Goal: Task Accomplishment & Management: Complete application form

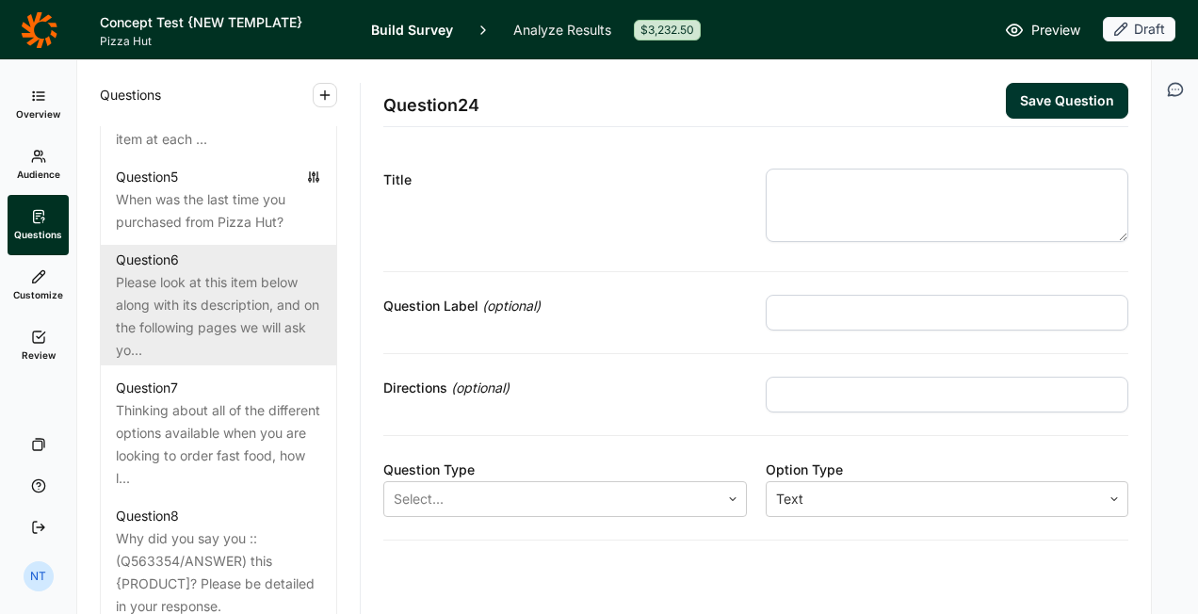
scroll to position [1319, 0]
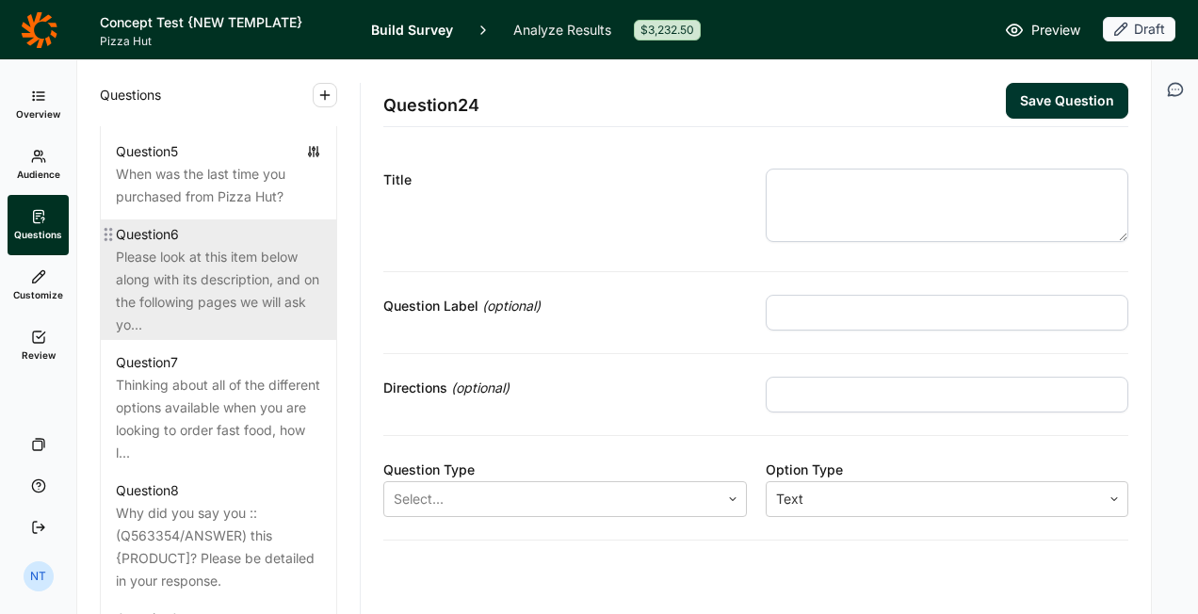
click at [211, 313] on div "Please look at this item below along with its description, and on the following…" at bounding box center [218, 291] width 205 height 90
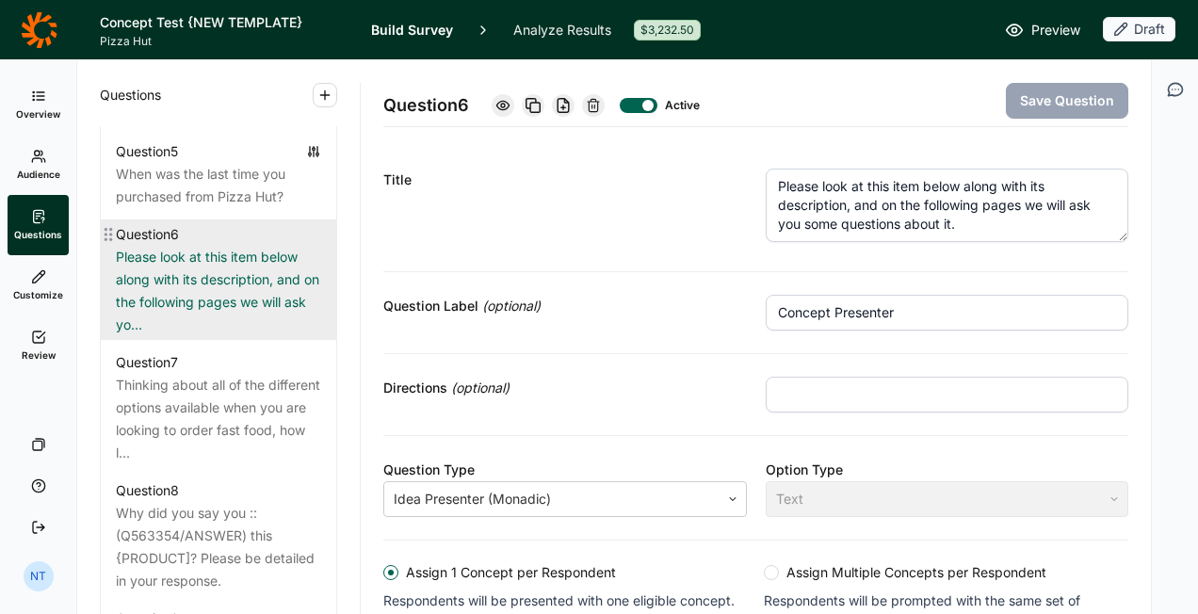
scroll to position [1224, 0]
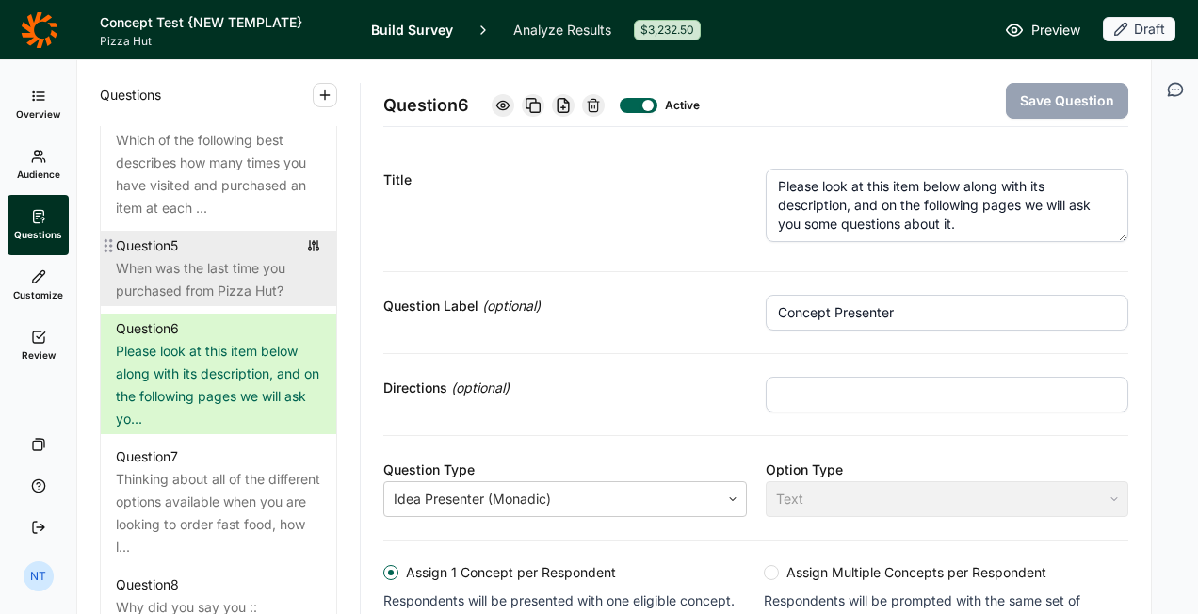
click at [222, 301] on div "When was the last time you purchased from Pizza Hut?" at bounding box center [218, 279] width 205 height 45
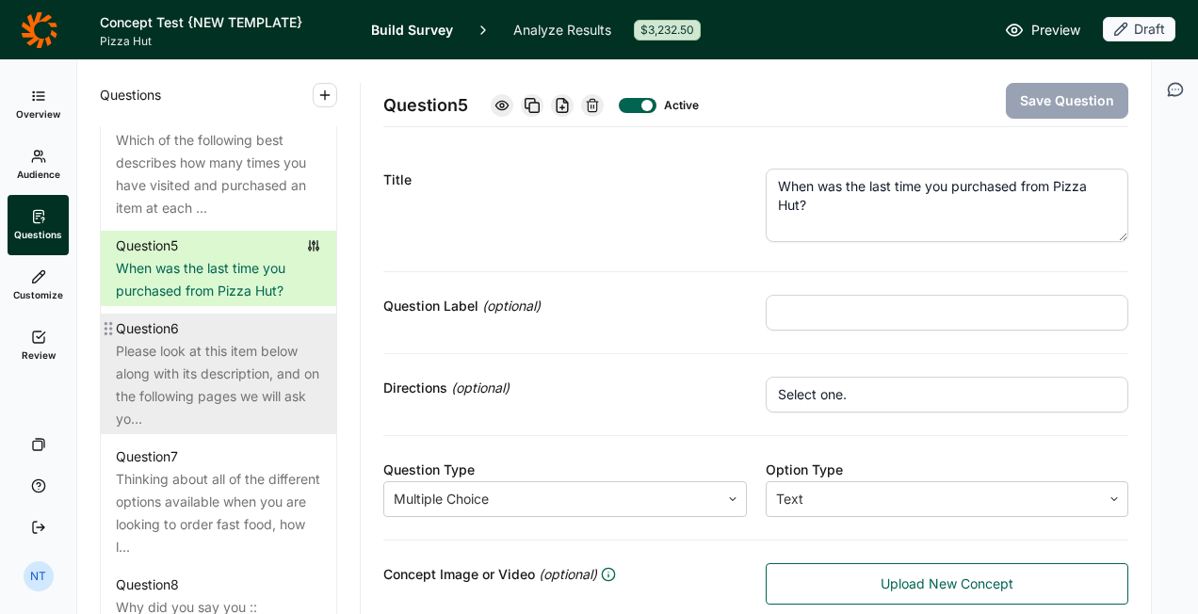
click at [233, 362] on div "Please look at this item below along with its description, and on the following…" at bounding box center [218, 385] width 205 height 90
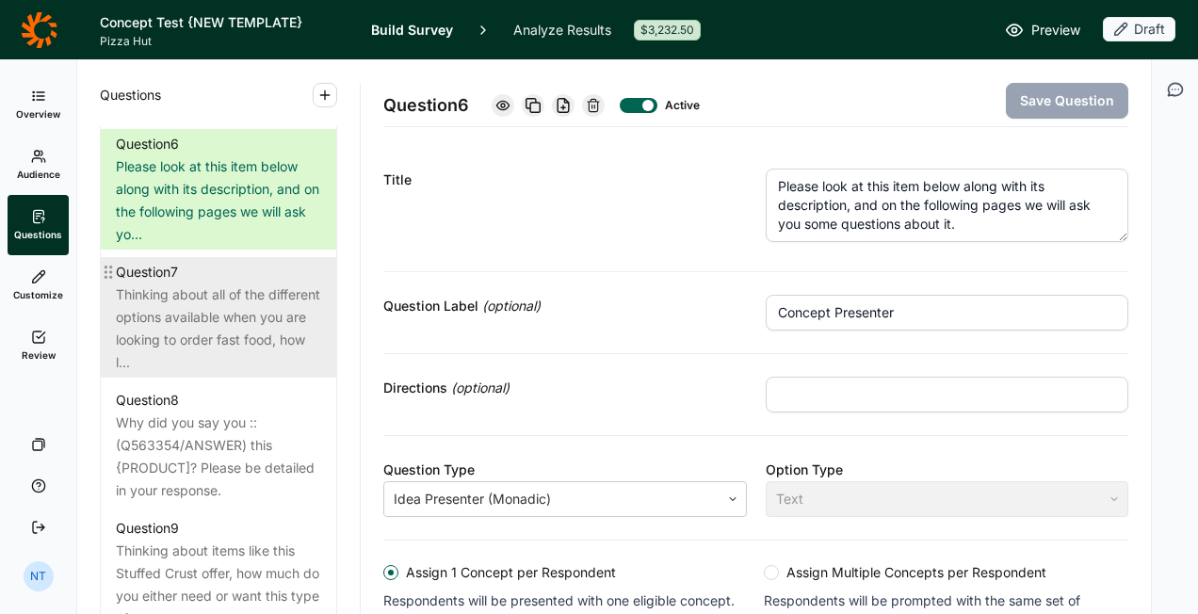
scroll to position [1413, 0]
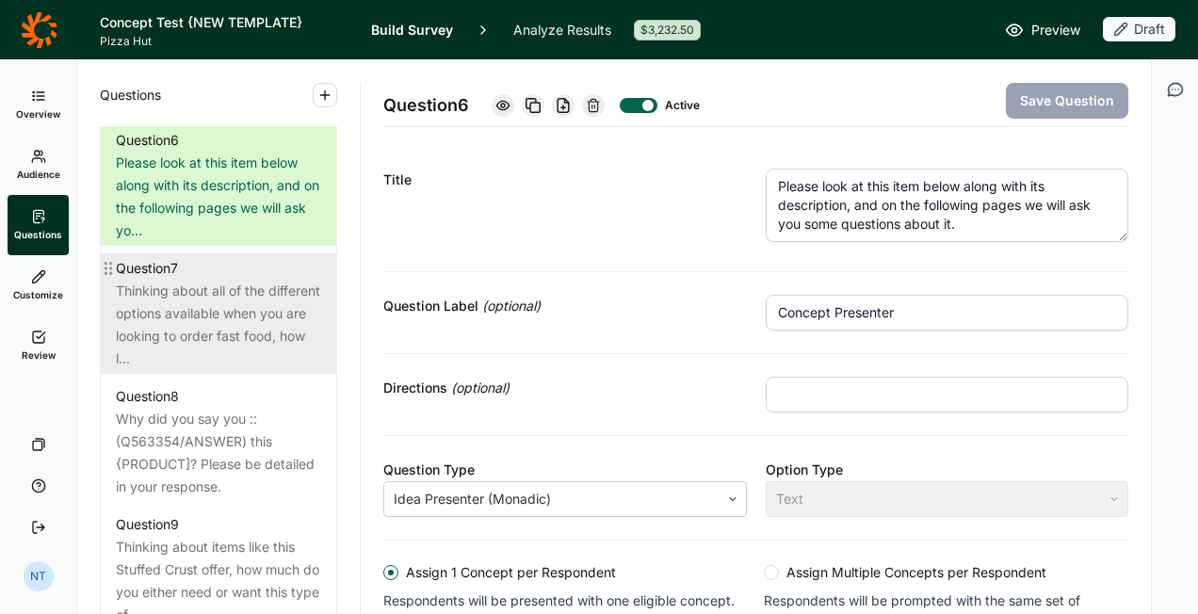
click at [233, 347] on div "Thinking about all of the different options available when you are looking to o…" at bounding box center [218, 325] width 205 height 90
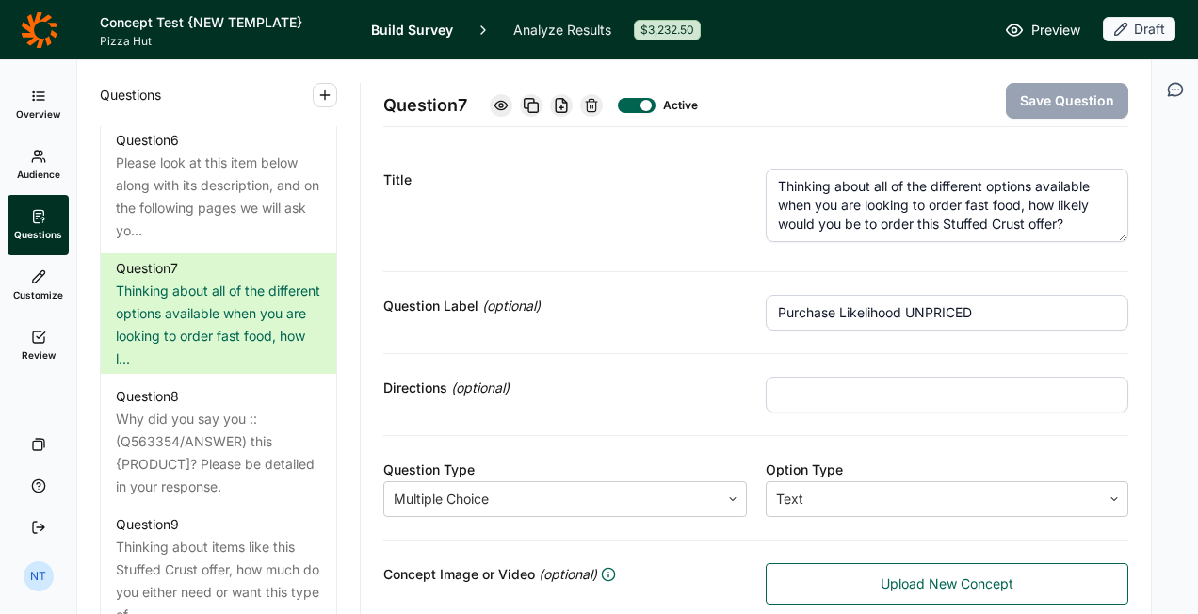
click at [989, 217] on textarea "Thinking about all of the different options available when you are looking to o…" at bounding box center [948, 205] width 364 height 73
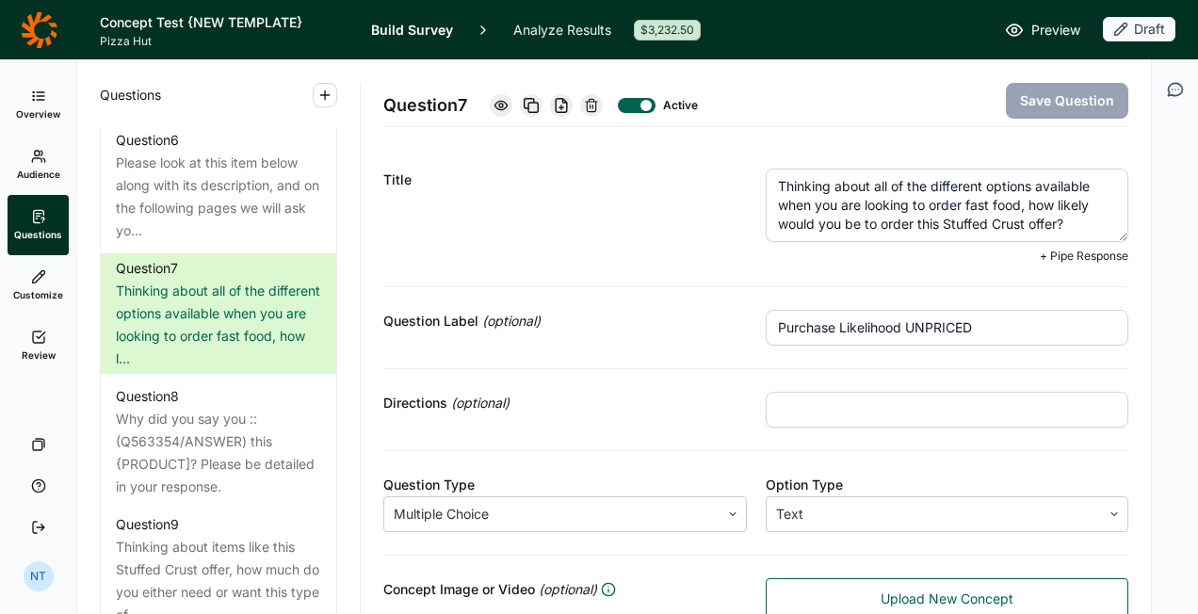
click at [937, 225] on textarea "Thinking about all of the different options available when you are looking to o…" at bounding box center [948, 205] width 364 height 73
drag, startPoint x: 910, startPoint y: 225, endPoint x: 1051, endPoint y: 228, distance: 141.3
click at [1051, 228] on textarea "Thinking about all of the different options available when you are looking to o…" at bounding box center [948, 205] width 364 height 73
drag, startPoint x: 910, startPoint y: 223, endPoint x: 982, endPoint y: 221, distance: 72.6
click at [982, 221] on textarea "Thinking about all of the different options available when you are looking to o…" at bounding box center [948, 205] width 364 height 73
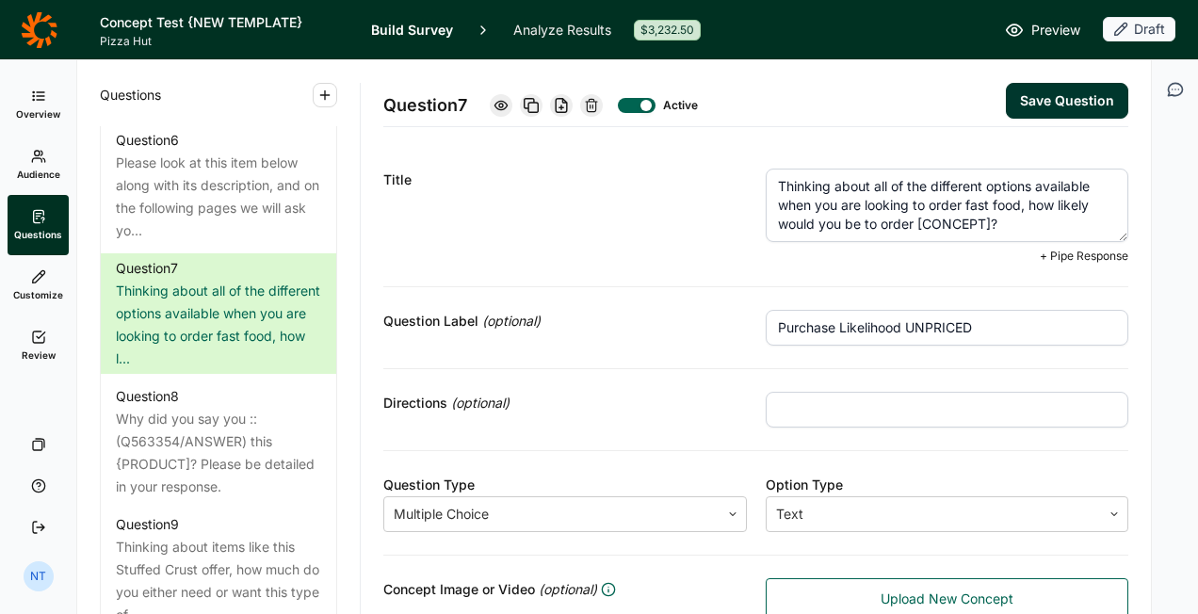
type textarea "Thinking about all of the different options available when you are looking to o…"
click at [1053, 97] on button "Save Question" at bounding box center [1067, 101] width 122 height 36
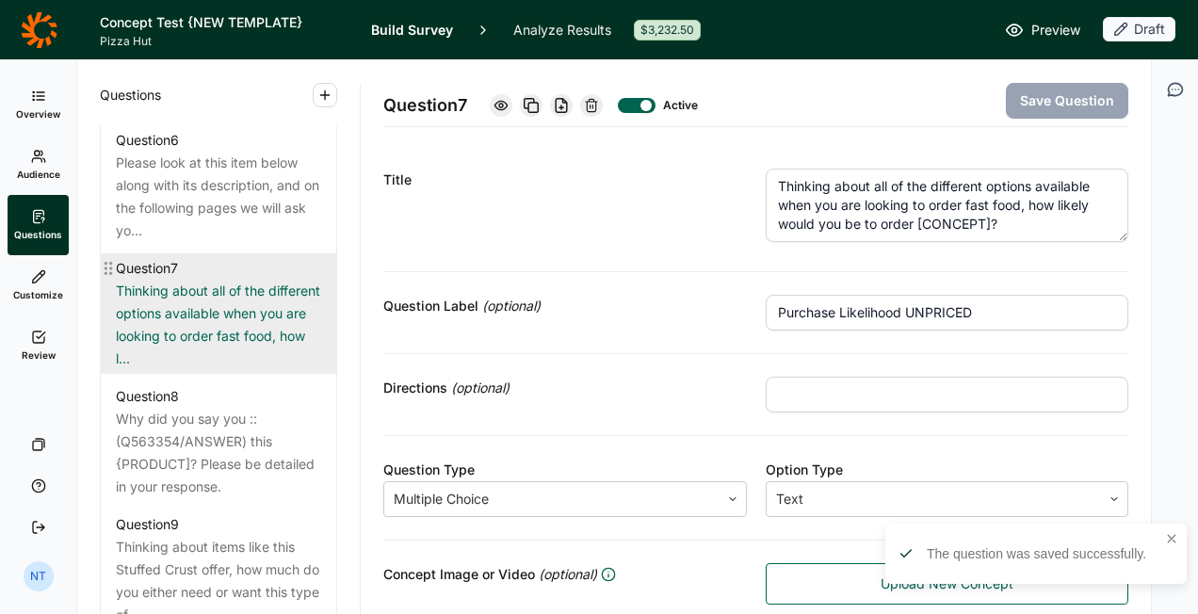
scroll to position [1507, 0]
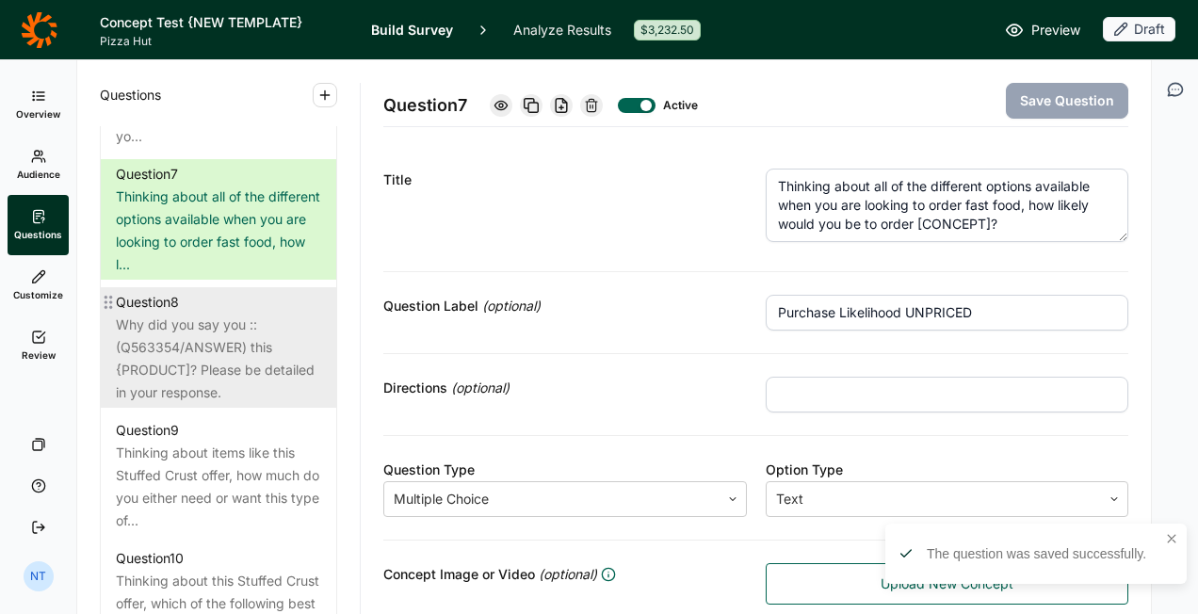
click at [233, 348] on div "Why did you say you ::(Q563354/ANSWER) this {PRODUCT]? Please be detailed in yo…" at bounding box center [218, 359] width 205 height 90
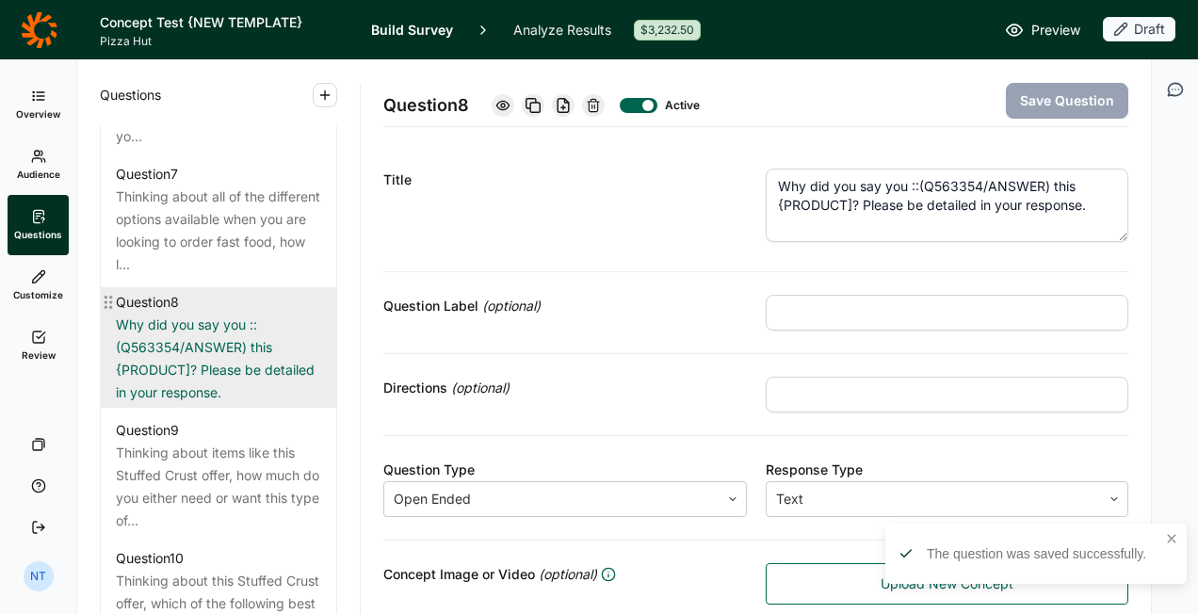
scroll to position [1601, 0]
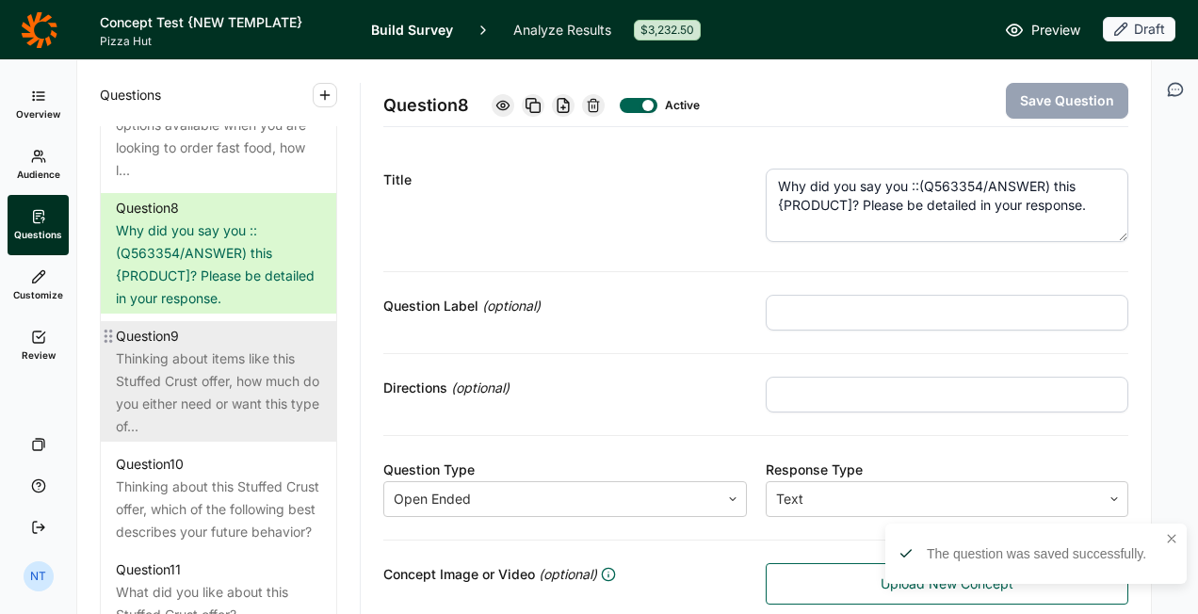
click at [226, 368] on div "Thinking about items like this Stuffed Crust offer, how much do you either need…" at bounding box center [218, 393] width 205 height 90
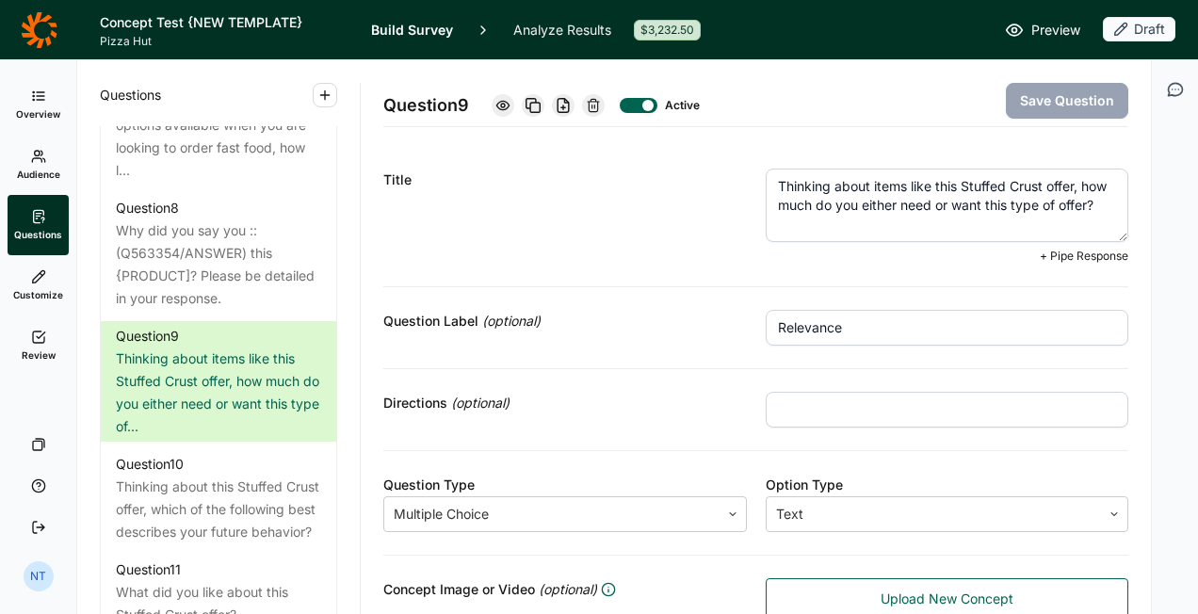
drag, startPoint x: 927, startPoint y: 185, endPoint x: 1071, endPoint y: 185, distance: 144.1
click at [1071, 185] on textarea "Thinking about items like this Stuffed Crust offer, how much do you either need…" at bounding box center [948, 205] width 364 height 73
paste textarea "[CONCEPT]"
click at [1013, 206] on textarea "Thinking about items like [CONCEPT], how much do you either need or want this t…" at bounding box center [948, 205] width 364 height 73
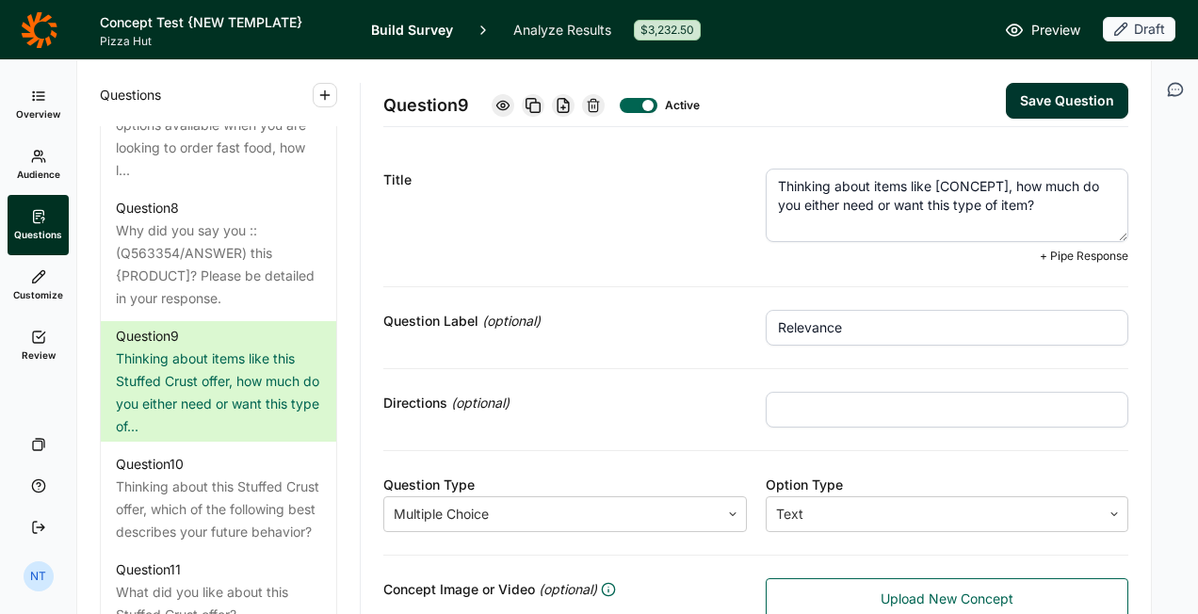
type textarea "Thinking about items like [CONCEPT], how much do you either need or want this t…"
click at [1010, 96] on button "Save Question" at bounding box center [1067, 101] width 122 height 36
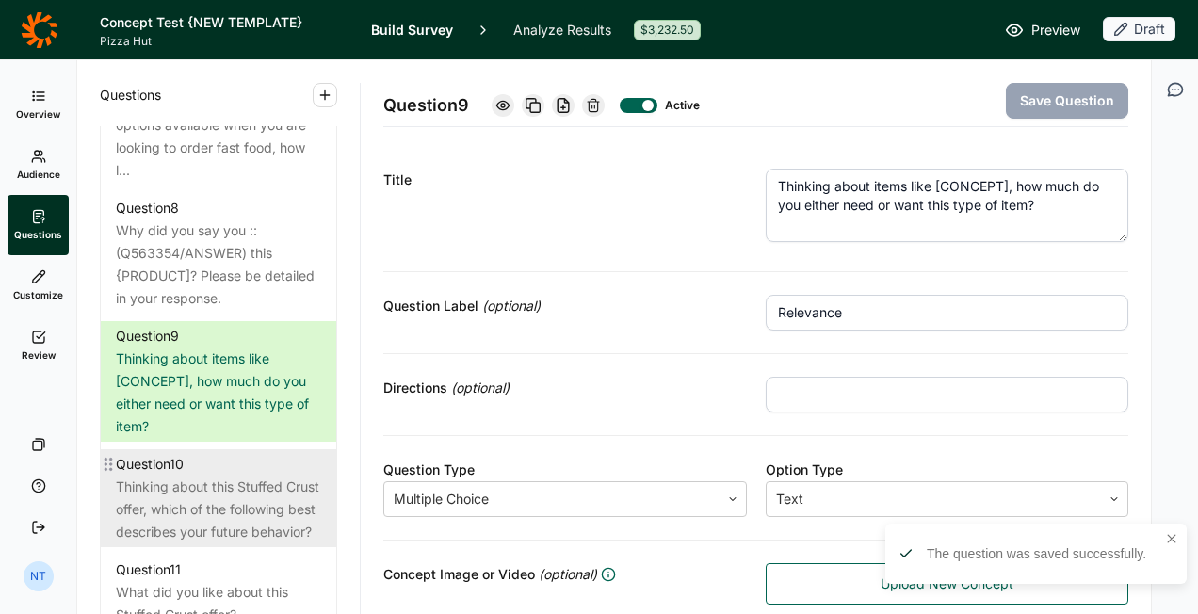
click at [219, 517] on div "Thinking about this Stuffed Crust offer, which of the following best describes …" at bounding box center [218, 510] width 205 height 68
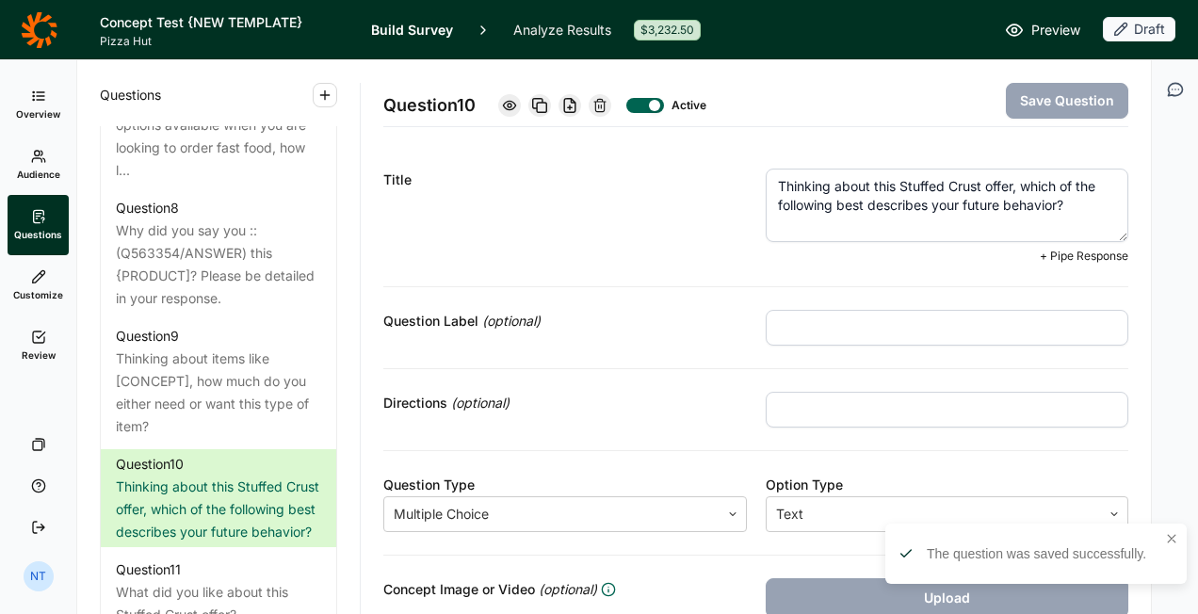
drag, startPoint x: 867, startPoint y: 186, endPoint x: 1006, endPoint y: 183, distance: 138.5
click at [1006, 183] on textarea "Thinking about this Stuffed Crust offer, which of the following best describes …" at bounding box center [948, 205] width 364 height 73
paste textarea "[CONCEPT]"
click at [978, 209] on textarea "Thinking about [CONCEPT], which of the following best describes your future beh…" at bounding box center [948, 205] width 364 height 73
type textarea "Thinking about [CONCEPT], which of the following best describes your future beh…"
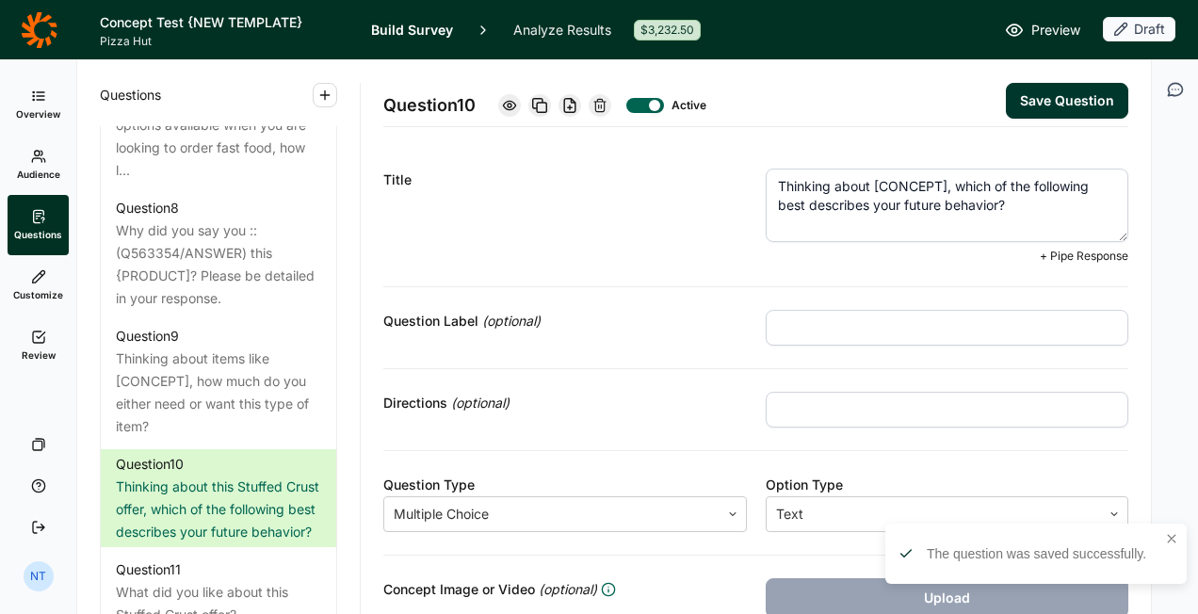
click at [1032, 101] on button "Save Question" at bounding box center [1067, 101] width 122 height 36
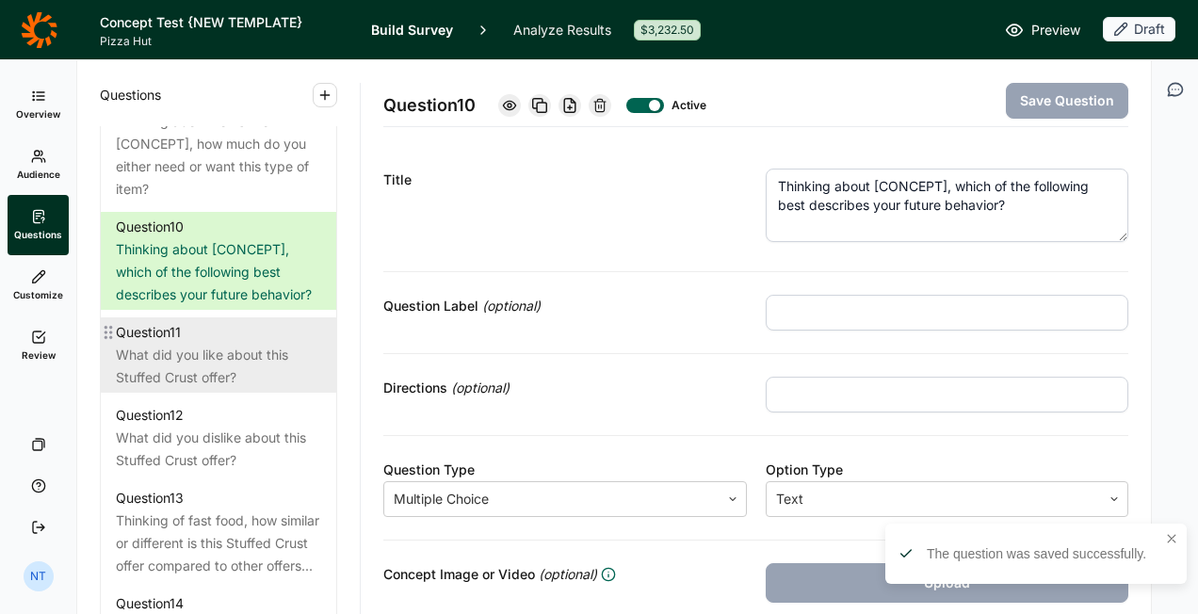
scroll to position [1884, 0]
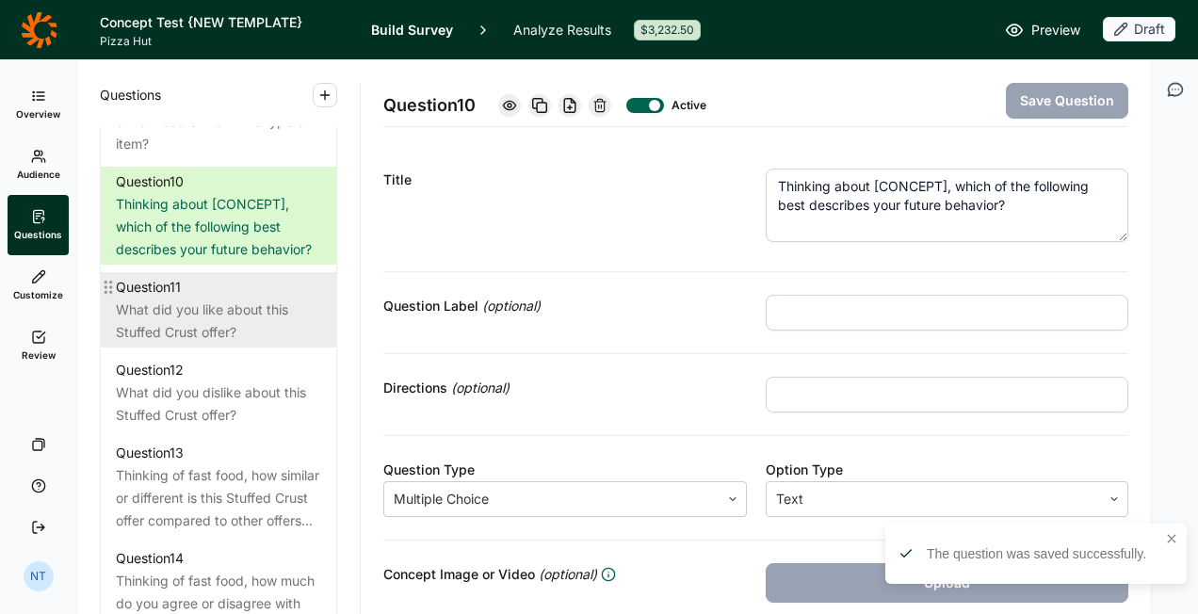
click at [213, 299] on div "Question 11" at bounding box center [218, 287] width 205 height 23
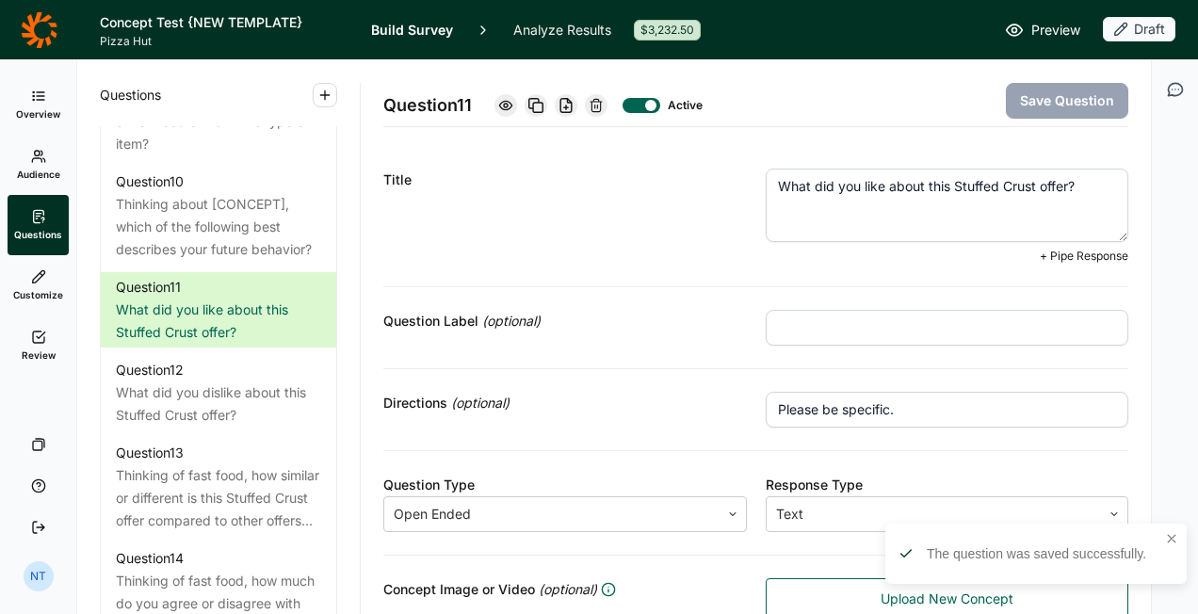
click at [876, 194] on textarea "What did you like about this Stuffed Crust offer?" at bounding box center [948, 205] width 364 height 73
drag, startPoint x: 919, startPoint y: 185, endPoint x: 1062, endPoint y: 185, distance: 142.2
click at [1062, 185] on textarea "What did you like about this Stuffed Crust offer?" at bounding box center [948, 205] width 364 height 73
paste textarea "[CONCEPT]"
click at [1028, 199] on textarea "What did you like about [CONCEPT]?" at bounding box center [948, 205] width 364 height 73
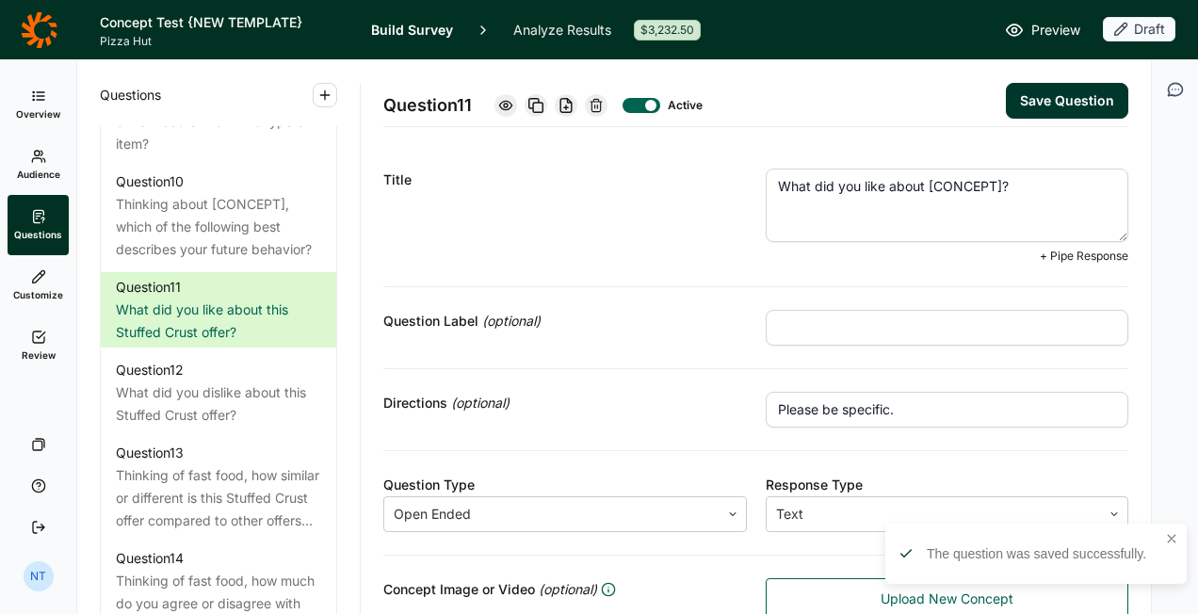
type textarea "What did you like about [CONCEPT]?"
click at [1036, 104] on button "Save Question" at bounding box center [1067, 101] width 122 height 36
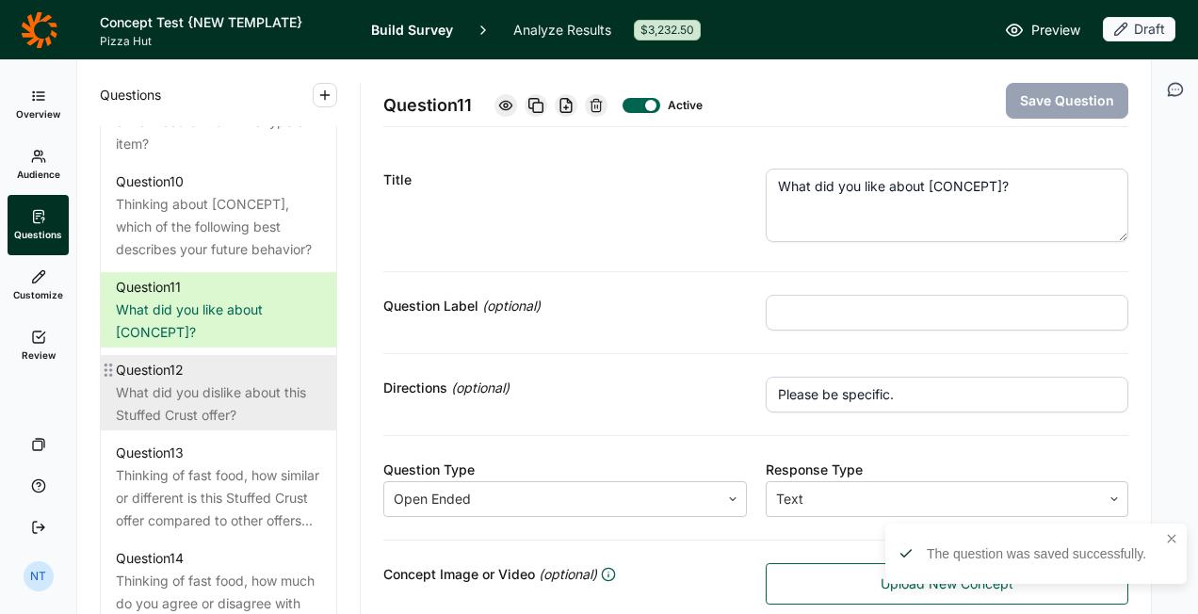
click at [244, 427] on div "What did you dislike about this Stuffed Crust offer?" at bounding box center [218, 403] width 205 height 45
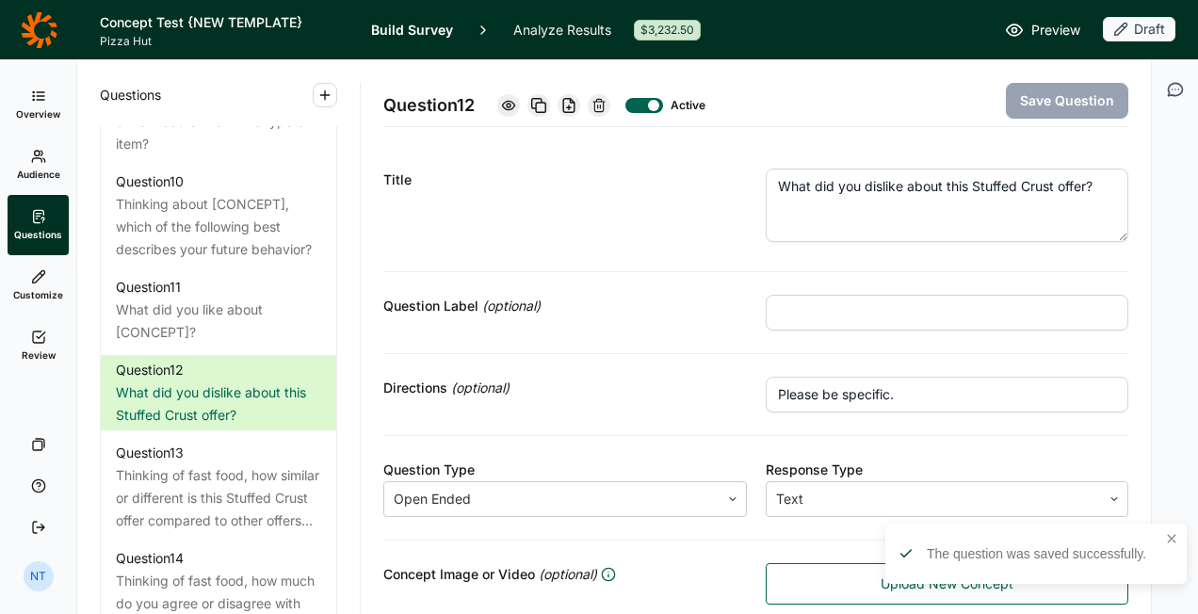
click at [940, 183] on textarea "What did you dislike about this Stuffed Crust offer?" at bounding box center [948, 205] width 364 height 73
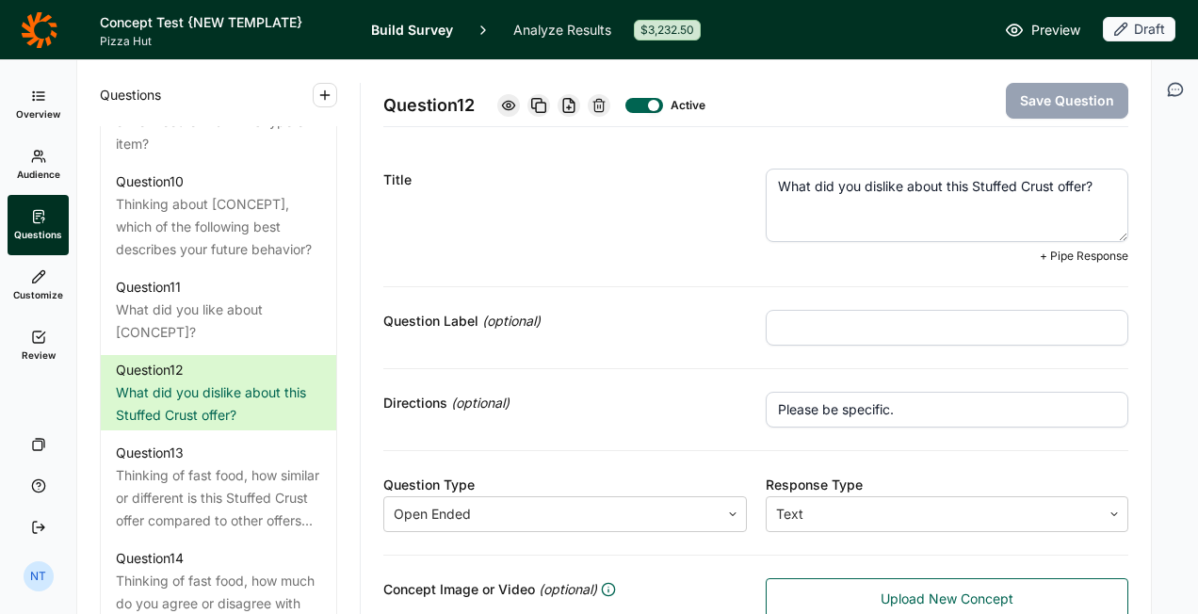
drag, startPoint x: 937, startPoint y: 186, endPoint x: 1079, endPoint y: 184, distance: 142.2
click at [1079, 184] on textarea "What did you dislike about this Stuffed Crust offer?" at bounding box center [948, 205] width 364 height 73
paste textarea "[CONCEPT]"
type textarea "What did you dislike about [CONCEPT]?"
click at [1051, 105] on button "Save Question" at bounding box center [1067, 101] width 122 height 36
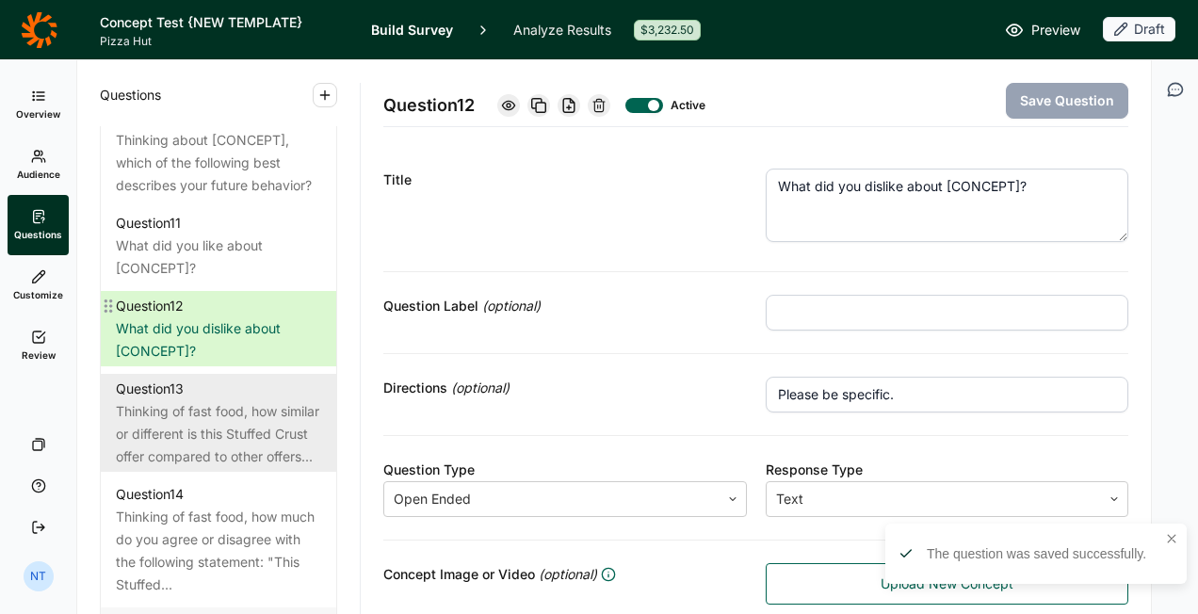
scroll to position [1978, 0]
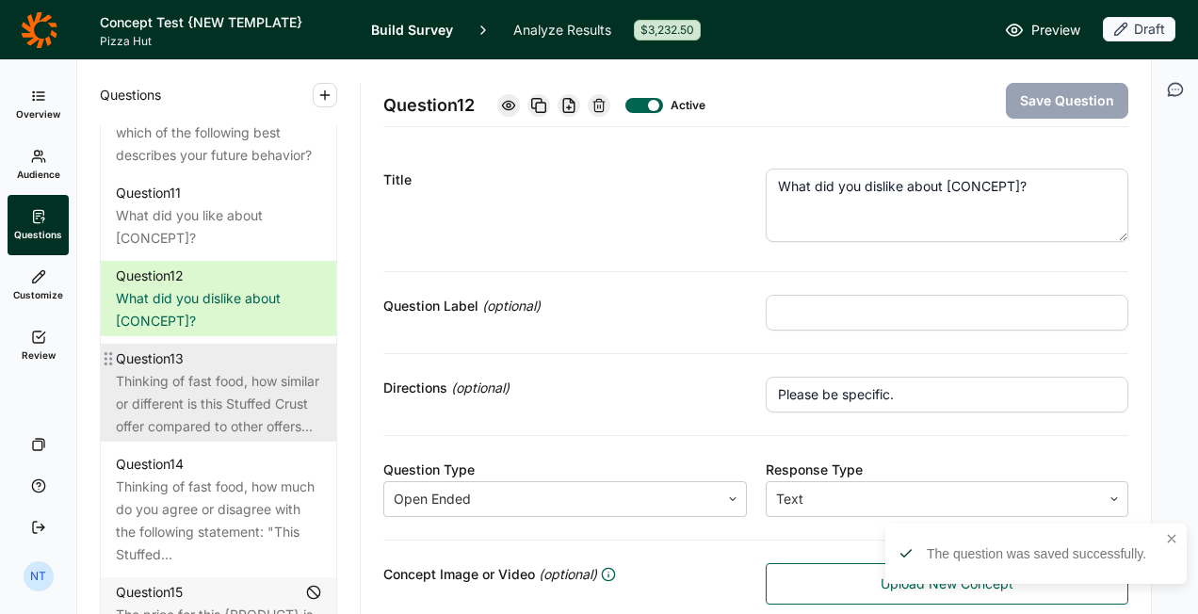
click at [192, 370] on div "Question 13" at bounding box center [218, 359] width 205 height 23
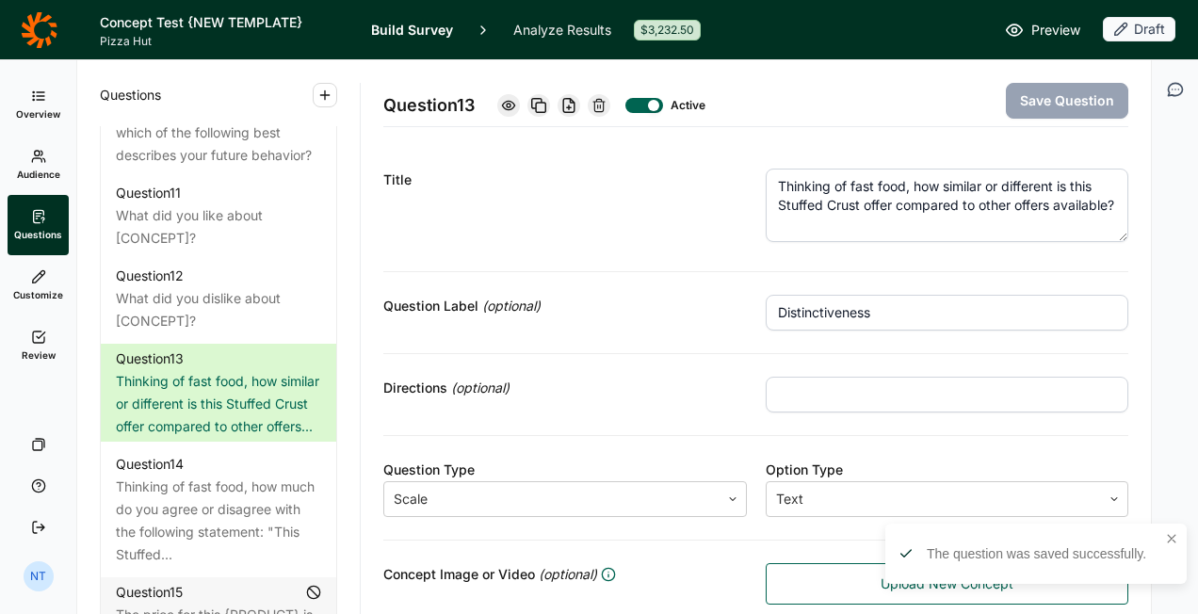
click at [942, 188] on textarea "Thinking of fast food, how similar or different is this Stuffed Crust offer com…" at bounding box center [948, 205] width 364 height 73
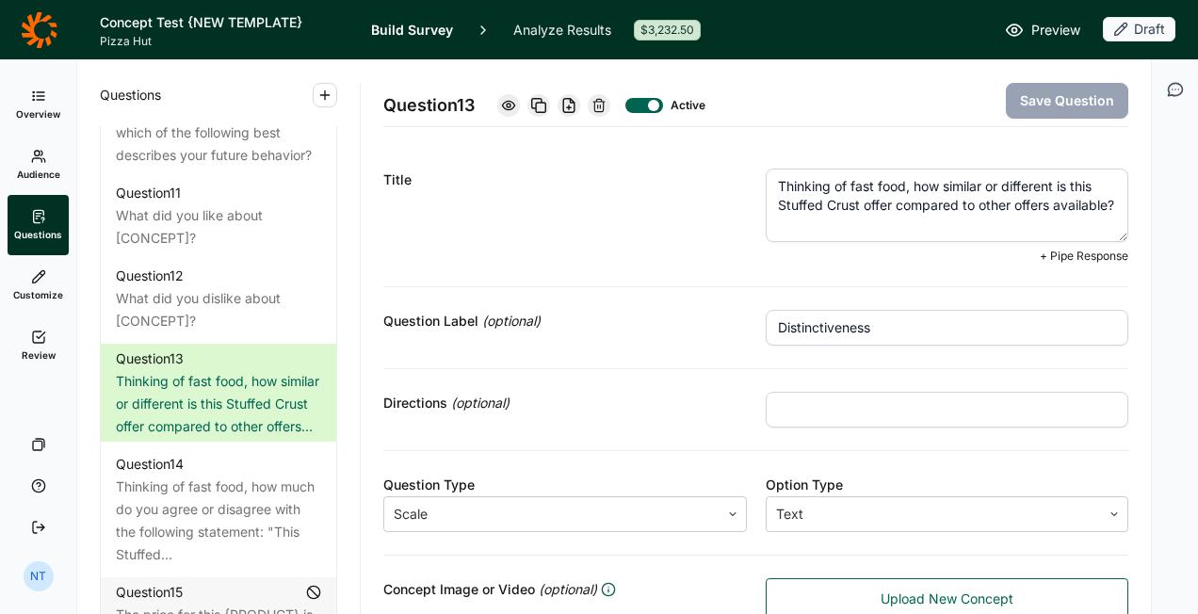
drag, startPoint x: 1066, startPoint y: 188, endPoint x: 884, endPoint y: 205, distance: 182.6
click at [884, 205] on textarea "Thinking of fast food, how similar or different is this Stuffed Crust offer com…" at bounding box center [948, 205] width 364 height 73
paste textarea "[CONCEPT]"
click at [980, 200] on textarea "Thinking of fast food, how similar or different is [CONCEPT] compared to other …" at bounding box center [948, 205] width 364 height 73
type textarea "Thinking of fast food, how similar or different is [CONCEPT] compared to other …"
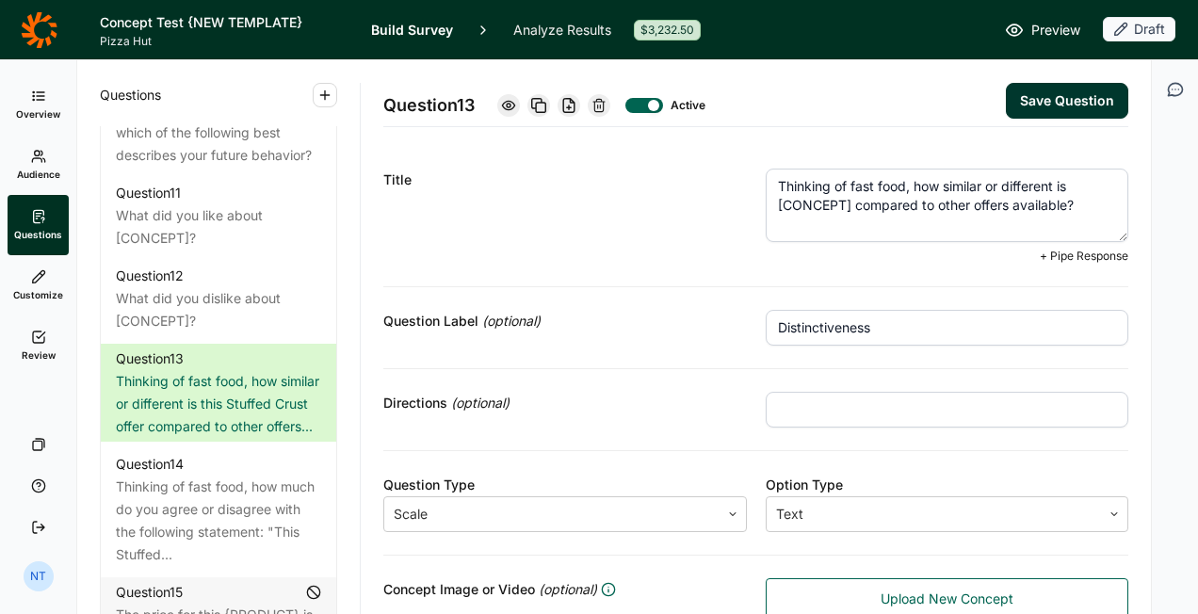
click at [1064, 93] on button "Save Question" at bounding box center [1067, 101] width 122 height 36
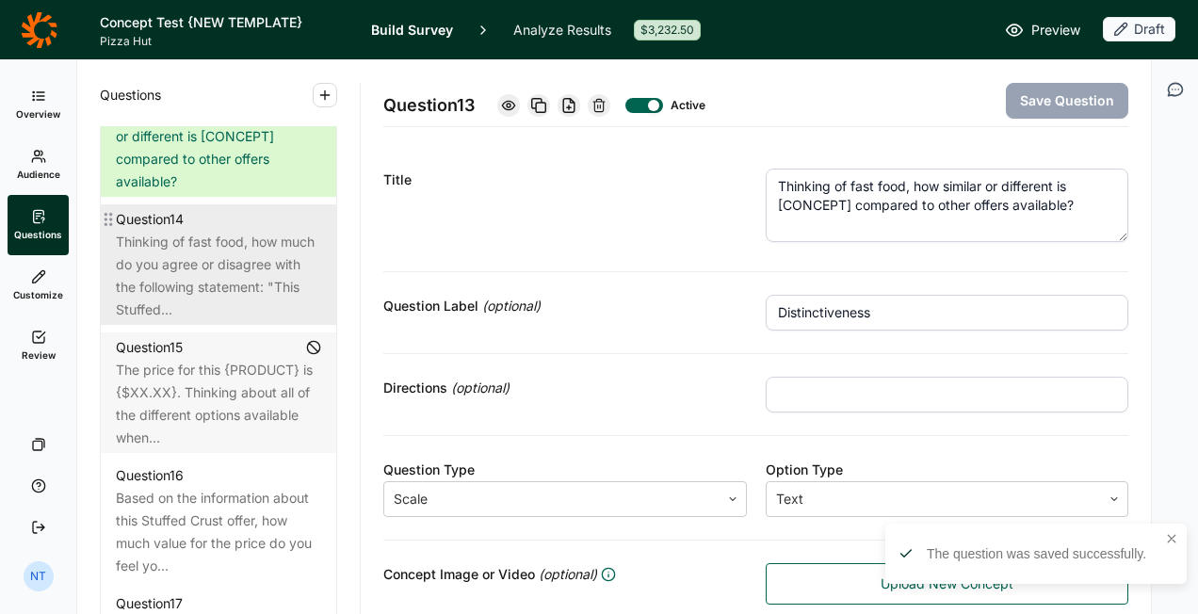
scroll to position [2261, 0]
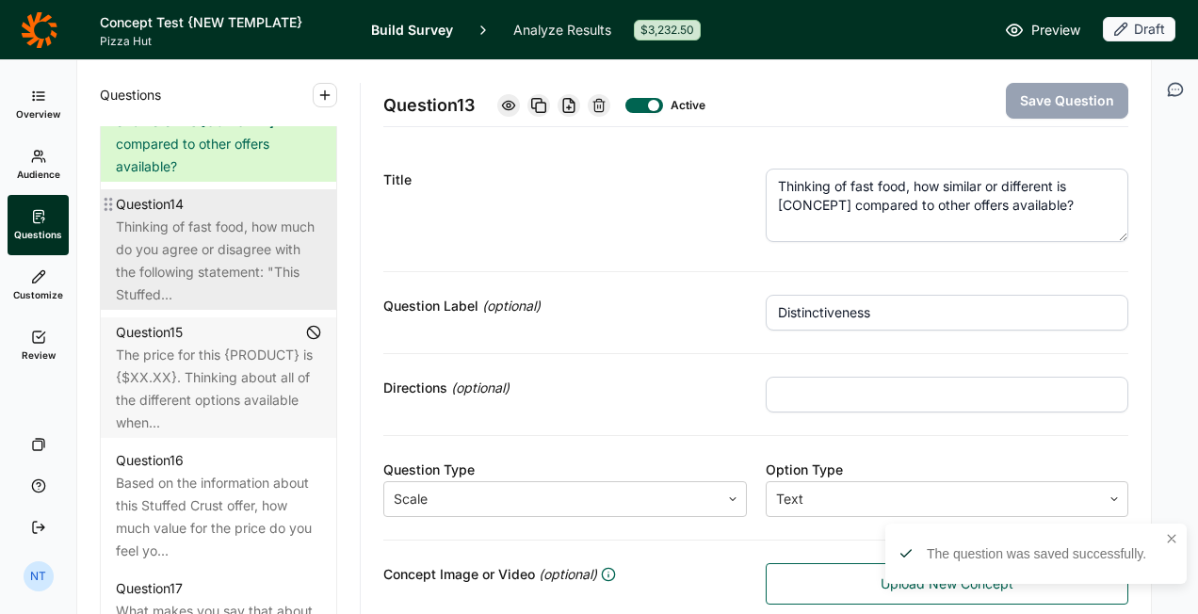
click at [237, 304] on div "Thinking of fast food, how much do you agree or disagree with the following sta…" at bounding box center [218, 261] width 205 height 90
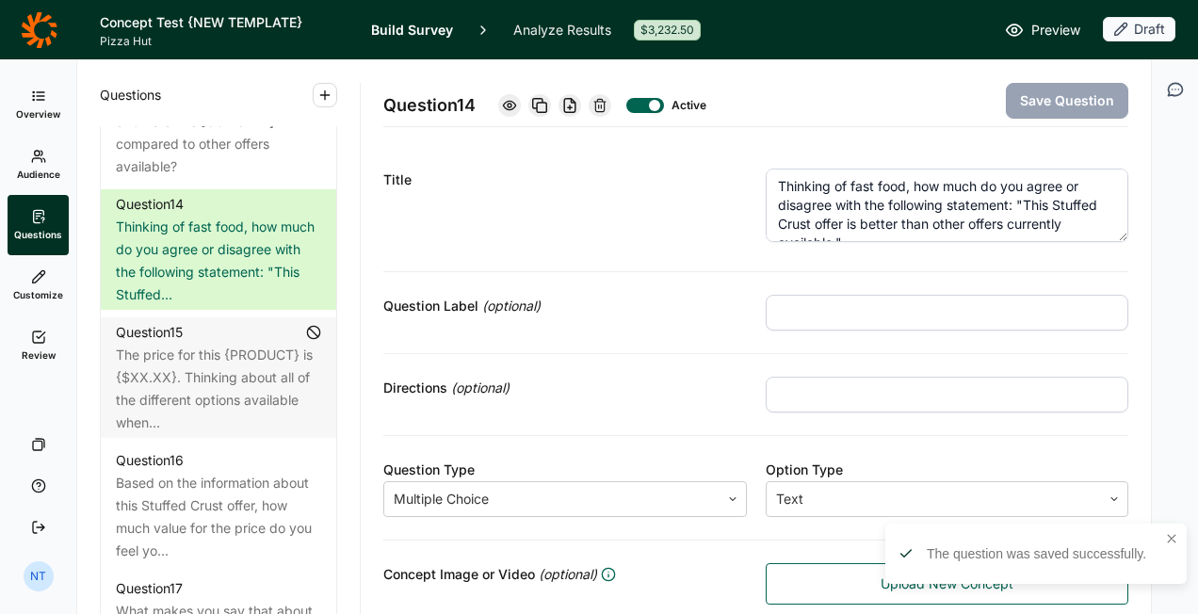
click at [935, 198] on textarea "Thinking of fast food, how much do you agree or disagree with the following sta…" at bounding box center [948, 205] width 364 height 73
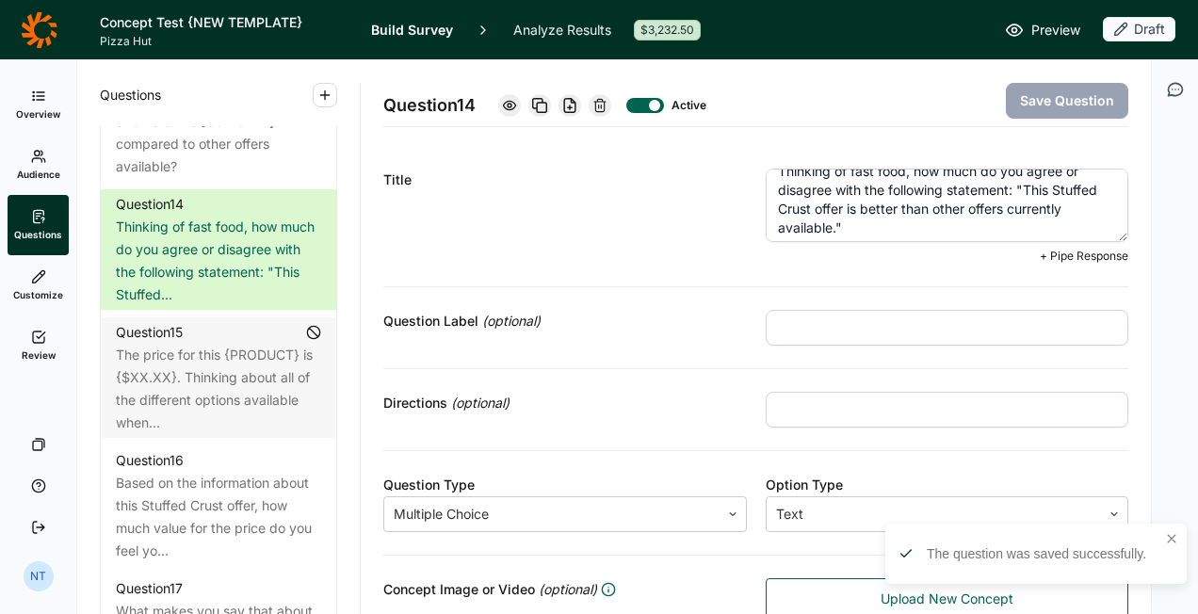
scroll to position [19, 0]
click at [768, 203] on textarea "Thinking of fast food, how much do you agree or disagree with the following sta…" at bounding box center [948, 205] width 364 height 73
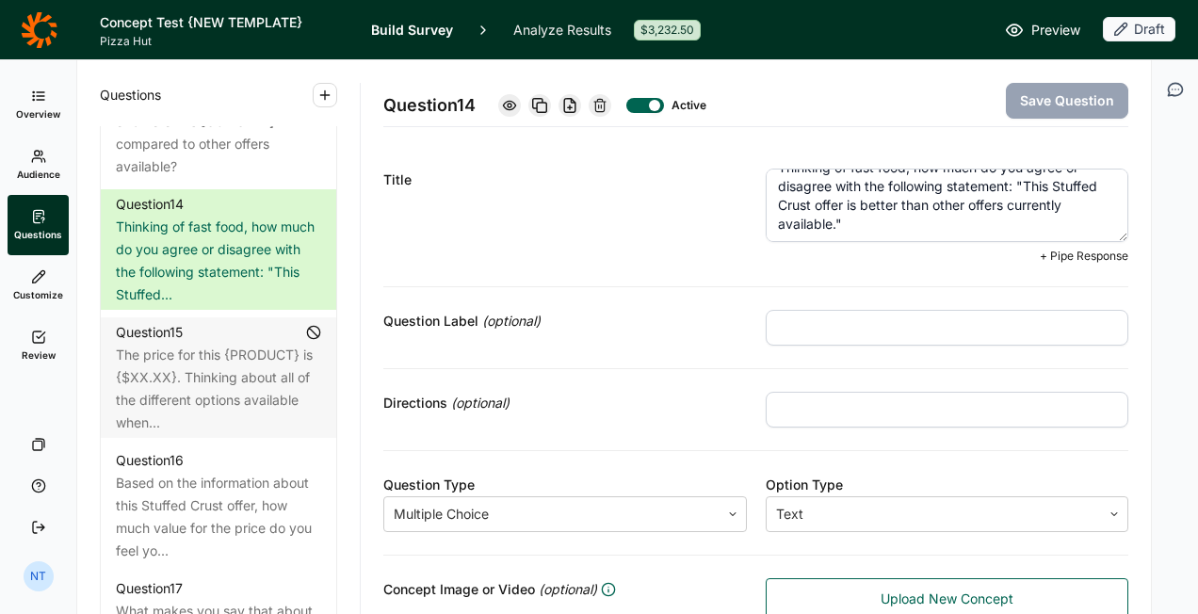
drag, startPoint x: 1018, startPoint y: 183, endPoint x: 887, endPoint y: 209, distance: 133.6
click at [887, 209] on textarea "Thinking of fast food, how much do you agree or disagree with the following sta…" at bounding box center [948, 205] width 364 height 73
paste textarea "[CONCEPT]"
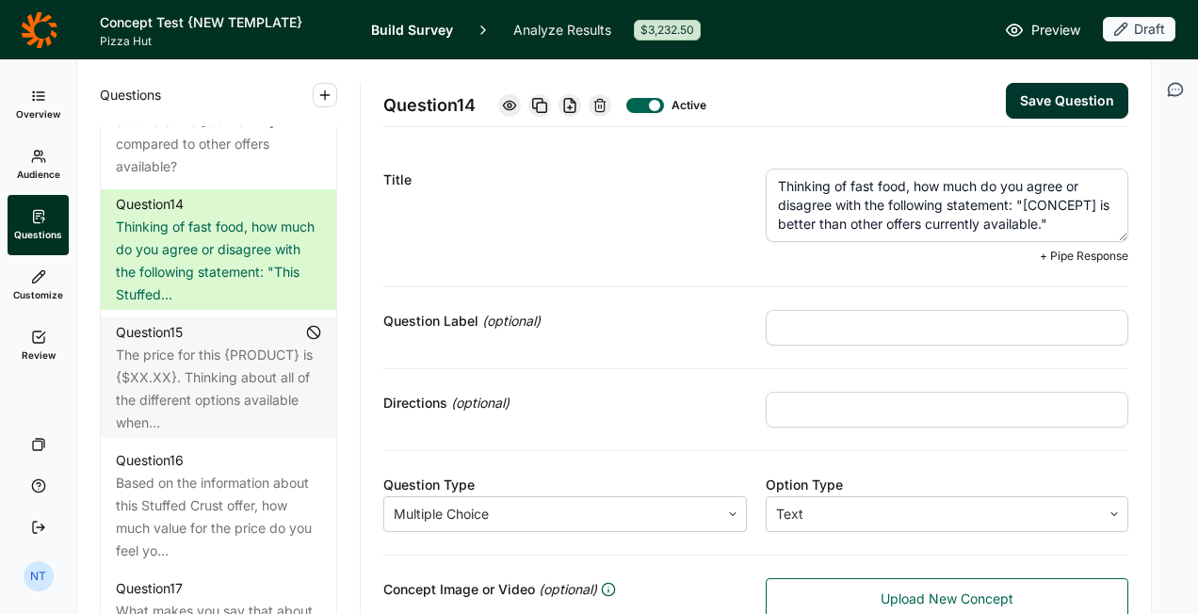
click at [976, 205] on textarea "Thinking of fast food, how much do you agree or disagree with the following sta…" at bounding box center [948, 205] width 364 height 73
type textarea "Thinking of fast food, how much do you agree or disagree with the following sta…"
click at [1032, 103] on button "Save Question" at bounding box center [1067, 101] width 122 height 36
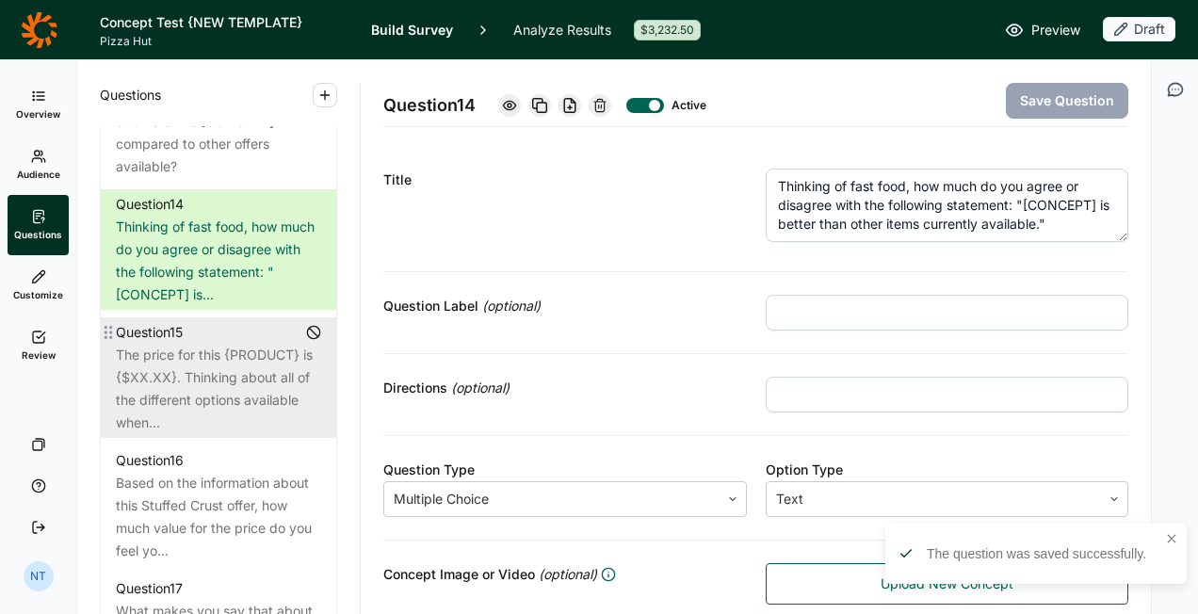
click at [196, 344] on div "Question 15" at bounding box center [218, 332] width 205 height 23
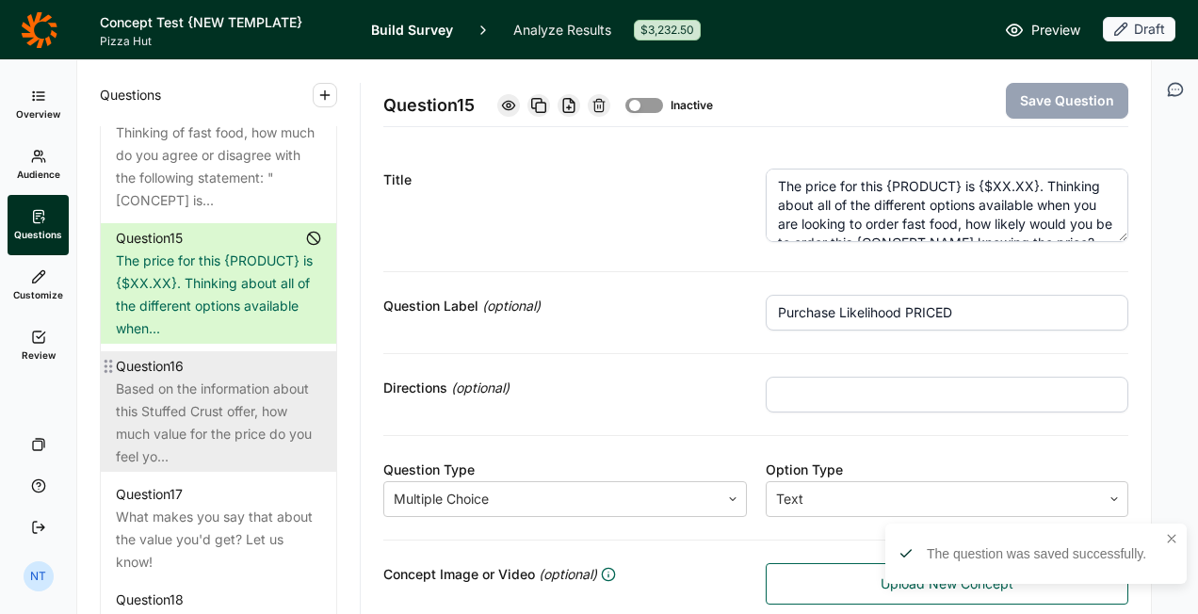
click at [195, 429] on div "Based on the information about this Stuffed Crust offer, how much value for the…" at bounding box center [218, 423] width 205 height 90
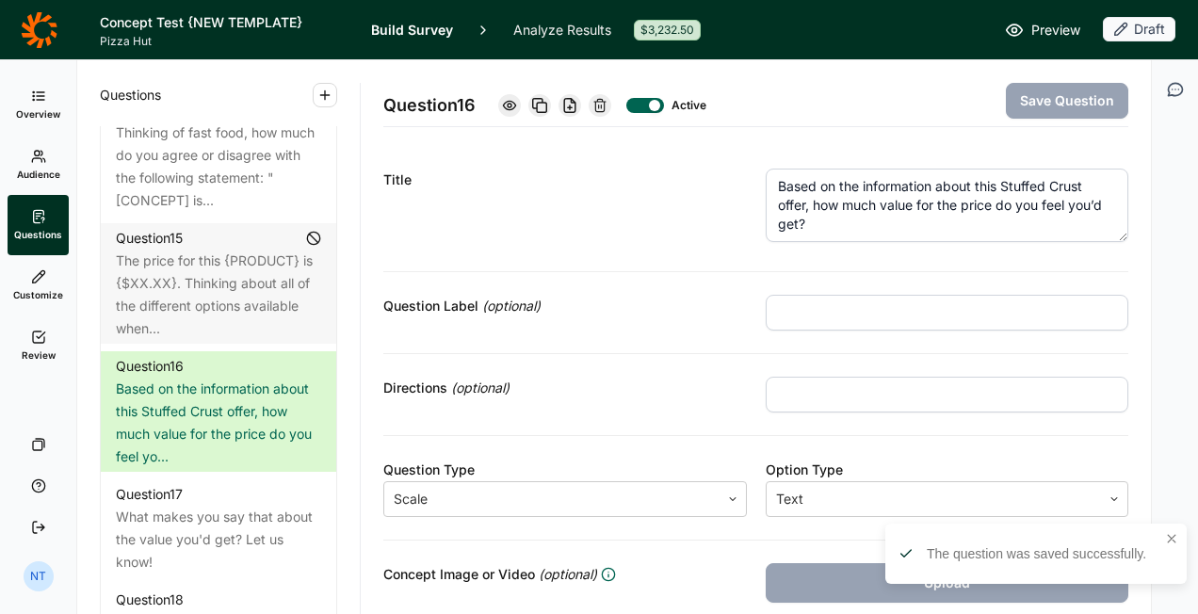
click at [850, 233] on textarea "Based on the information about this Stuffed Crust offer, how much value for the…" at bounding box center [948, 205] width 364 height 73
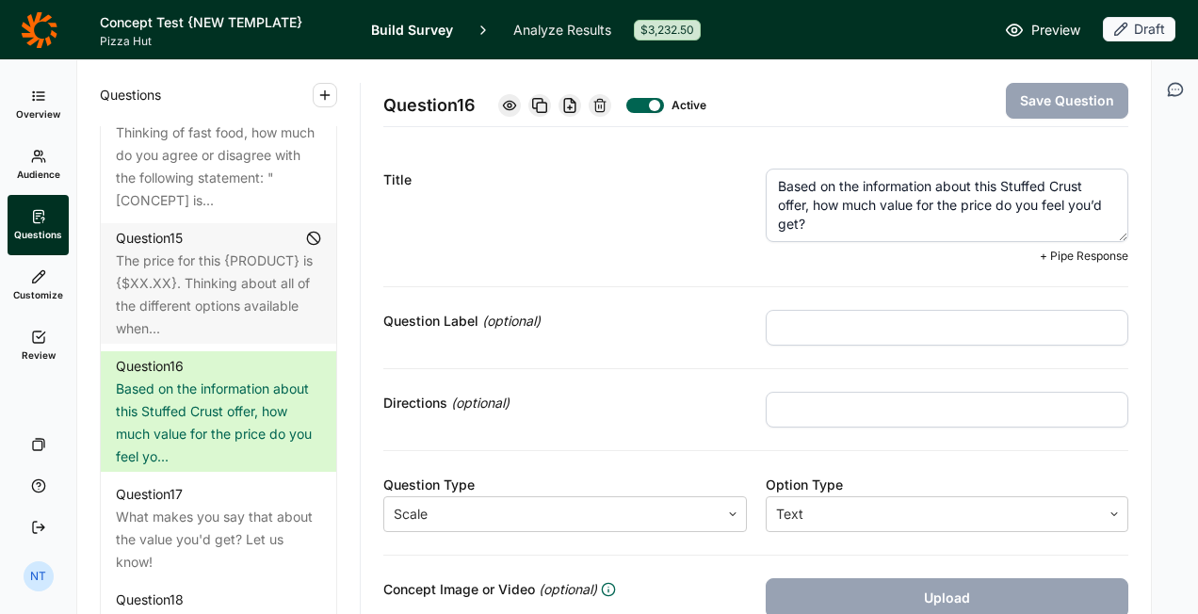
drag, startPoint x: 969, startPoint y: 185, endPoint x: 800, endPoint y: 202, distance: 170.4
click at [800, 202] on textarea "Based on the information about this Stuffed Crust offer, how much value for the…" at bounding box center [948, 205] width 364 height 73
paste textarea "[CONCEPT]"
click at [906, 216] on textarea "Based on the information about [CONCEPT], how much value for the price do you f…" at bounding box center [948, 205] width 364 height 73
type textarea "Based on the information about [CONCEPT], how much value for the price do you f…"
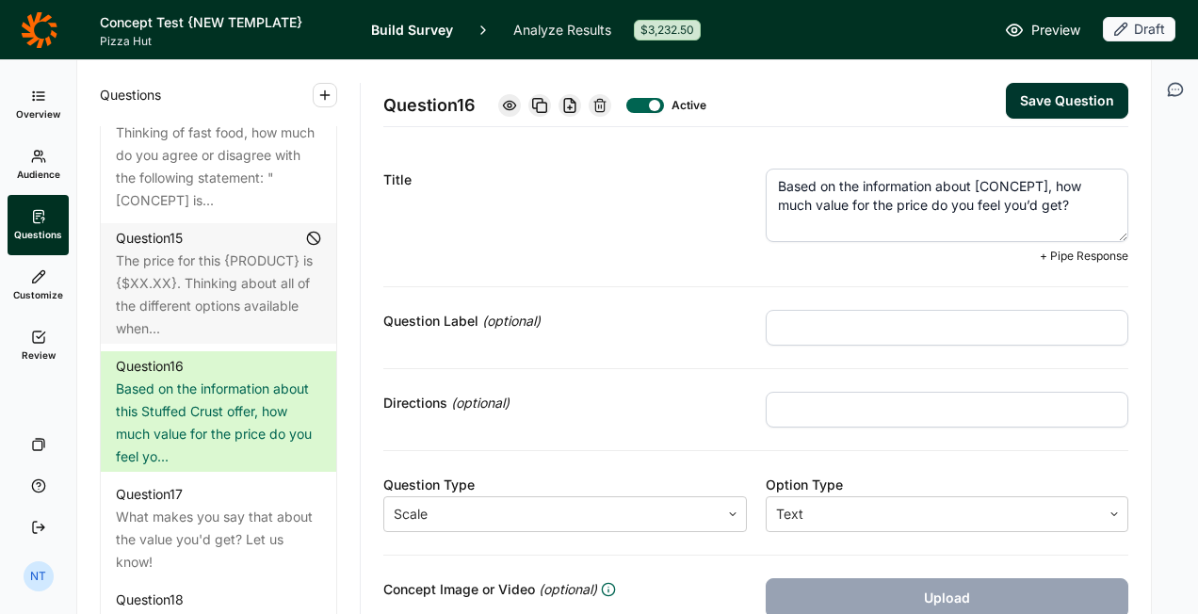
click at [1040, 96] on button "Save Question" at bounding box center [1067, 101] width 122 height 36
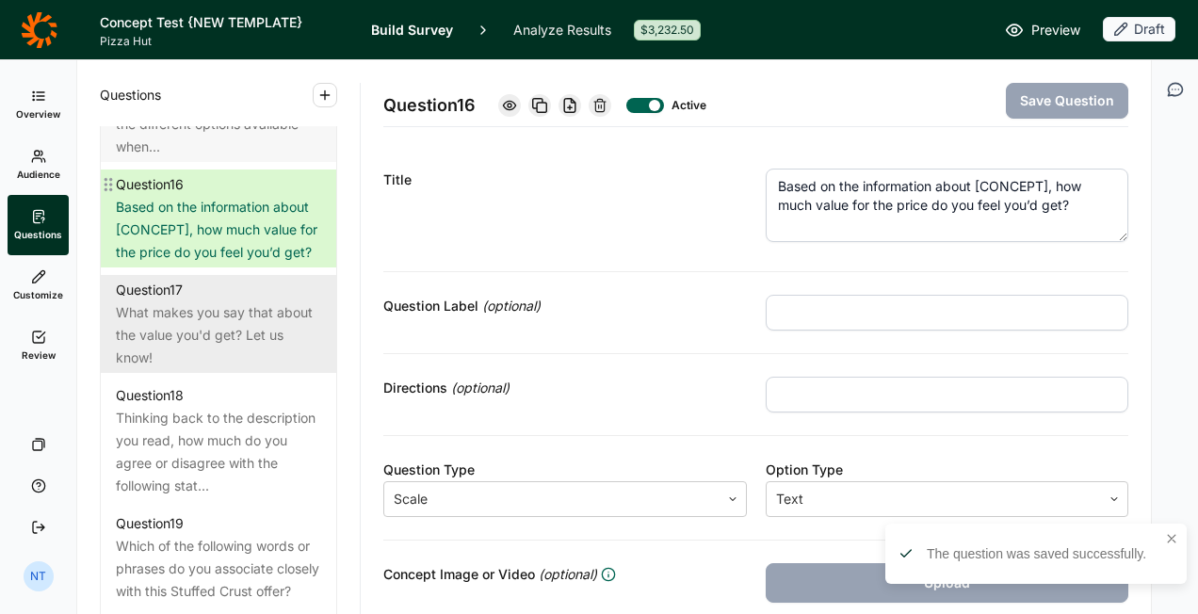
scroll to position [2543, 0]
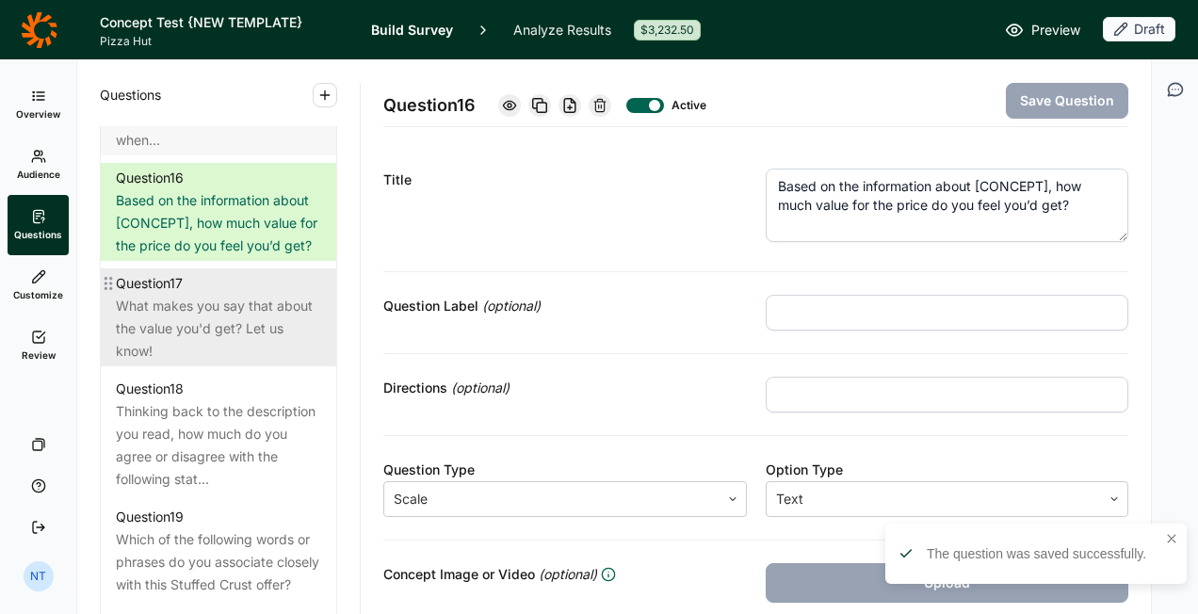
click at [243, 363] on div "What makes you say that about the value you'd get? Let us know!" at bounding box center [218, 329] width 205 height 68
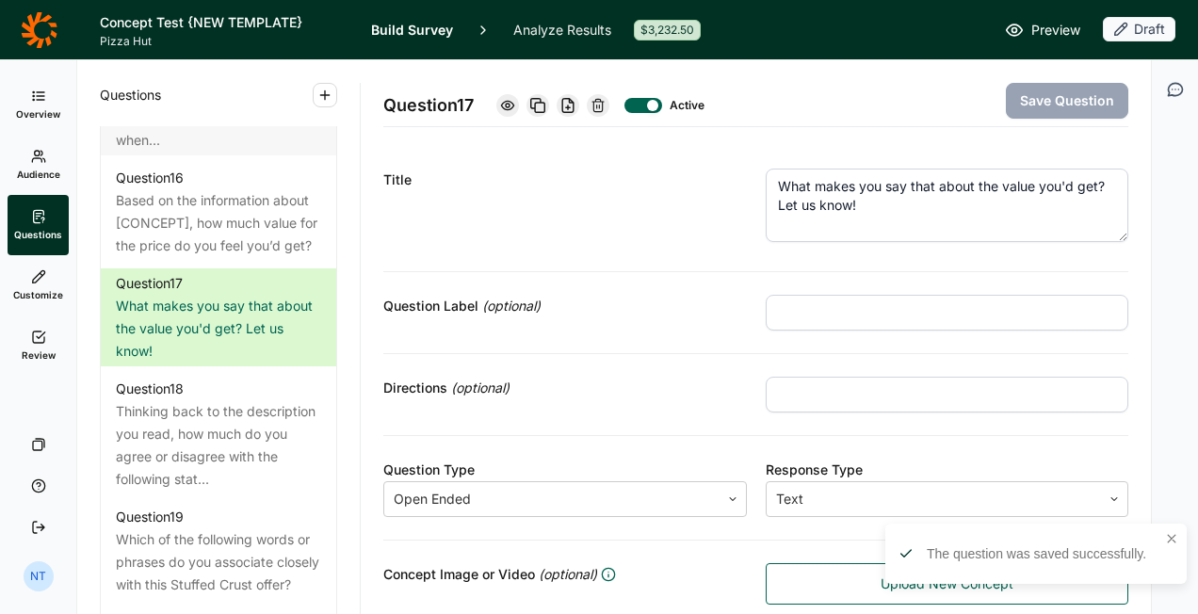
click at [838, 206] on textarea "What makes you say that about the value you'd get? Let us know!" at bounding box center [948, 205] width 364 height 73
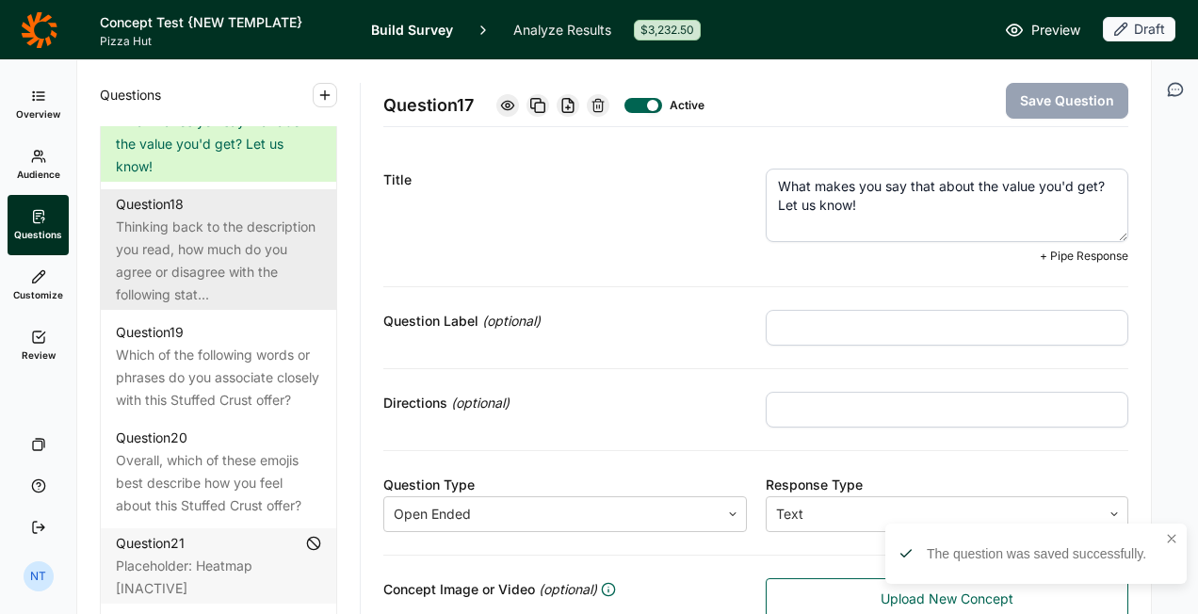
scroll to position [2731, 0]
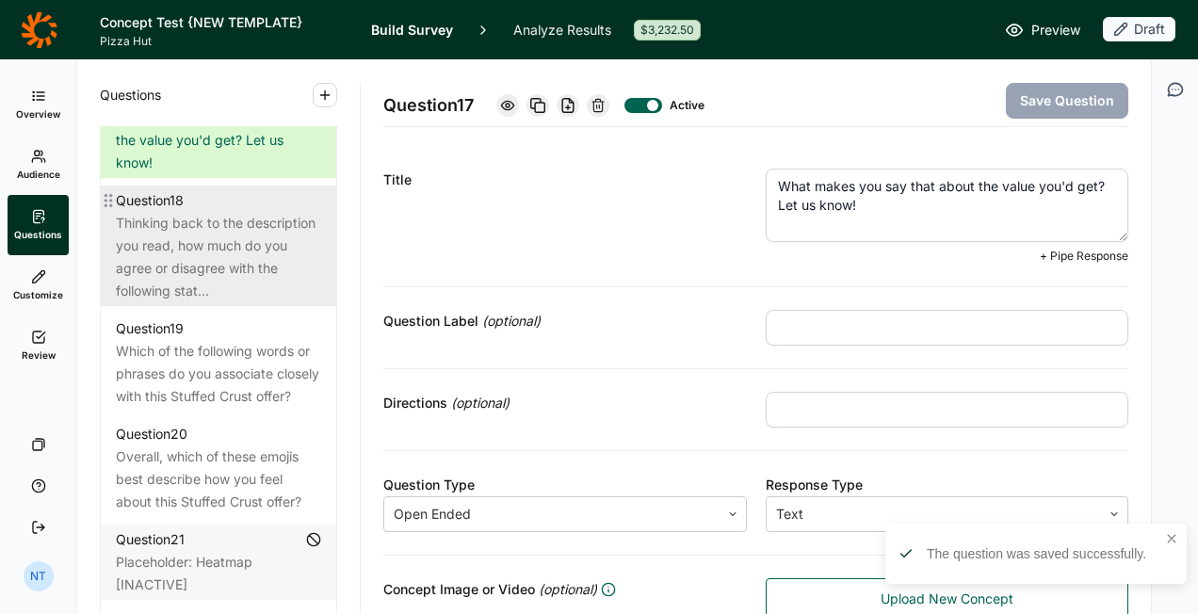
click at [247, 302] on div "Thinking back to the description you read, how much do you agree or disagree wi…" at bounding box center [218, 257] width 205 height 90
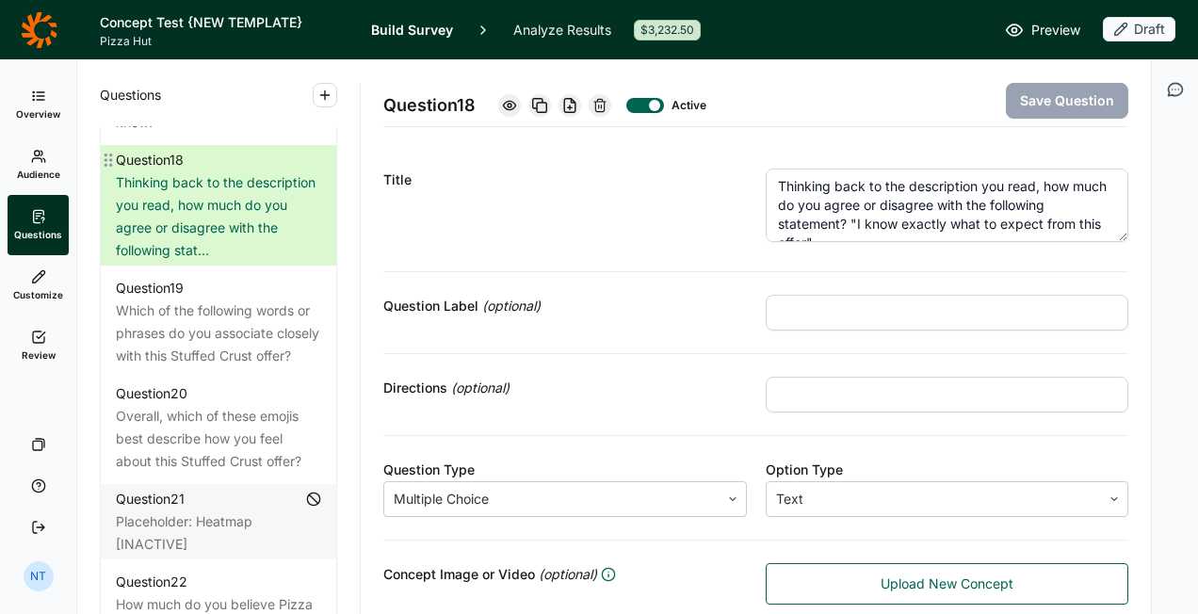
scroll to position [2826, 0]
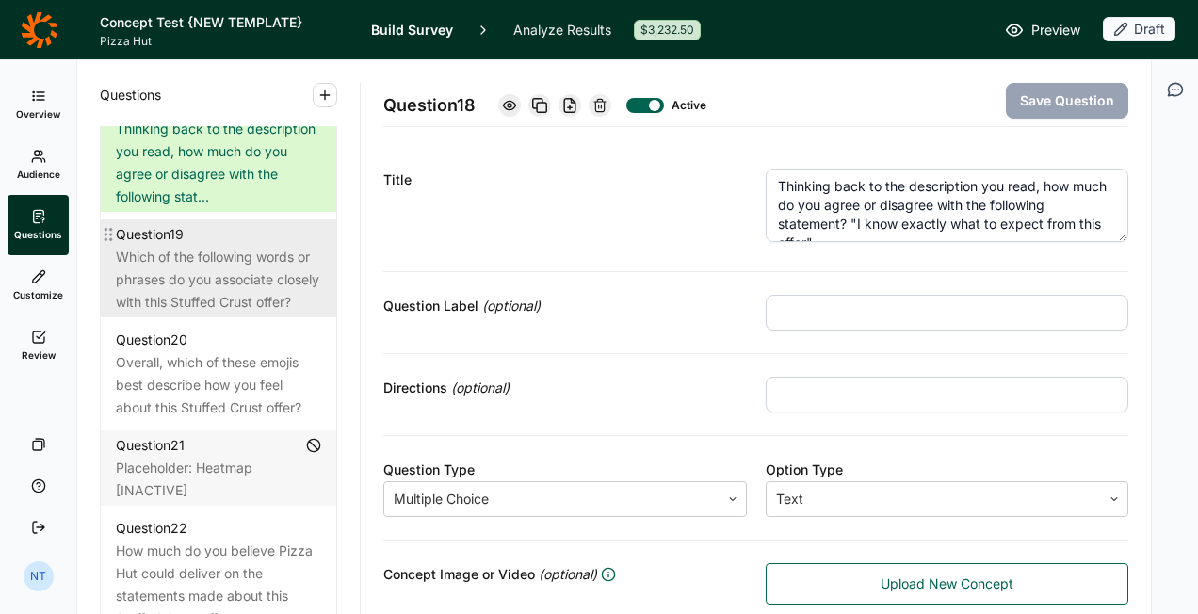
click at [215, 246] on div "Question 19" at bounding box center [218, 234] width 205 height 23
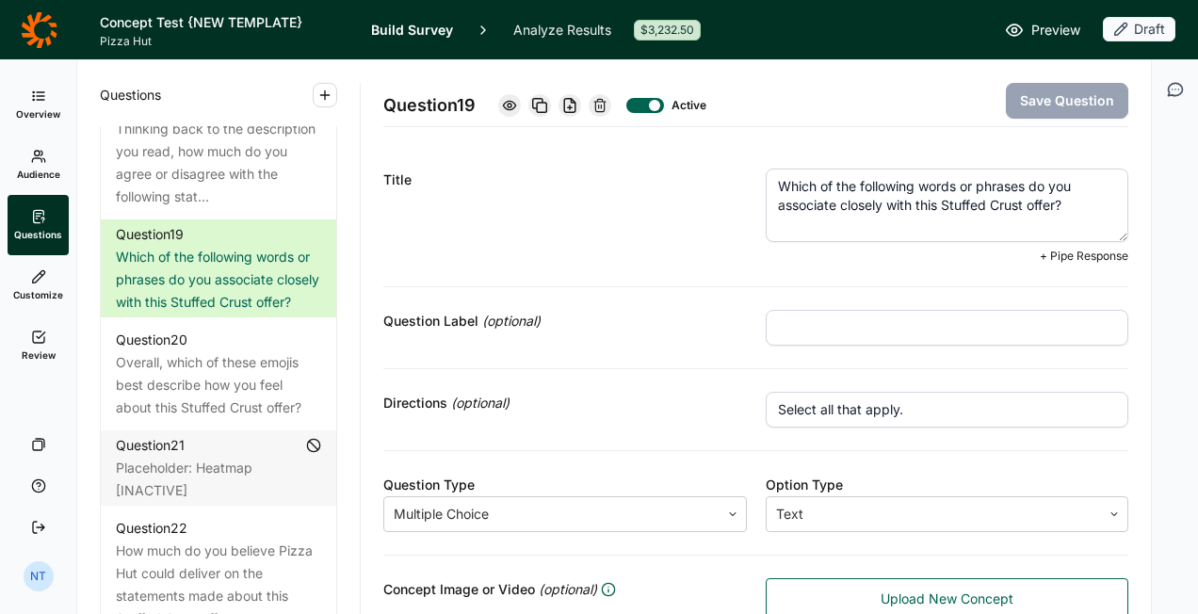
click at [954, 198] on textarea "Which of the following words or phrases do you associate closely with this Stuf…" at bounding box center [948, 205] width 364 height 73
drag, startPoint x: 912, startPoint y: 205, endPoint x: 1049, endPoint y: 200, distance: 137.6
click at [1049, 200] on textarea "Which of the following words or phrases do you associate closely with this Stuf…" at bounding box center [948, 205] width 364 height 73
paste textarea "[CONCEPT]"
type textarea "Which of the following words or phrases do you associate closely with [CONCEPT]?"
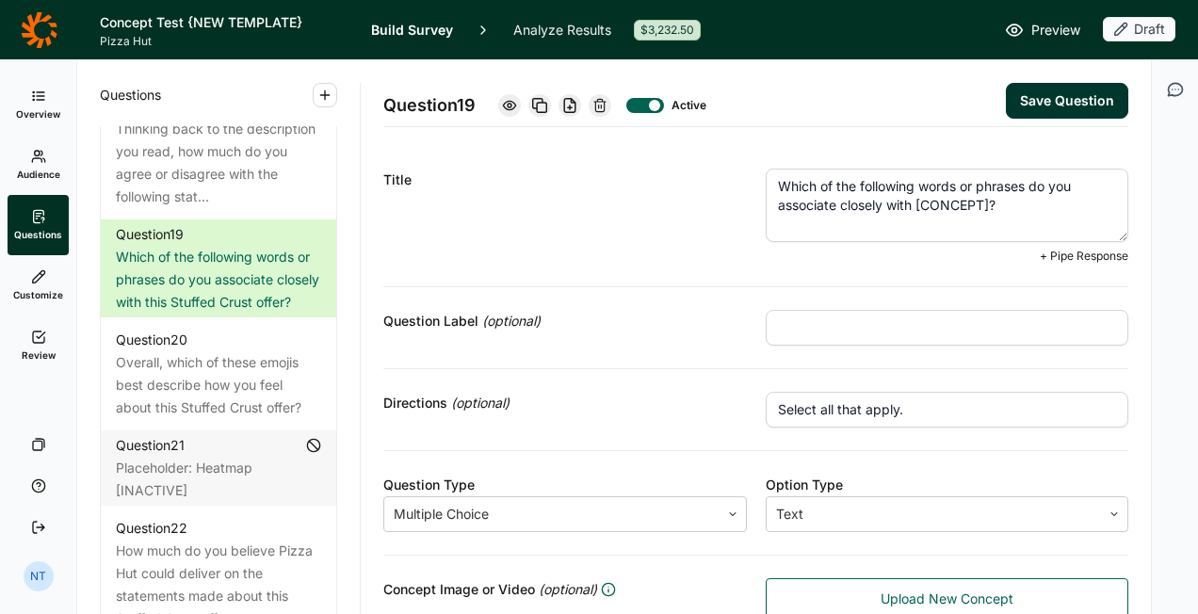
click at [1042, 107] on button "Save Question" at bounding box center [1067, 101] width 122 height 36
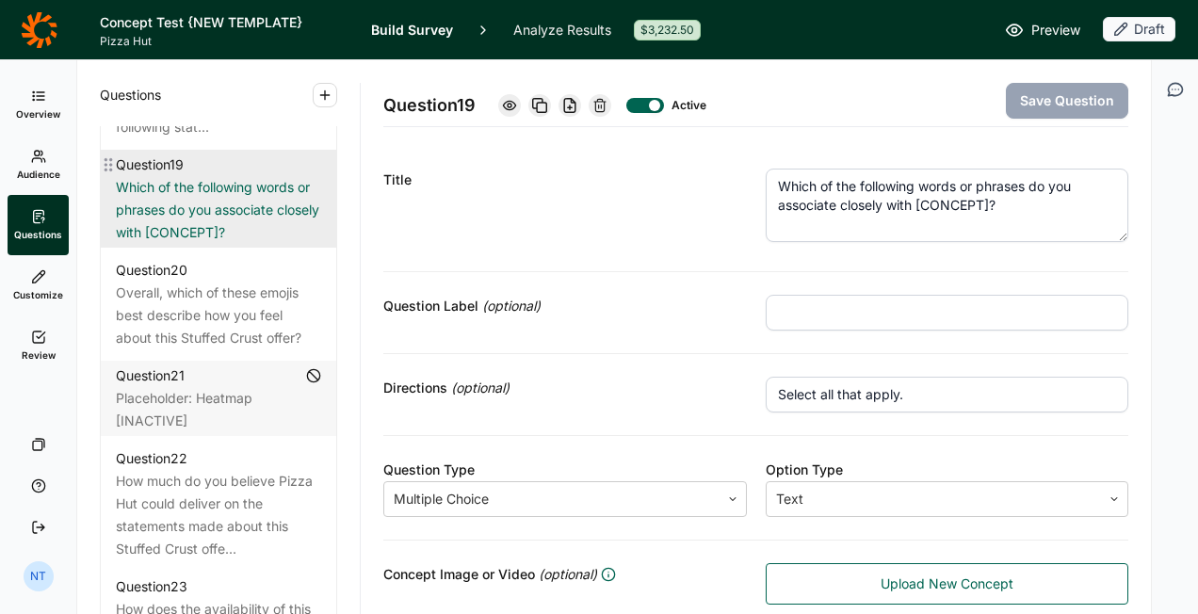
scroll to position [2920, 0]
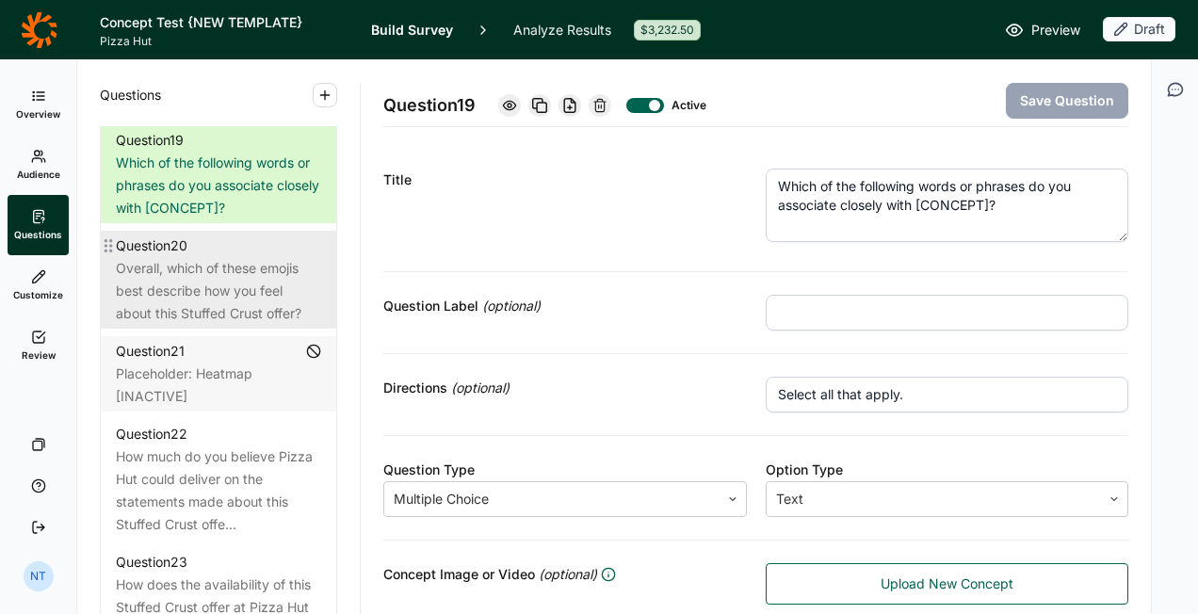
click at [255, 325] on div "Overall, which of these emojis best describe how you feel about this Stuffed Cr…" at bounding box center [218, 291] width 205 height 68
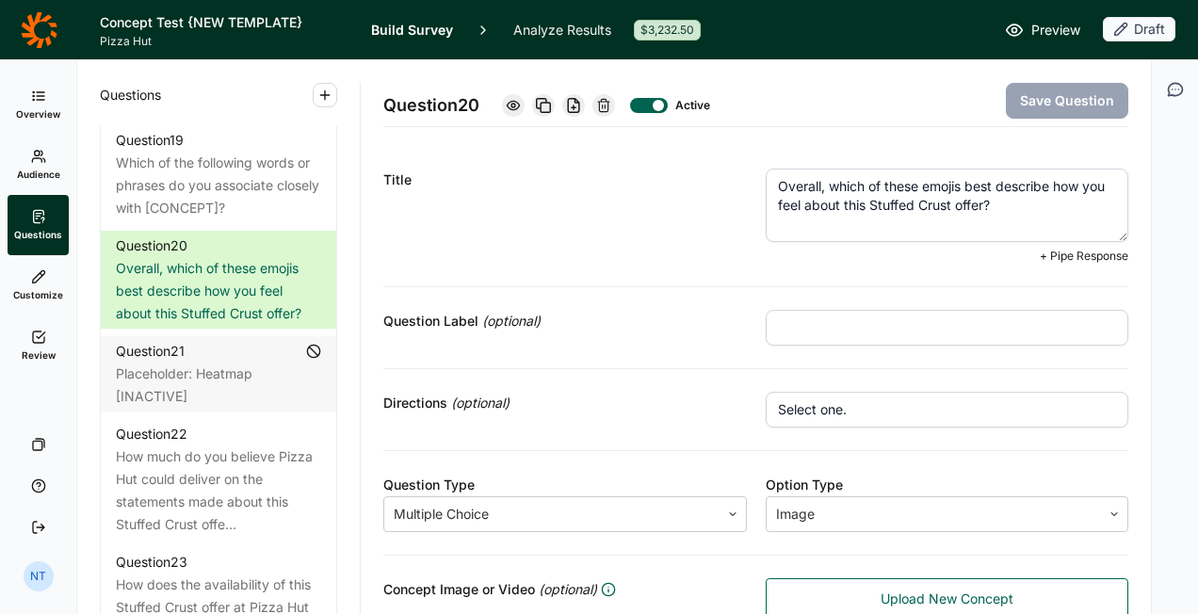
drag, startPoint x: 861, startPoint y: 206, endPoint x: 1007, endPoint y: 209, distance: 146.0
click at [1007, 209] on textarea "Overall, which of these emojis best describe how you feel about this Stuffed Cr…" at bounding box center [948, 205] width 364 height 73
paste textarea "[CONCEPT]"
type textarea "Overall, which of these emojis best describe how you feel about [CONCEPT]?"
click at [1049, 91] on button "Save Question" at bounding box center [1067, 101] width 122 height 36
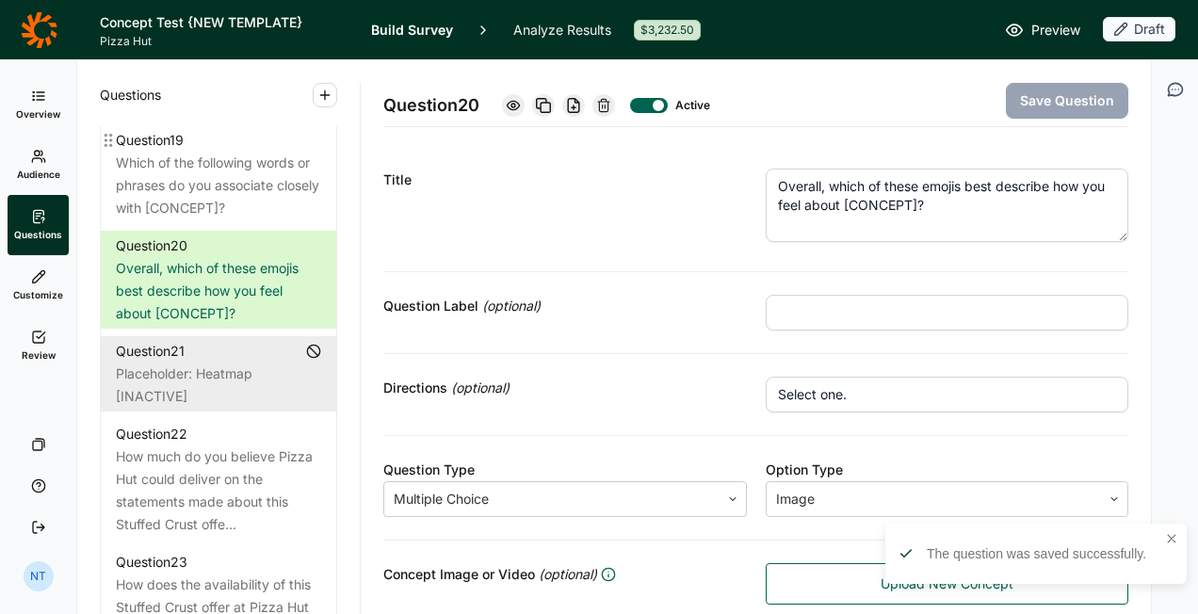
scroll to position [3108, 0]
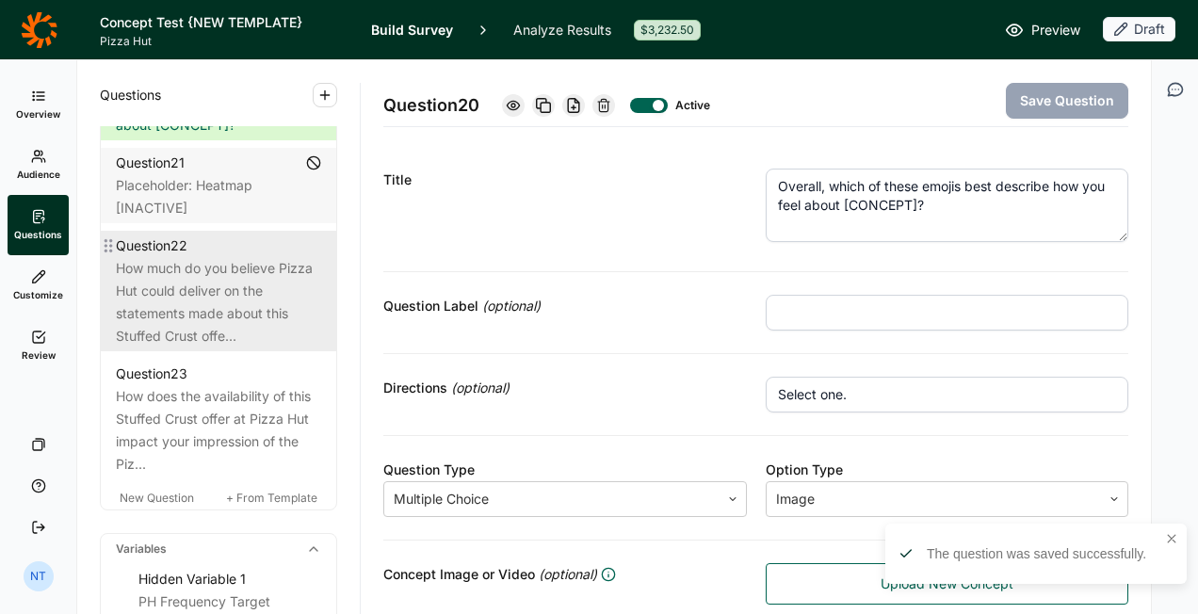
click at [208, 348] on div "How much do you believe Pizza Hut could deliver on the statements made about th…" at bounding box center [218, 302] width 205 height 90
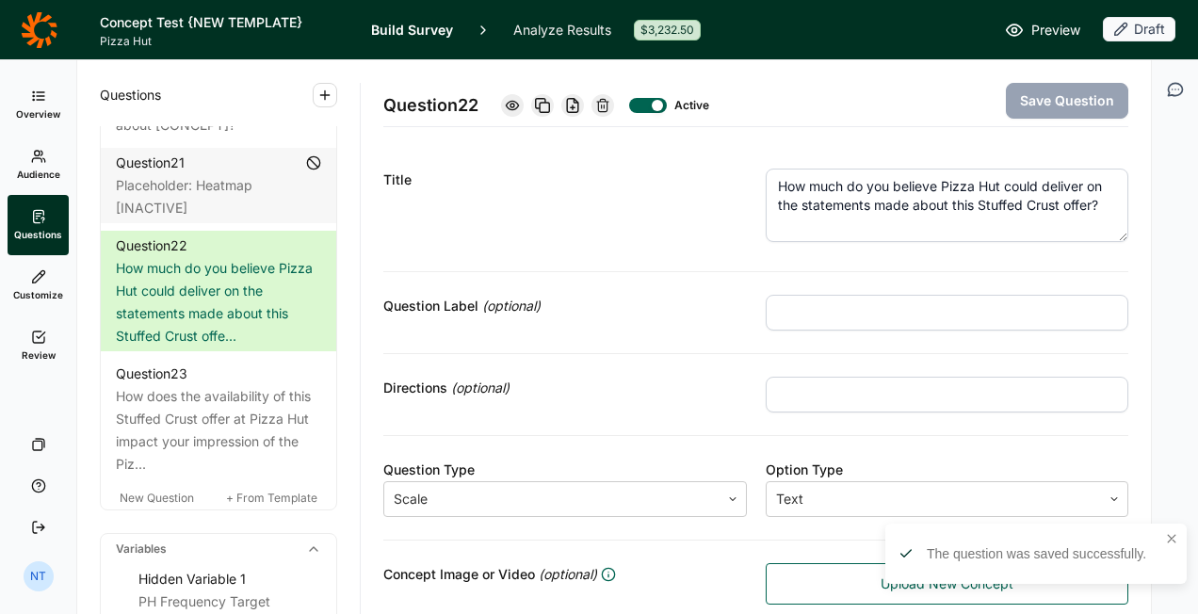
click at [863, 196] on textarea "How much do you believe Pizza Hut could deliver on the statements made about th…" at bounding box center [948, 205] width 364 height 73
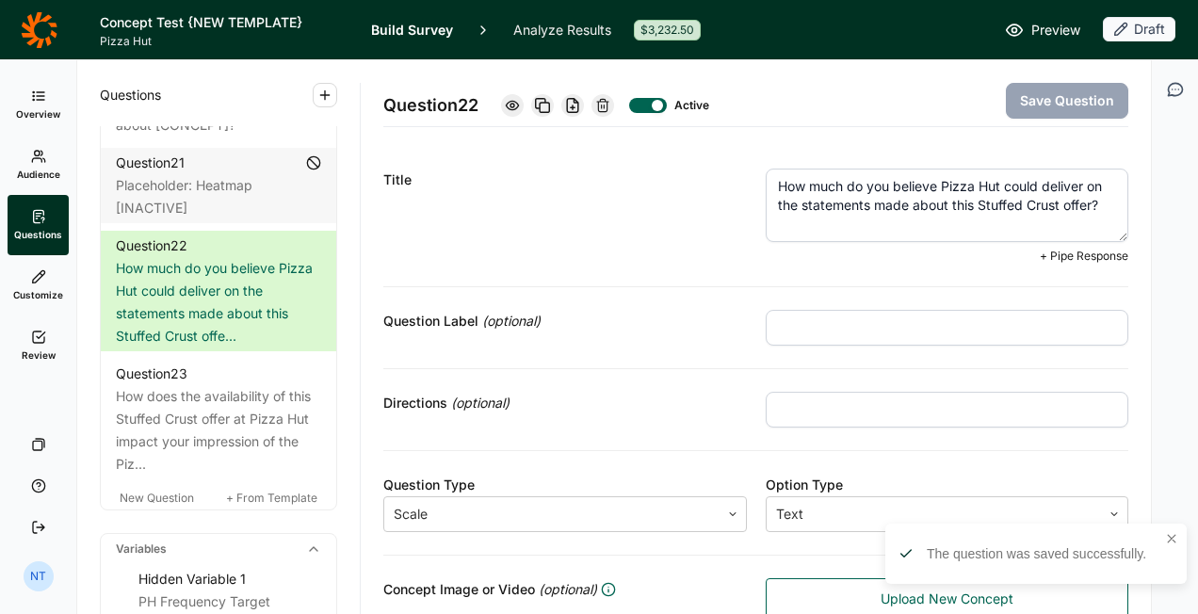
drag, startPoint x: 972, startPoint y: 204, endPoint x: 1087, endPoint y: 202, distance: 114.9
click at [1087, 202] on textarea "How much do you believe Pizza Hut could deliver on the statements made about th…" at bounding box center [948, 205] width 364 height 73
paste textarea "[CONCEPT]"
click at [951, 206] on textarea "How much do you believe Pizza Hut could deliver on the statements made about th…" at bounding box center [948, 205] width 364 height 73
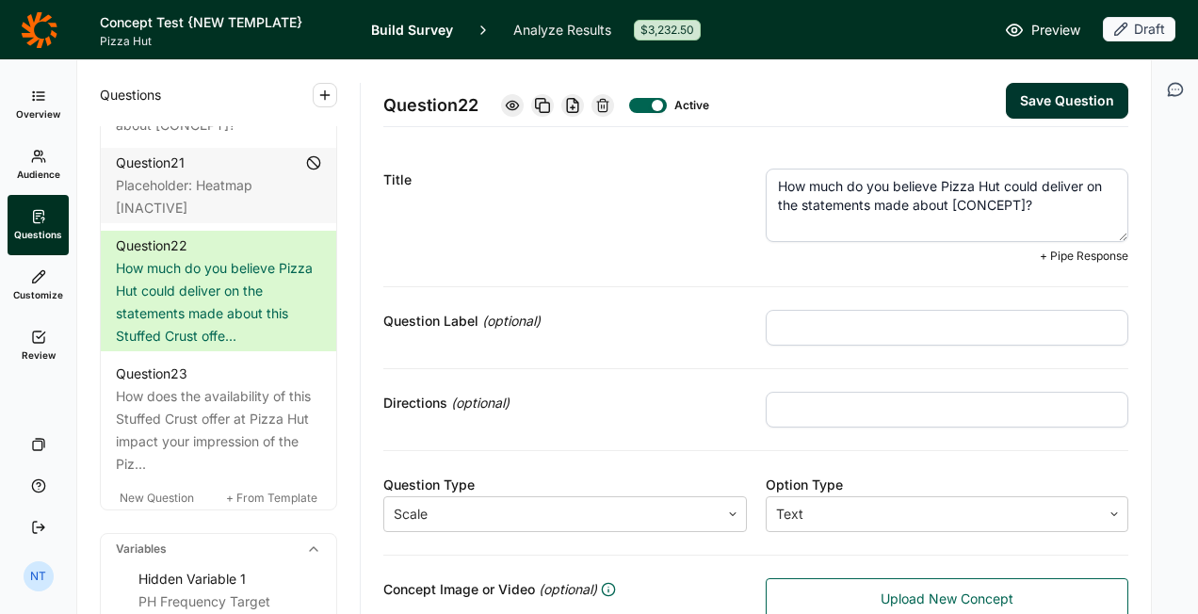
type textarea "How much do you believe Pizza Hut could deliver on the statements made about [C…"
click at [1053, 121] on div "Question 22 Active Save Question" at bounding box center [755, 93] width 745 height 67
click at [1063, 110] on button "Save Question" at bounding box center [1067, 101] width 122 height 36
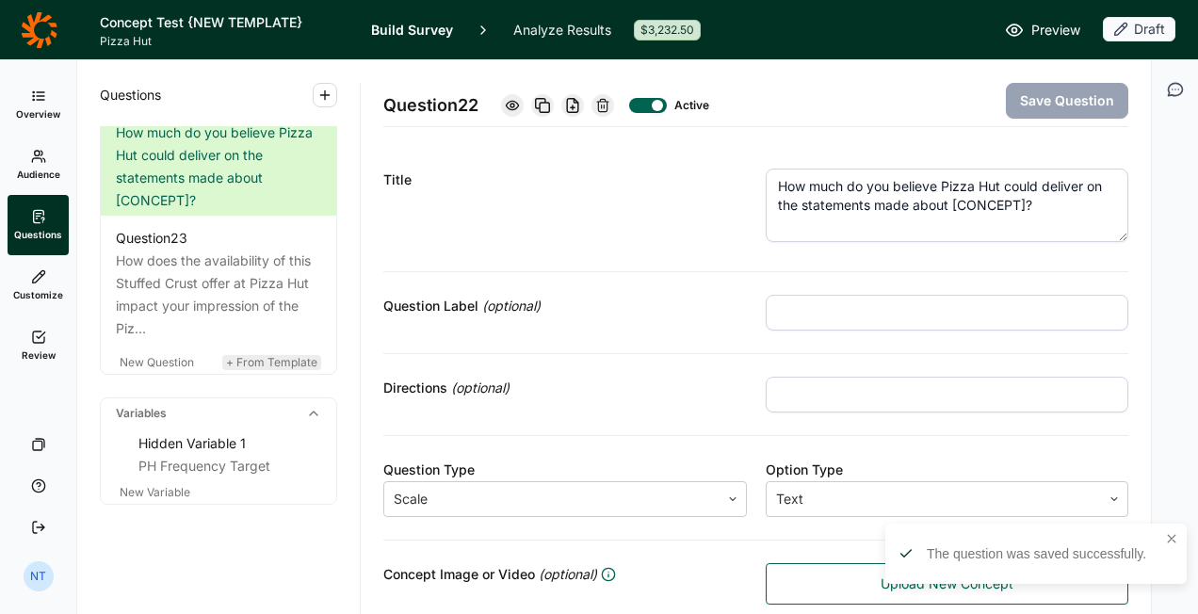
scroll to position [3297, 0]
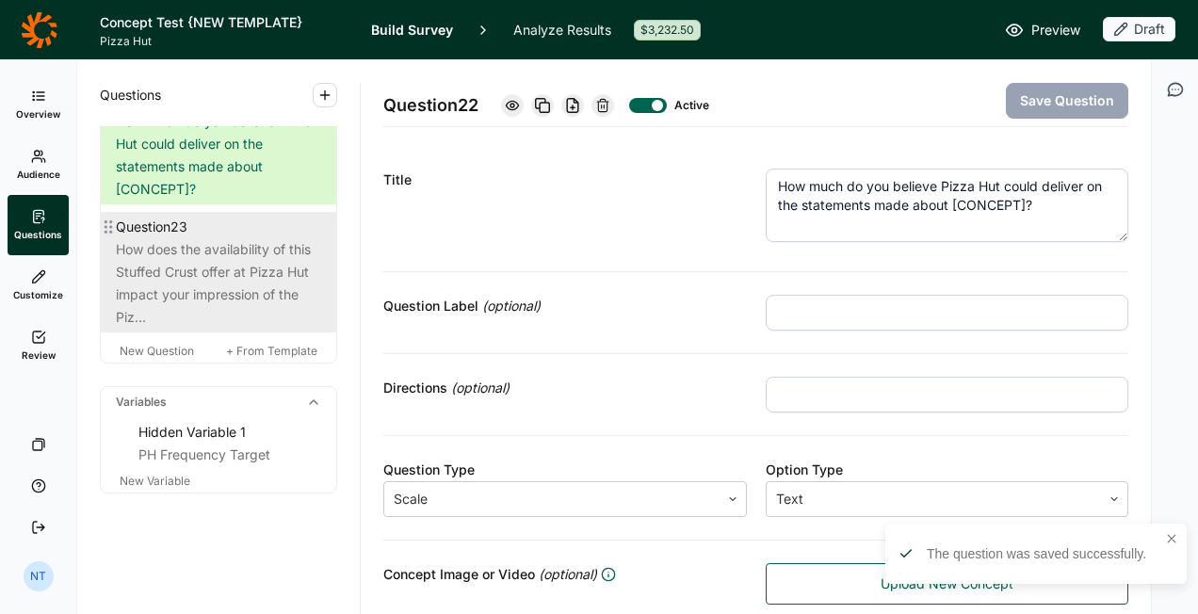
click at [247, 329] on div "How does the availability of this Stuffed Crust offer at Pizza Hut impact your …" at bounding box center [218, 283] width 205 height 90
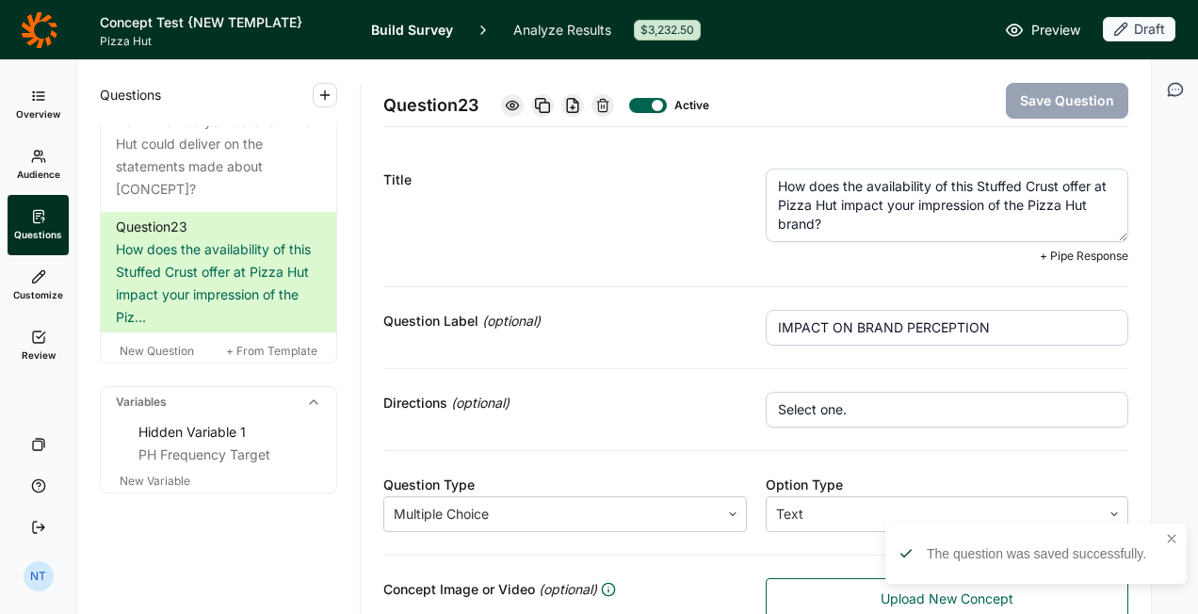
drag, startPoint x: 948, startPoint y: 186, endPoint x: 959, endPoint y: 184, distance: 10.7
click at [964, 184] on textarea "How does the availability of this Stuffed Crust offer at Pizza Hut impact your …" at bounding box center [948, 205] width 364 height 73
drag, startPoint x: 944, startPoint y: 185, endPoint x: 1098, endPoint y: 182, distance: 154.5
click at [1098, 182] on textarea "How does the availability of this Stuffed Crust offer at Pizza Hut impact your …" at bounding box center [948, 205] width 364 height 73
paste textarea "[CONCEPT]"
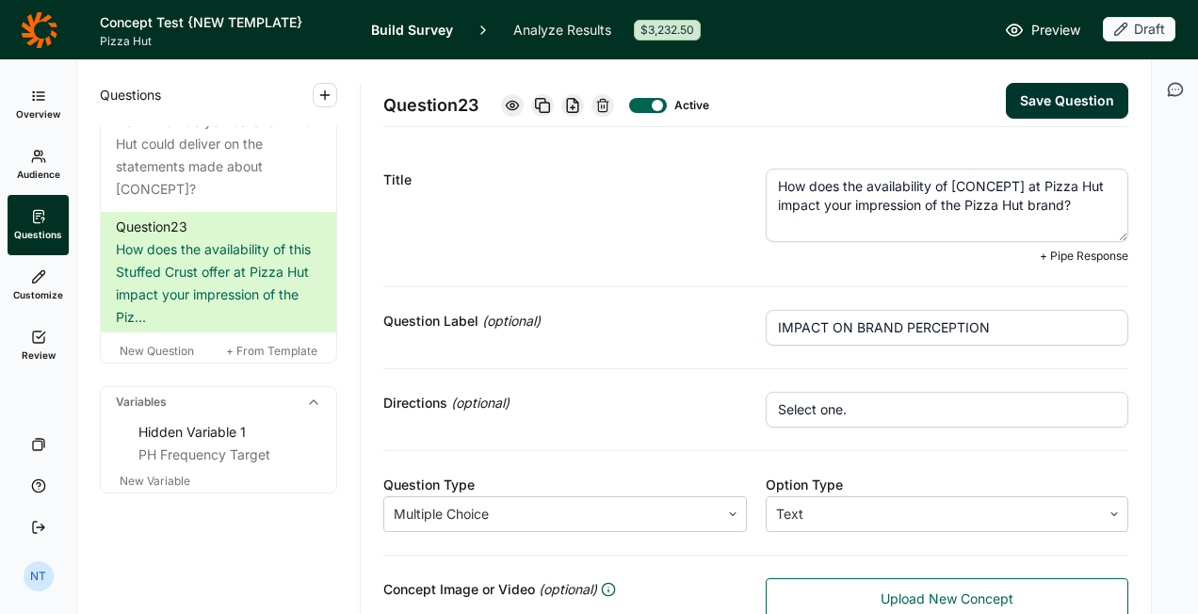
type textarea "How does the availability of [CONCEPT] at Pizza Hut impact your impression of t…"
click at [1042, 115] on button "Save Question" at bounding box center [1067, 101] width 122 height 36
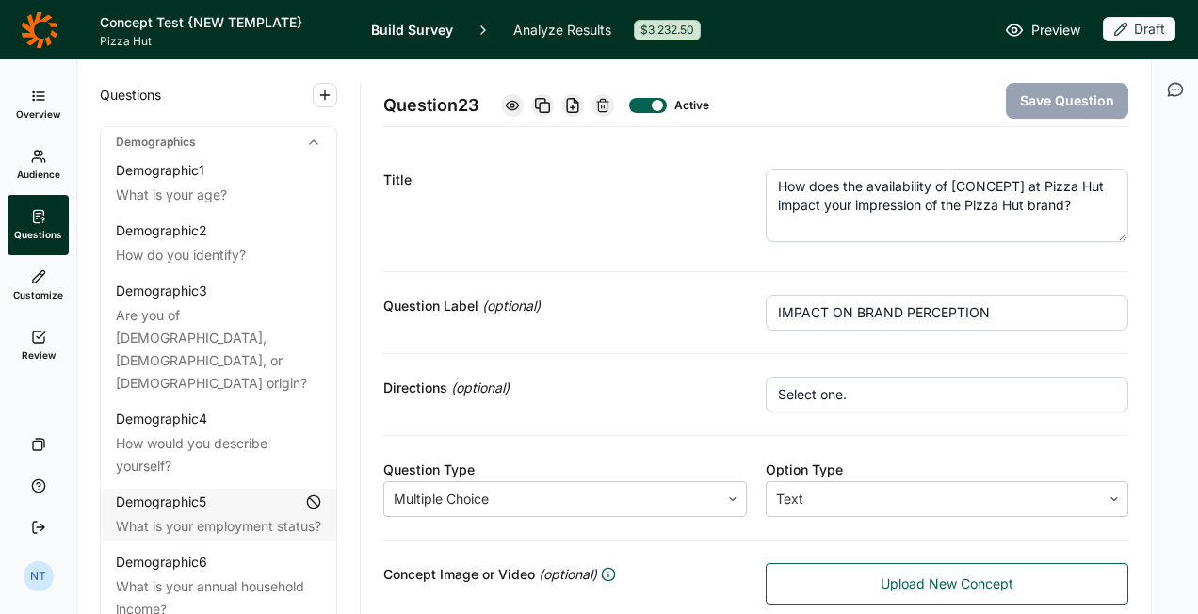
click at [186, 75] on div "Questions" at bounding box center [218, 93] width 237 height 66
click at [181, 21] on h1 "Concept Test {NEW TEMPLATE}" at bounding box center [224, 22] width 249 height 23
drag, startPoint x: 181, startPoint y: 21, endPoint x: 45, endPoint y: 25, distance: 135.7
click at [45, 25] on icon at bounding box center [39, 30] width 37 height 38
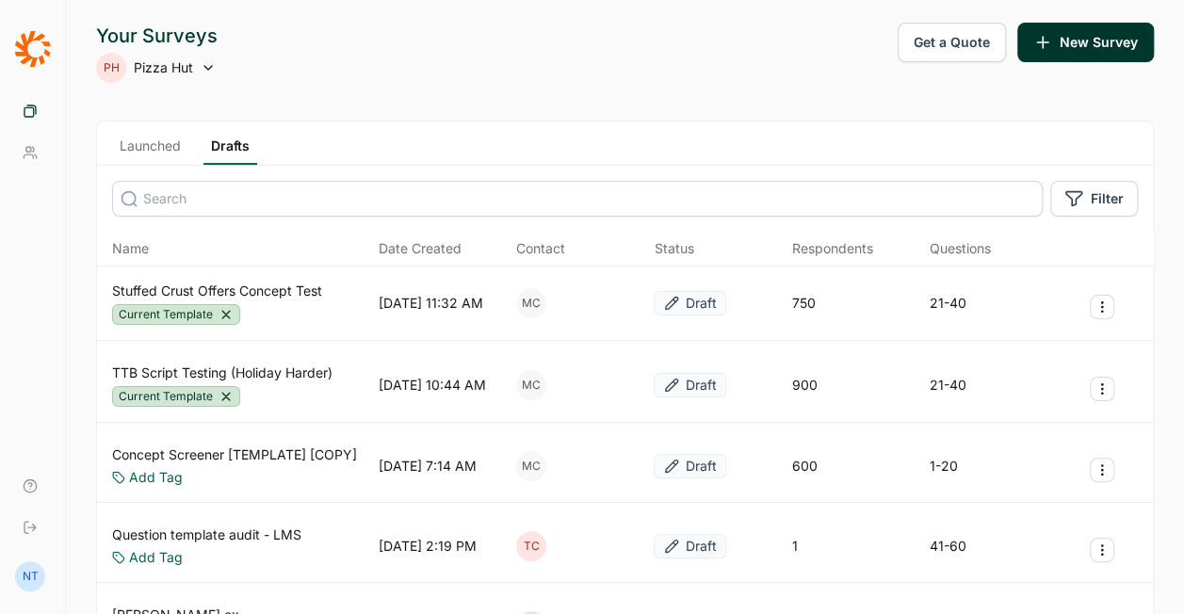
click at [184, 286] on link "Stuffed Crust Offers Concept Test" at bounding box center [217, 291] width 210 height 19
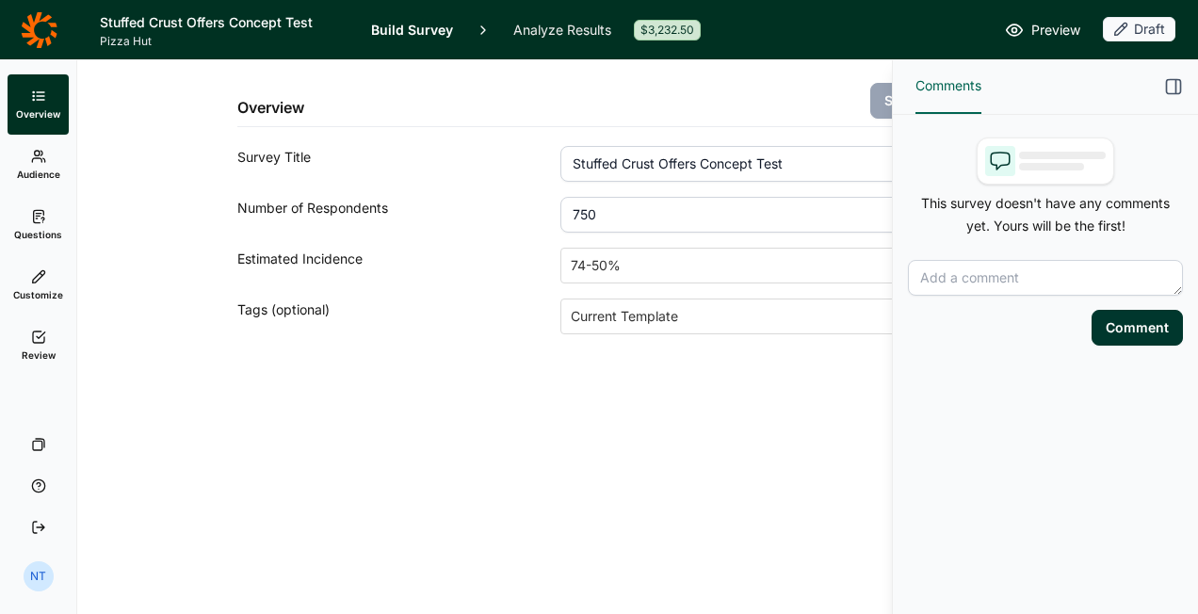
click at [29, 283] on link "Customize" at bounding box center [38, 285] width 61 height 60
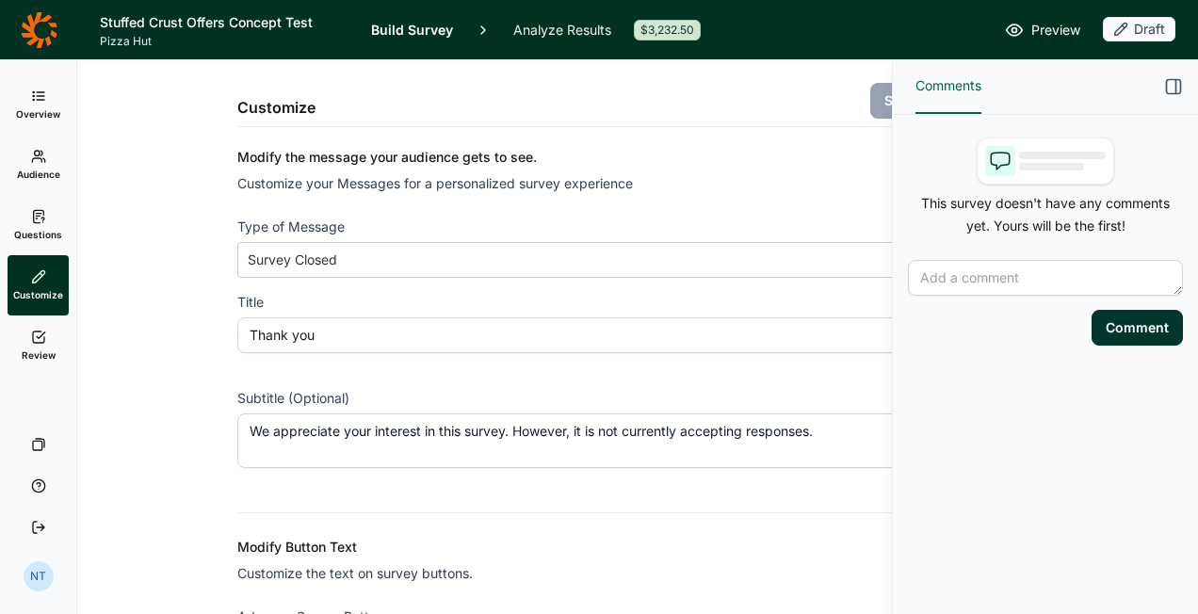
click at [24, 233] on span "Questions" at bounding box center [38, 234] width 48 height 13
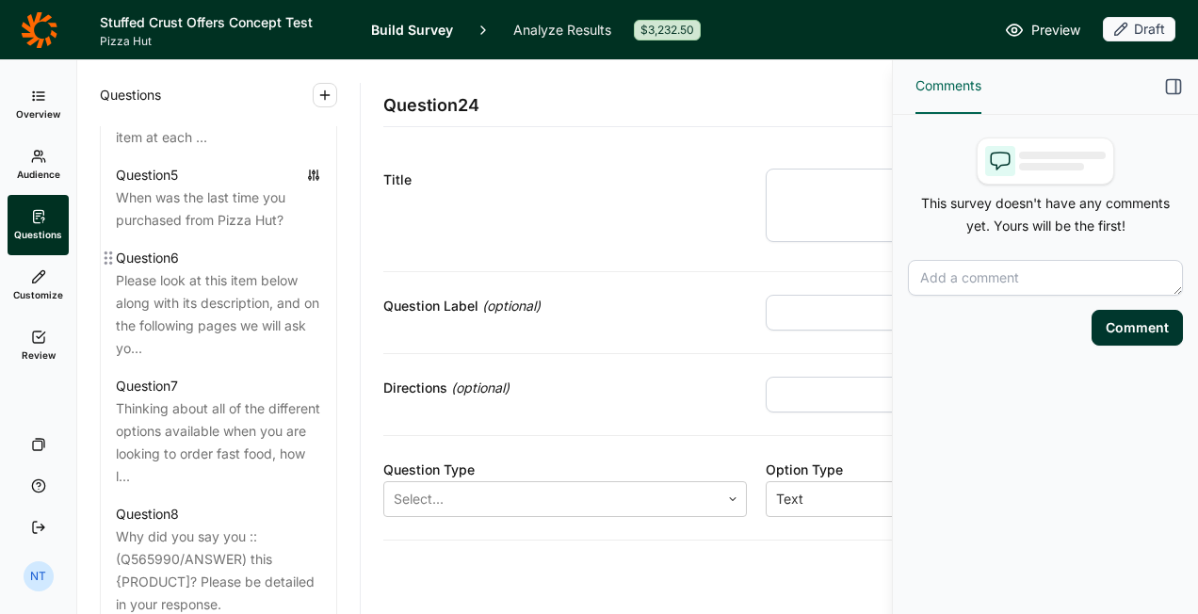
scroll to position [1296, 0]
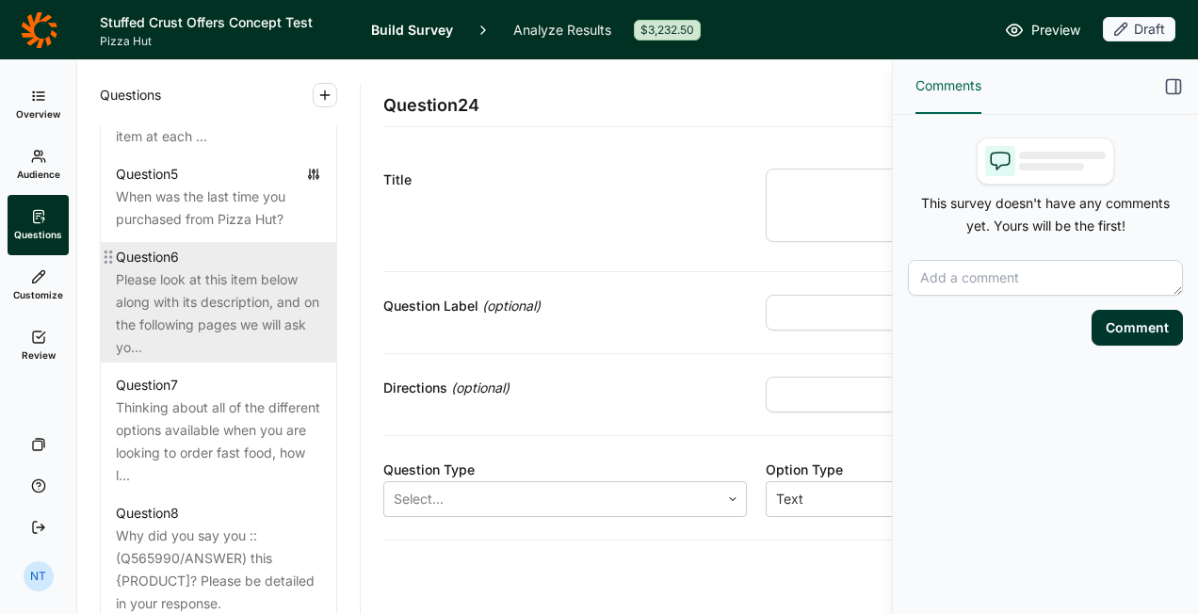
click at [243, 337] on div "Please look at this item below along with its description, and on the following…" at bounding box center [218, 313] width 205 height 90
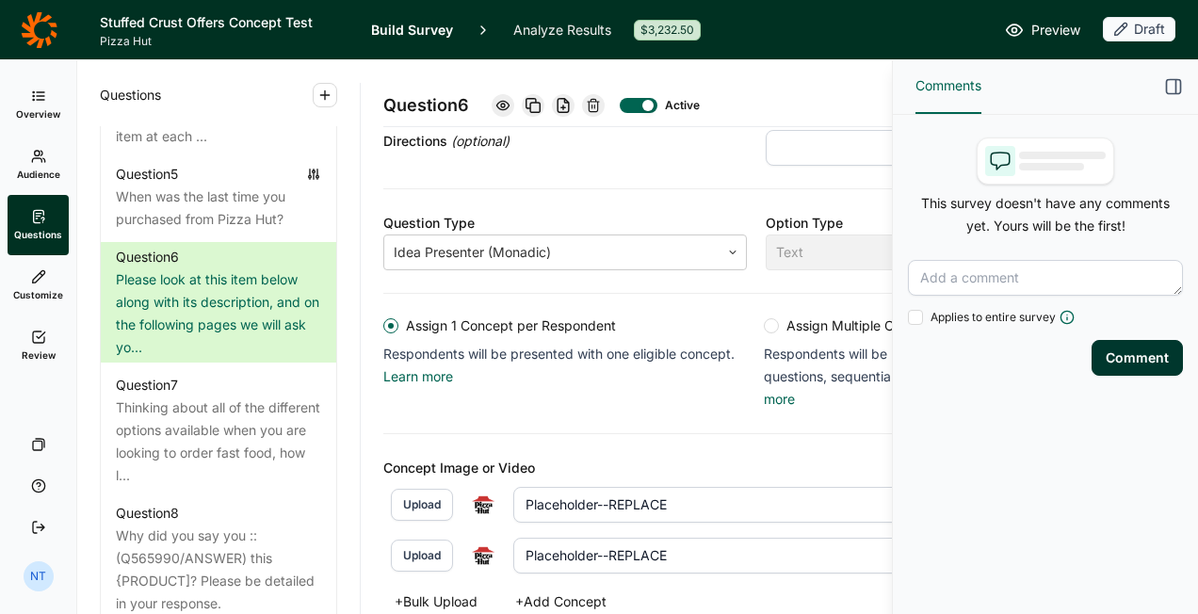
scroll to position [416, 0]
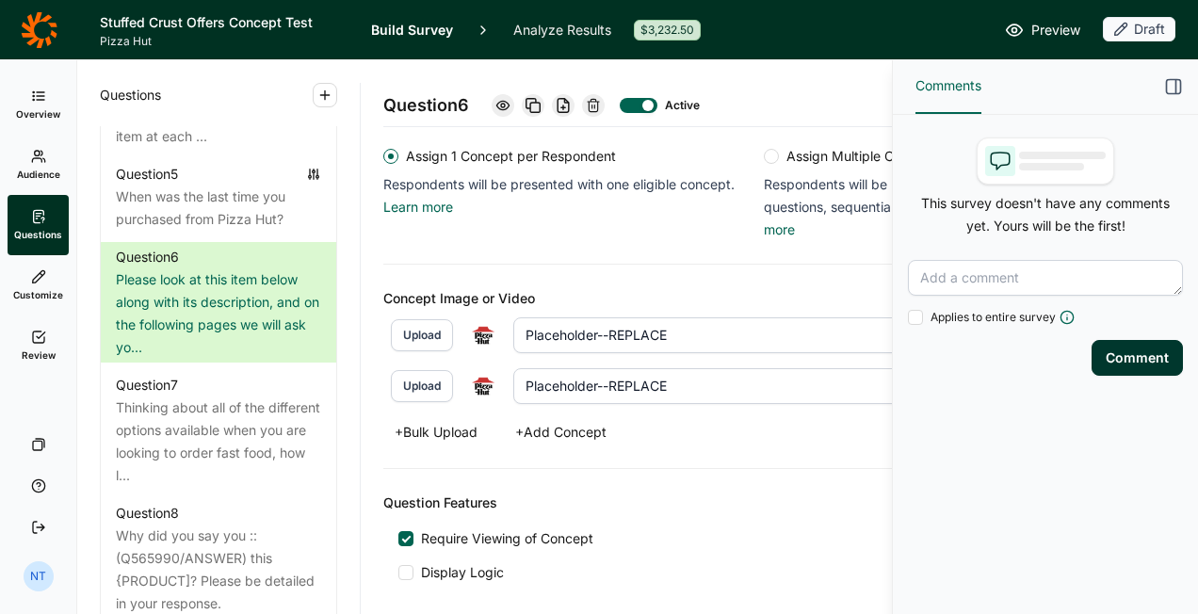
click at [1168, 86] on icon "button" at bounding box center [1173, 86] width 19 height 19
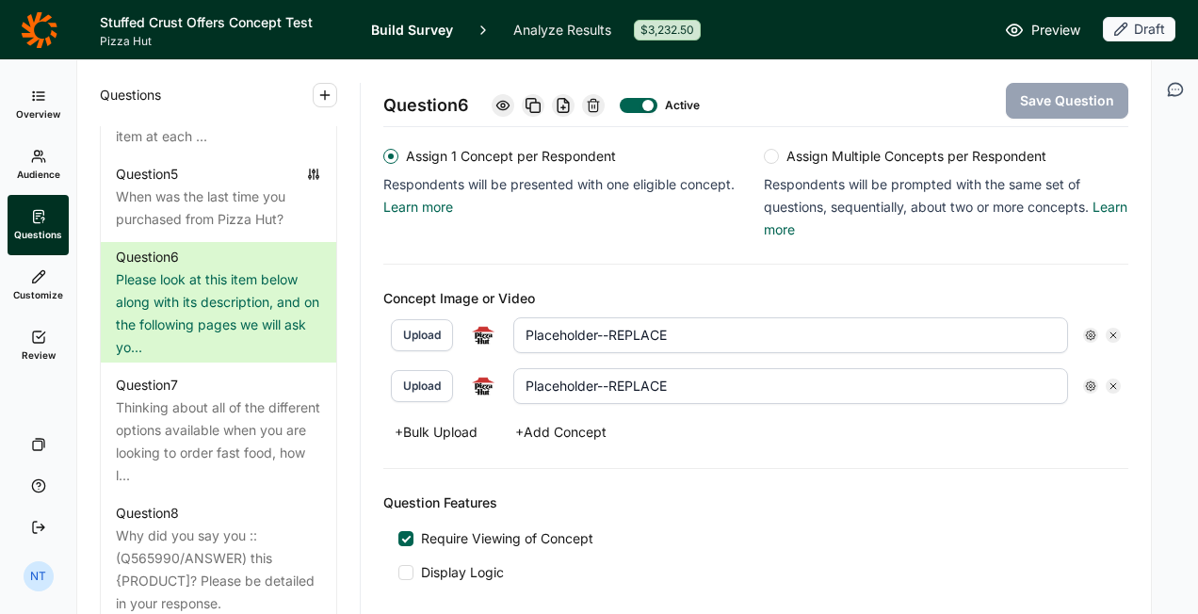
click at [1108, 331] on icon at bounding box center [1113, 335] width 11 height 11
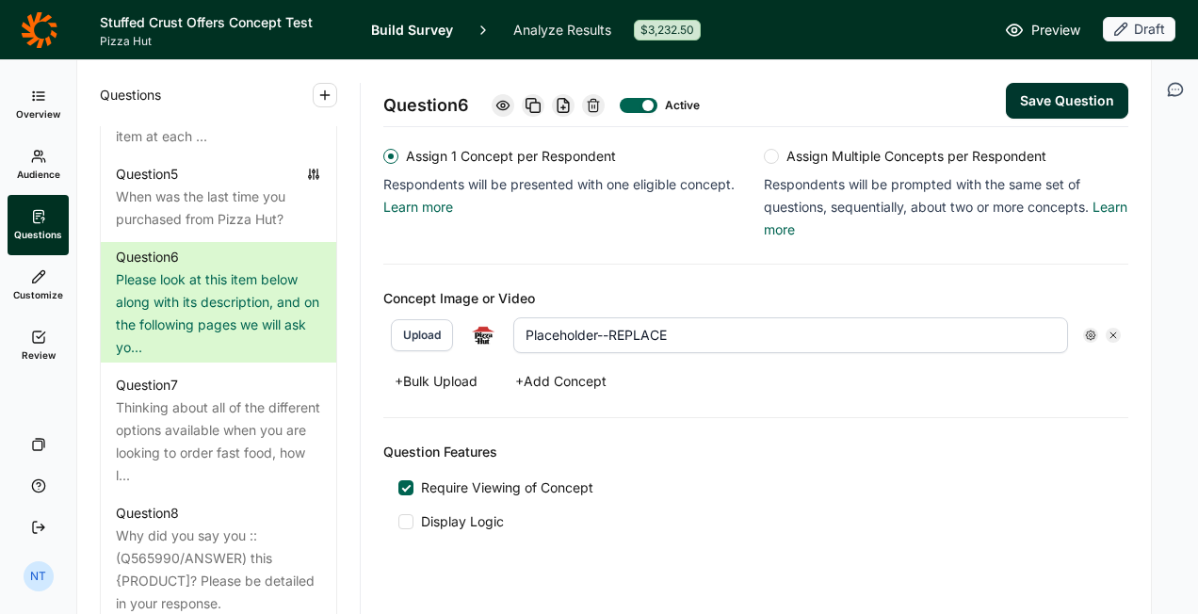
click at [1108, 331] on icon at bounding box center [1113, 335] width 11 height 11
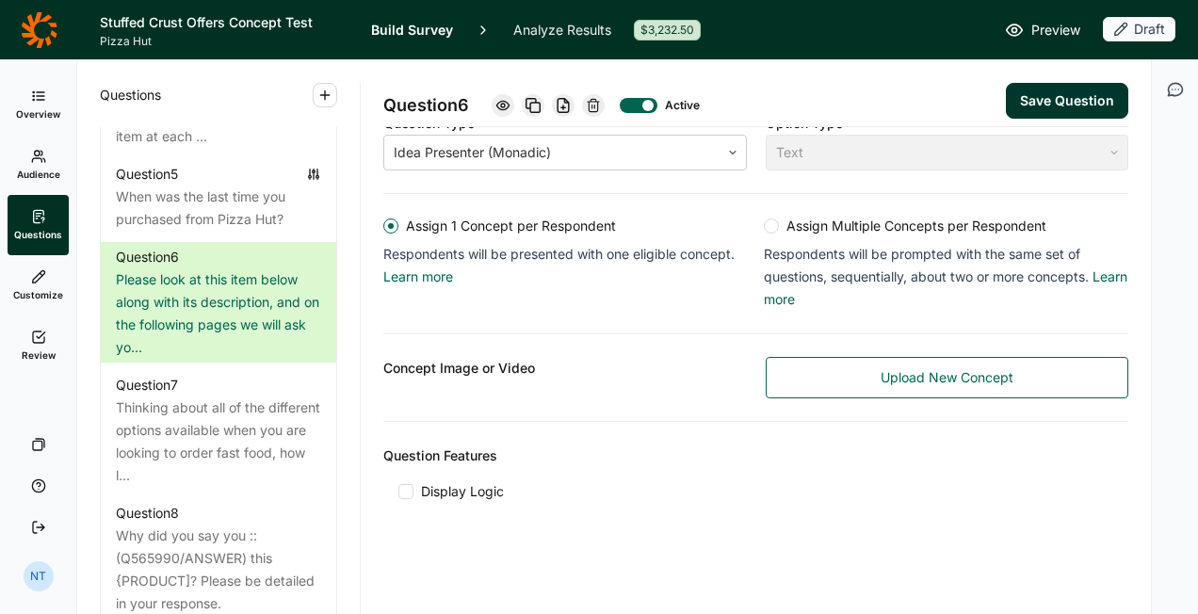
scroll to position [342, 0]
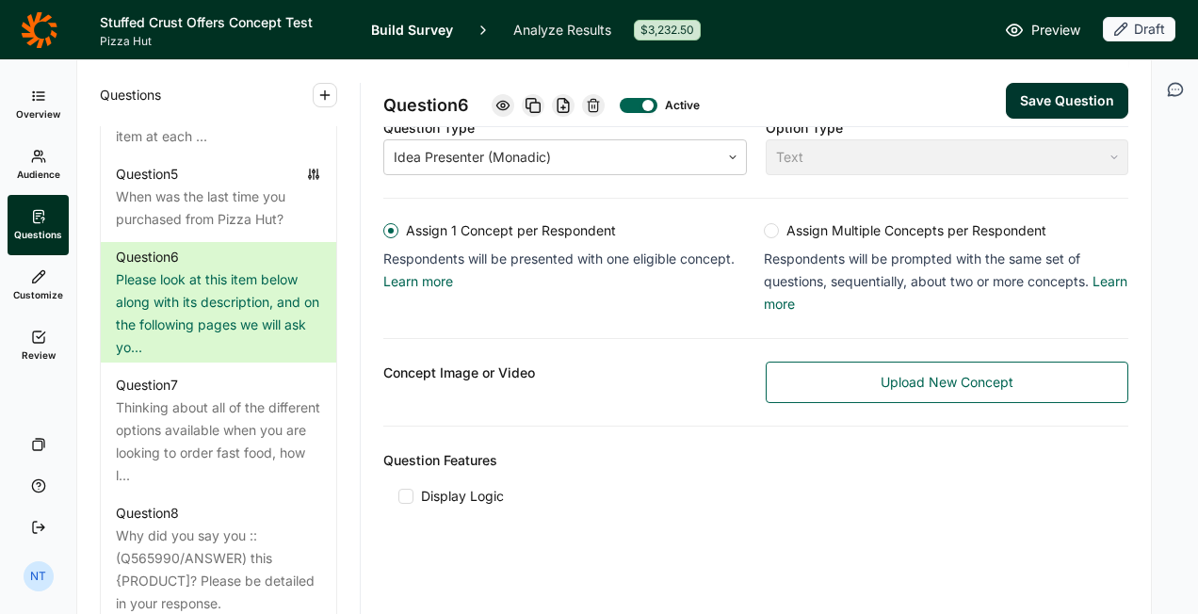
click at [817, 379] on link "Upload New Concept" at bounding box center [948, 382] width 364 height 41
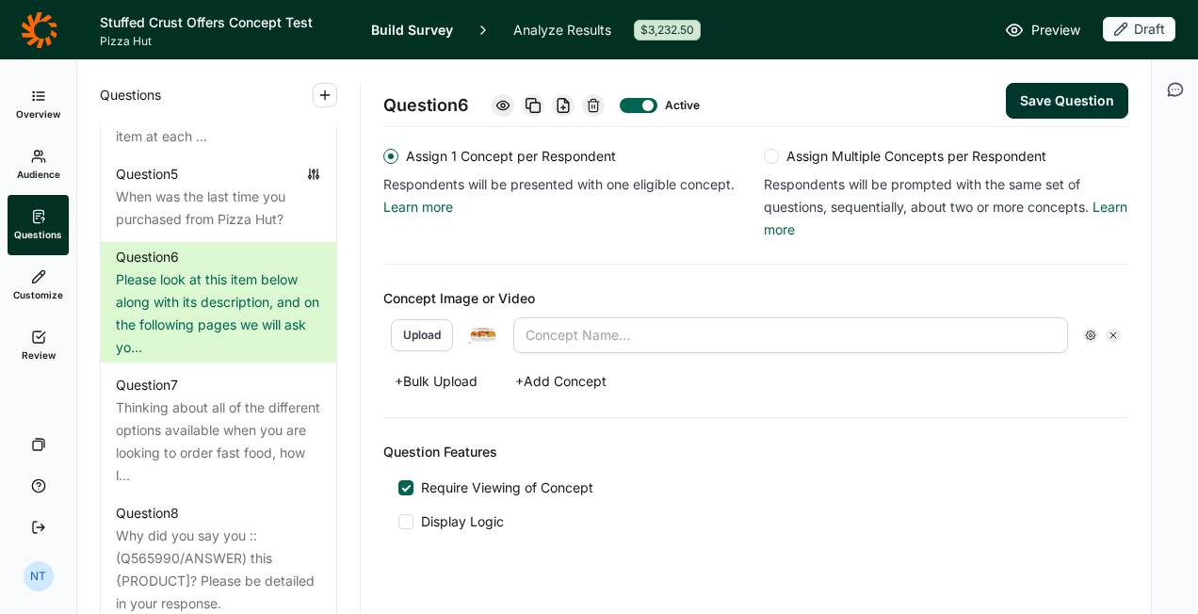
click at [488, 327] on img at bounding box center [483, 335] width 30 height 17
click at [418, 319] on button "Upload" at bounding box center [422, 335] width 62 height 32
click at [567, 336] on input "text" at bounding box center [790, 335] width 555 height 36
type input "Stuffed Crust Trio"
click at [561, 379] on button "+ Add Concept" at bounding box center [561, 381] width 114 height 26
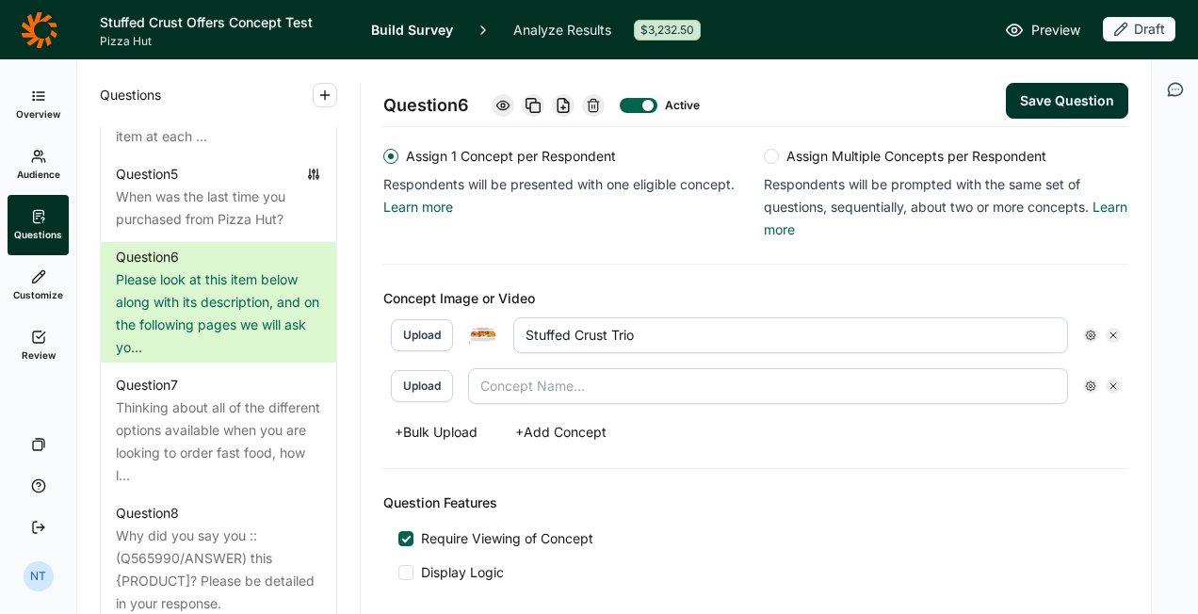
click at [418, 387] on button "Upload" at bounding box center [422, 386] width 62 height 32
click at [587, 382] on input "text" at bounding box center [790, 386] width 555 height 36
type input "Throwback Pricing"
click at [618, 322] on input "Stuffed Crust Trio" at bounding box center [790, 335] width 555 height 36
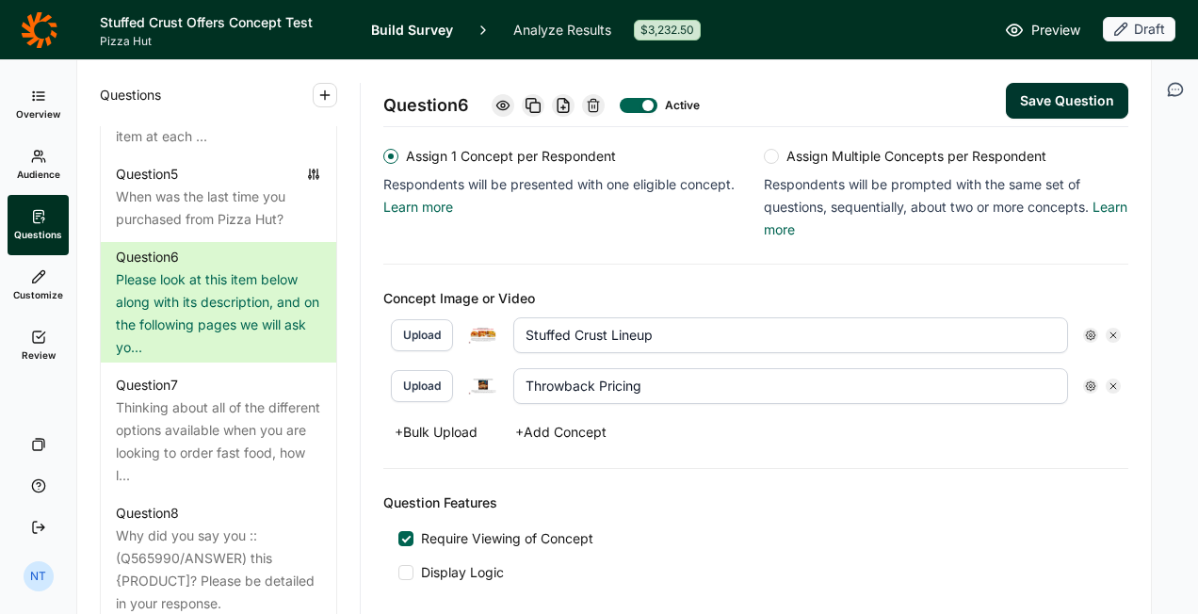
type input "Stuffed Crust Lineup"
click at [537, 423] on button "+ Add Concept" at bounding box center [561, 432] width 114 height 26
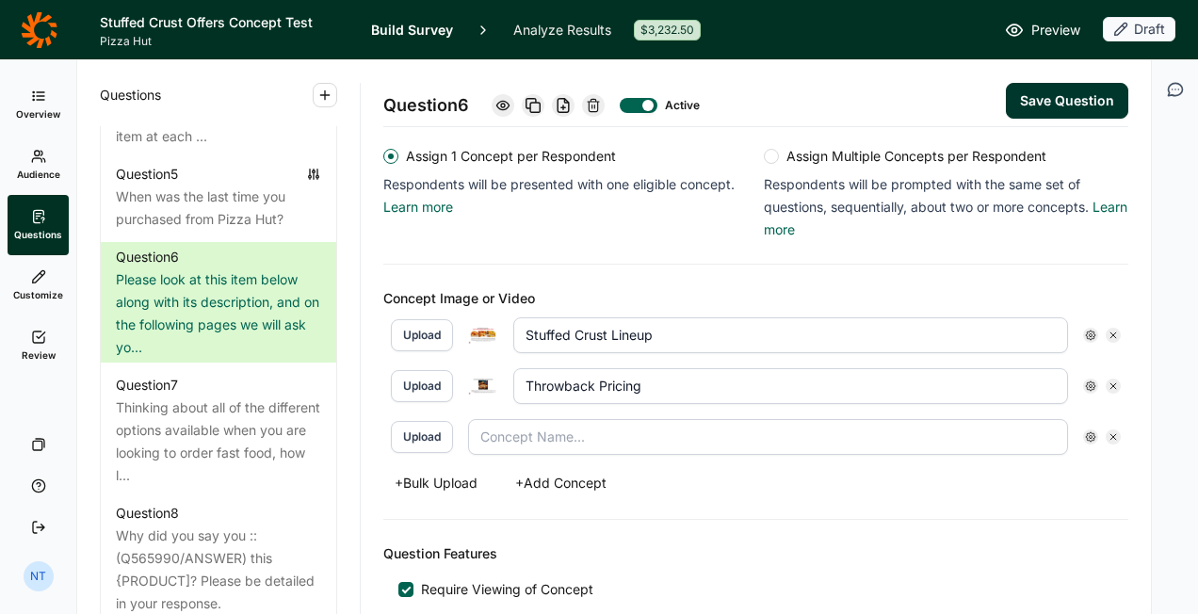
click at [442, 431] on button "Upload" at bounding box center [422, 437] width 62 height 32
click at [490, 430] on img at bounding box center [483, 437] width 30 height 17
click at [562, 437] on input "text" at bounding box center [790, 437] width 555 height 36
type input "Medium $9.99"
click at [1010, 88] on button "Save Question" at bounding box center [1067, 101] width 122 height 36
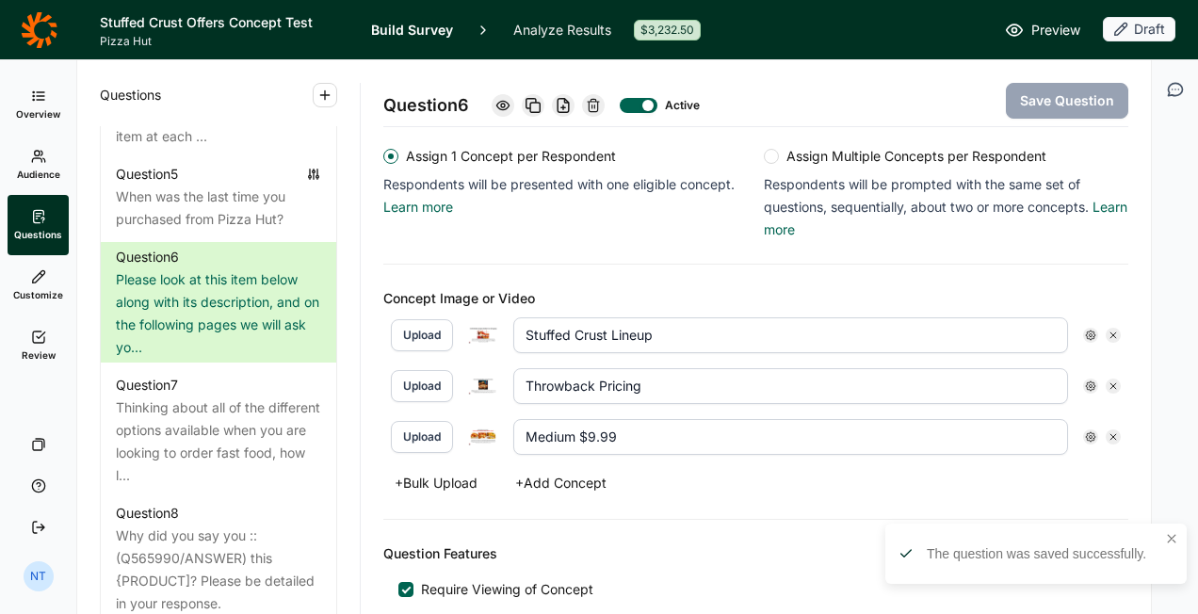
type input "Medium $9.99"
type input "Stuffed Crust Lineup"
click at [1050, 34] on span "Preview" at bounding box center [1055, 30] width 49 height 23
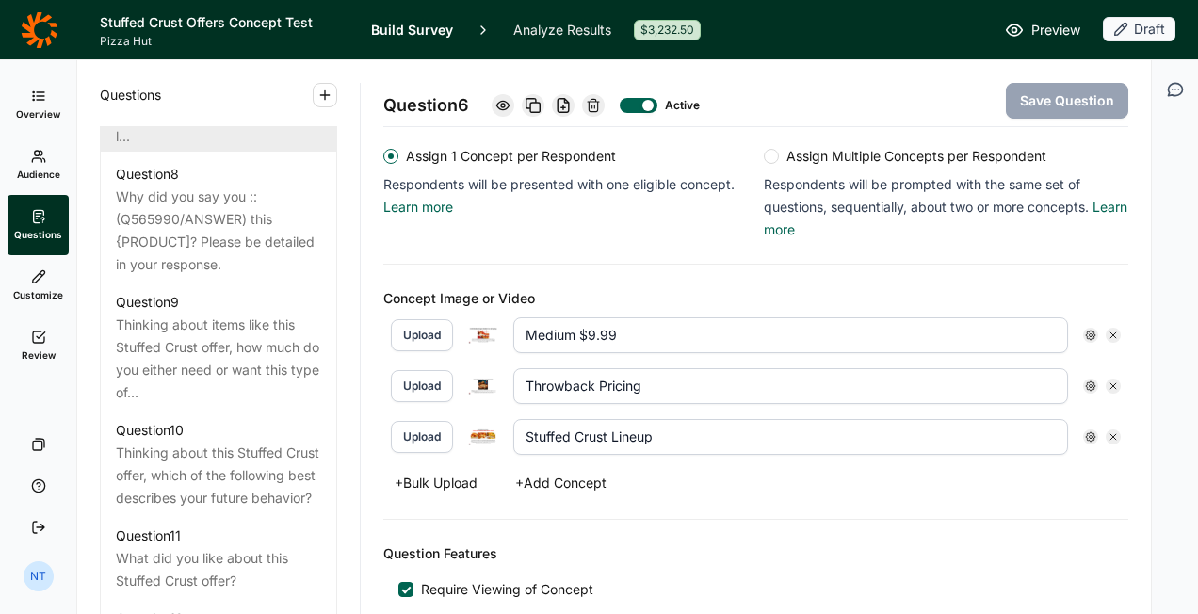
scroll to position [1635, 0]
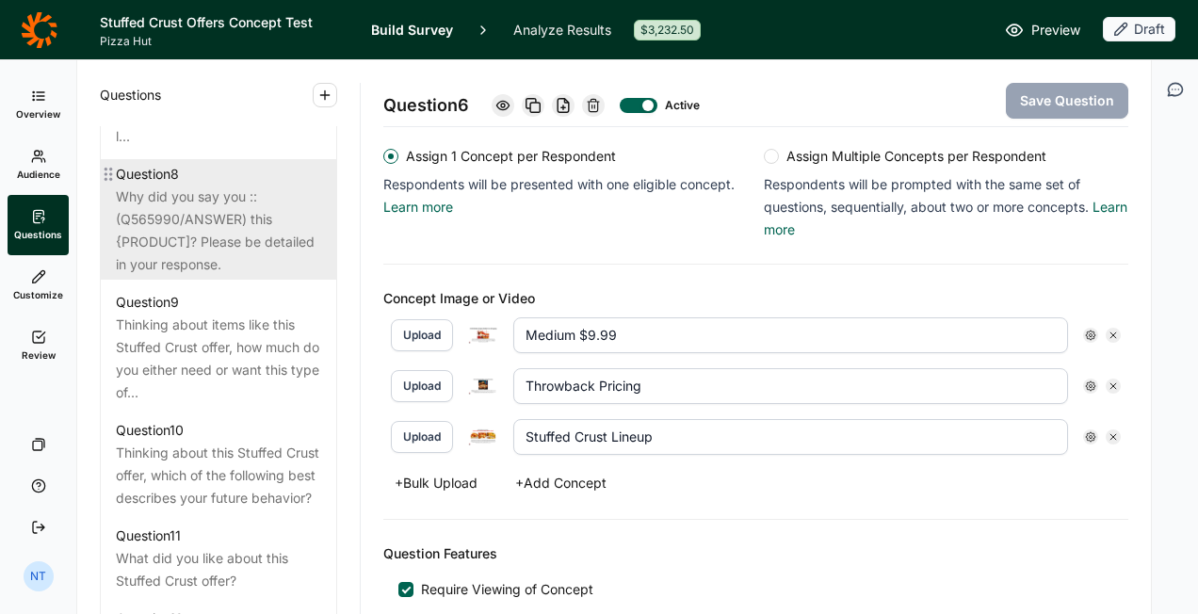
click at [220, 270] on div "Why did you say you ::(Q565990/ANSWER) this {PRODUCT]? Please be detailed in yo…" at bounding box center [218, 231] width 205 height 90
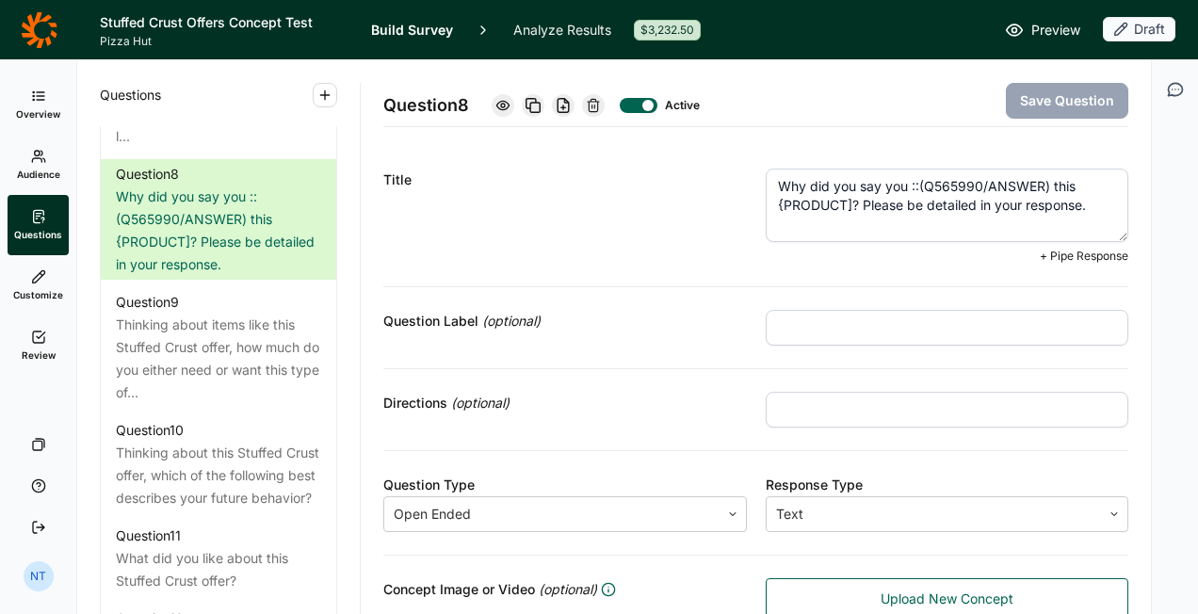
click at [842, 203] on textarea "Why did you say you ::(Q565990/ANSWER) this {PRODUCT]? Please be detailed in yo…" at bounding box center [948, 205] width 364 height 73
type textarea "Why did you say you ::(Q565990/ANSWER) this offer? Please be detailed in your r…"
click at [1030, 105] on button "Save Question" at bounding box center [1067, 101] width 122 height 36
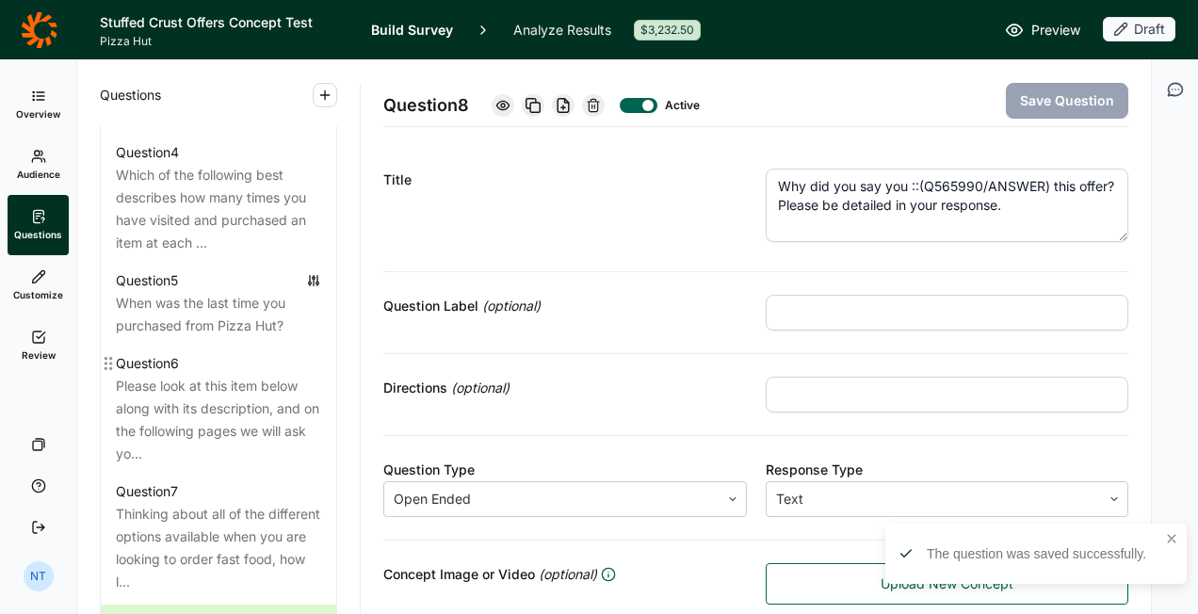
scroll to position [1256, 0]
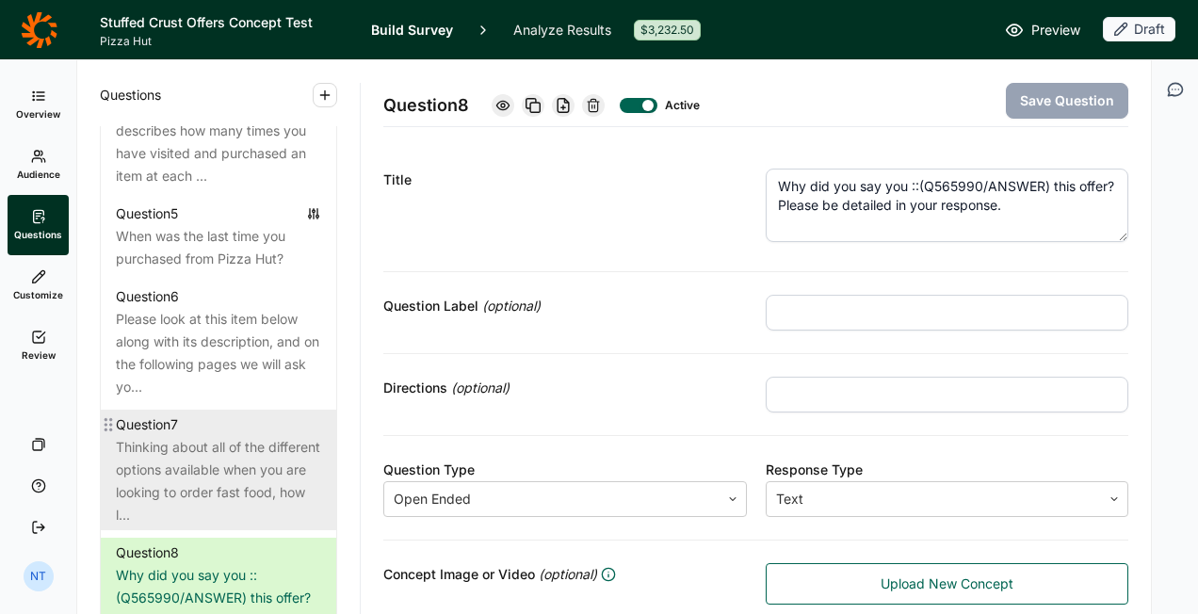
click at [238, 464] on div "Thinking about all of the different options available when you are looking to o…" at bounding box center [218, 481] width 205 height 90
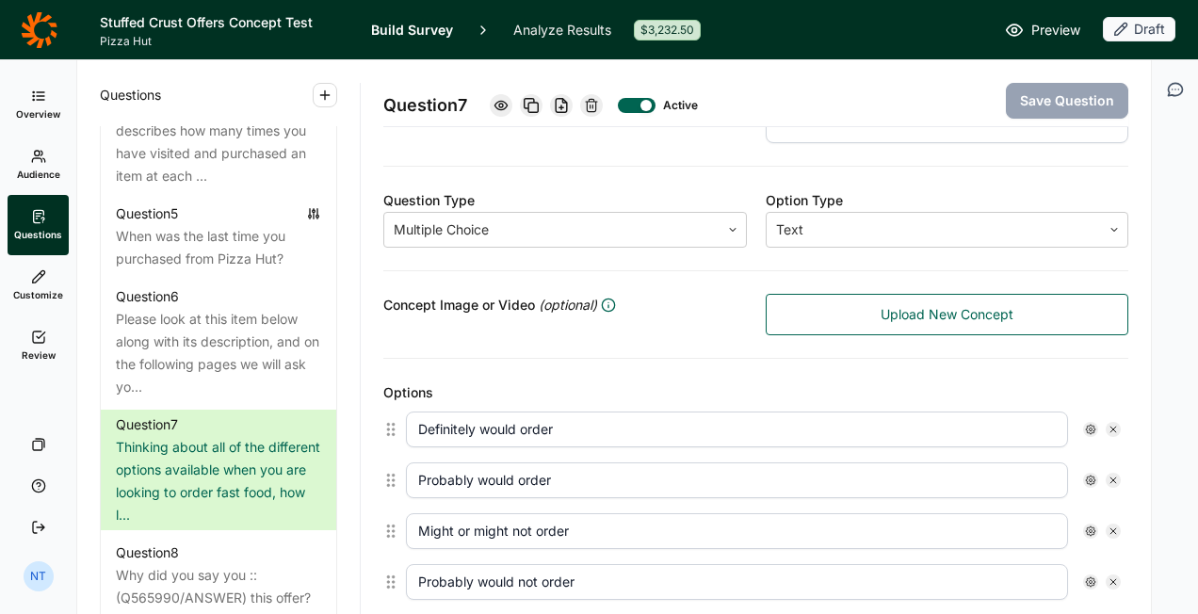
scroll to position [276, 0]
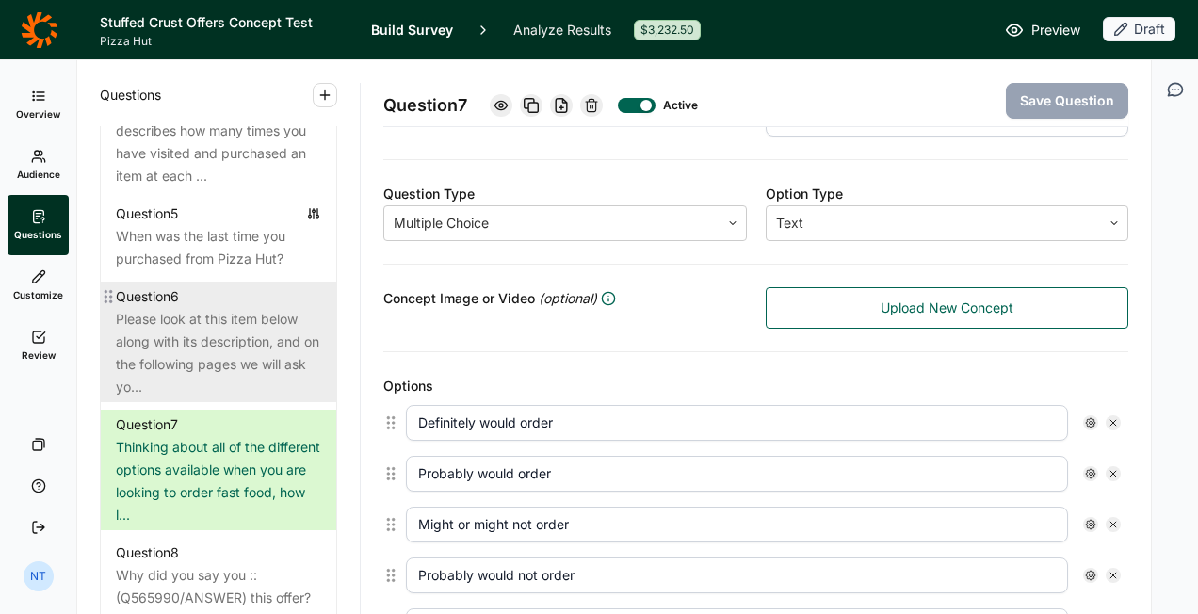
click at [219, 381] on div "Please look at this item below along with its description, and on the following…" at bounding box center [218, 353] width 205 height 90
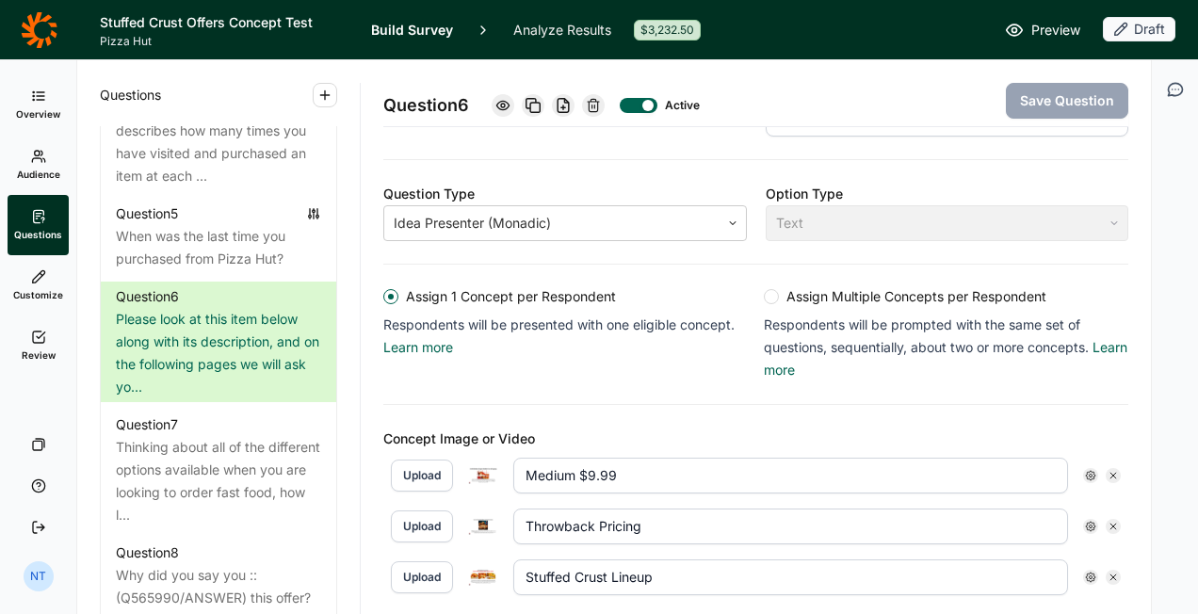
click at [474, 461] on div at bounding box center [483, 476] width 30 height 30
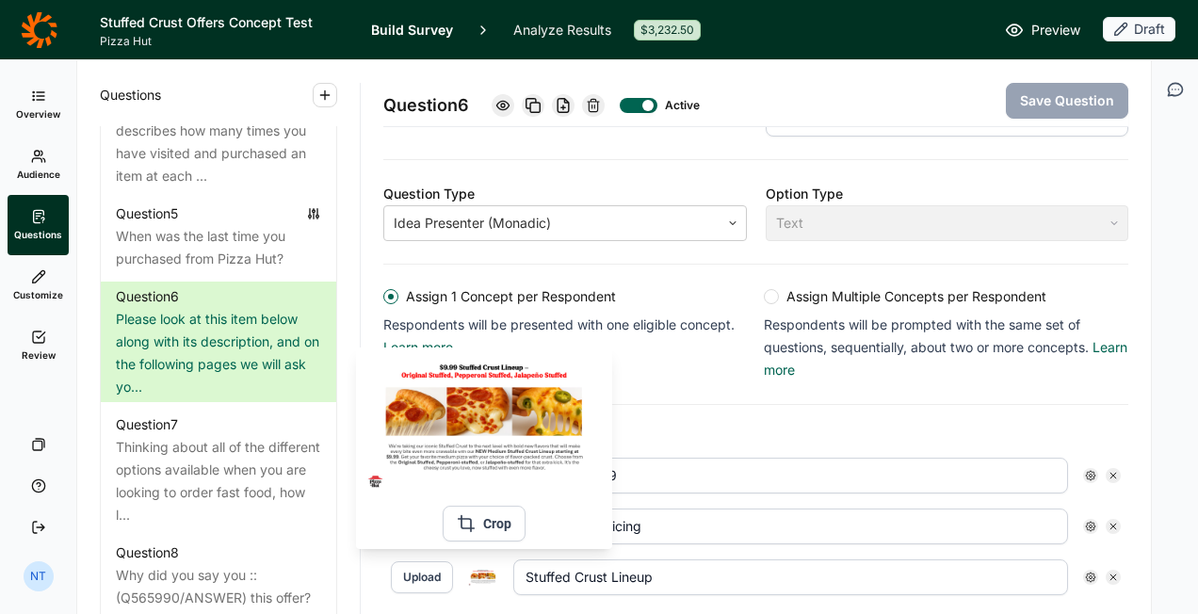
click at [482, 569] on img at bounding box center [483, 577] width 30 height 17
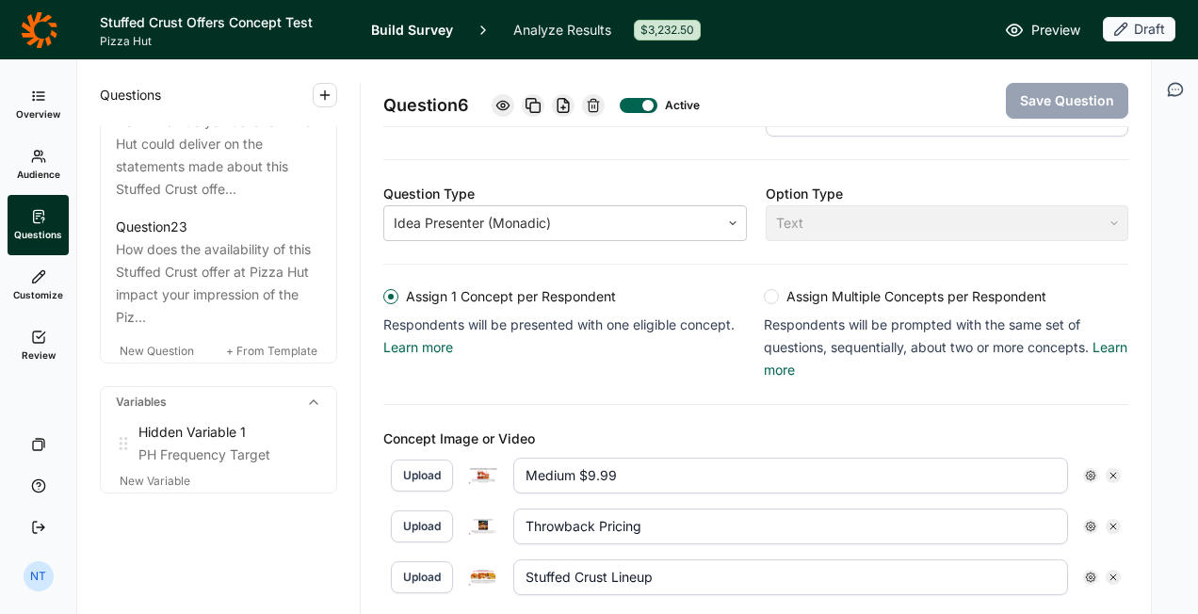
scroll to position [3311, 0]
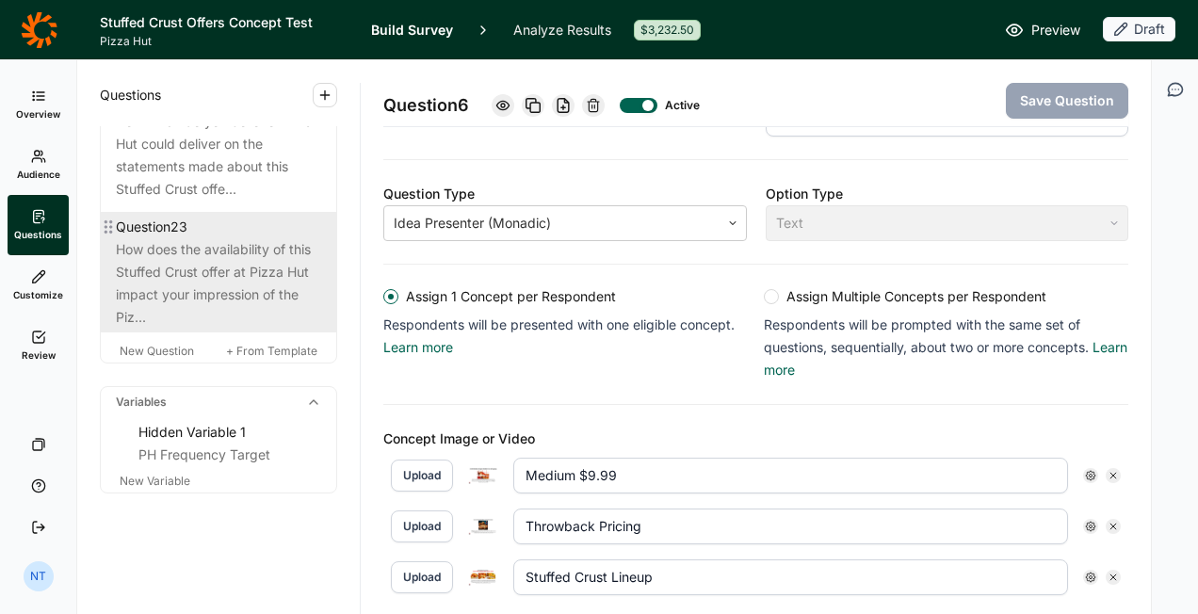
click at [247, 329] on div "How does the availability of this Stuffed Crust offer at Pizza Hut impact your …" at bounding box center [218, 283] width 205 height 90
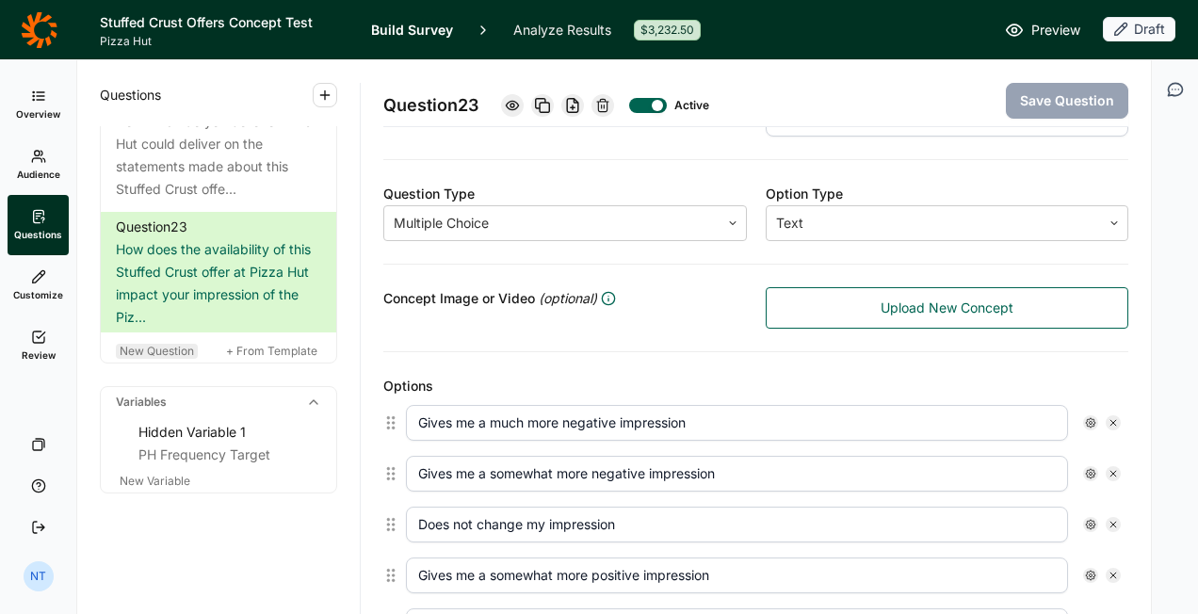
click at [154, 358] on span "New Question" at bounding box center [157, 351] width 74 height 14
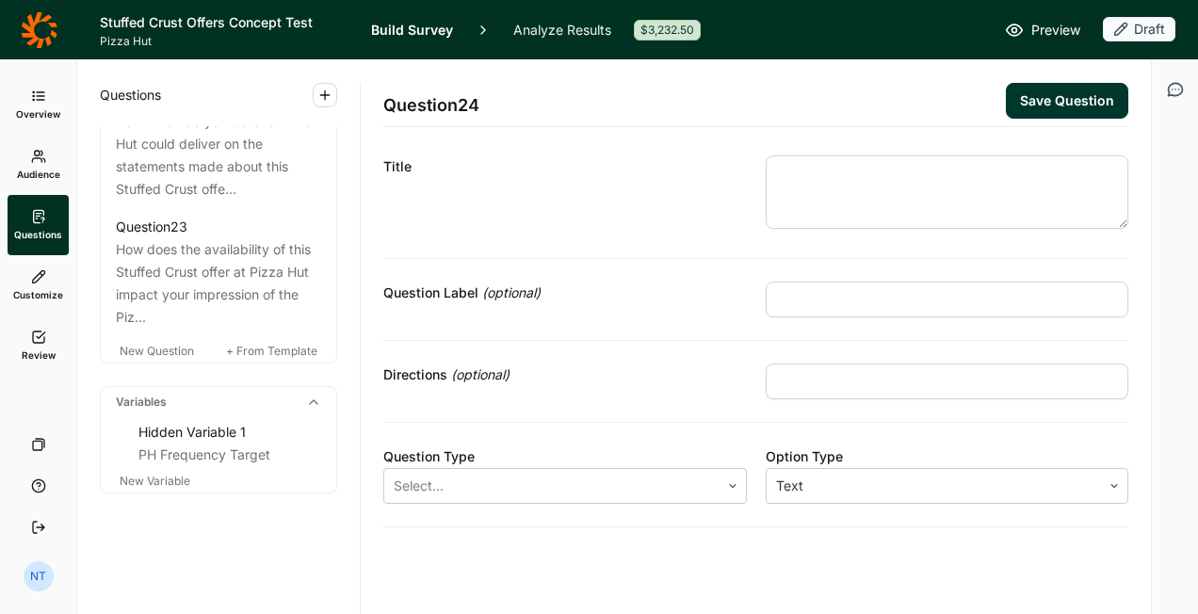
scroll to position [28, 0]
click at [816, 198] on textarea at bounding box center [948, 176] width 364 height 73
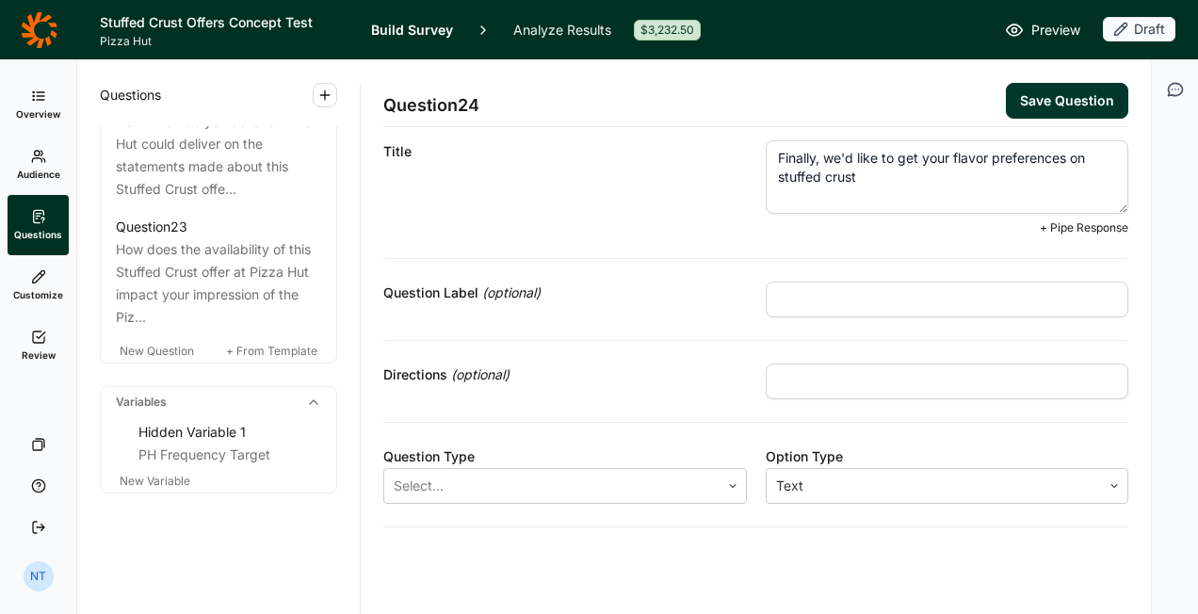
click at [966, 163] on textarea "Finally, we'd like to get your flavor preferences on stuffed crust" at bounding box center [948, 176] width 364 height 73
click at [917, 177] on textarea "Finally, we'd like to get your preferences on stuffed crust" at bounding box center [948, 176] width 364 height 73
click at [1076, 181] on textarea "Finally, we'd like to get your preferences on stuffed crust flavors. These are …" at bounding box center [948, 176] width 364 height 73
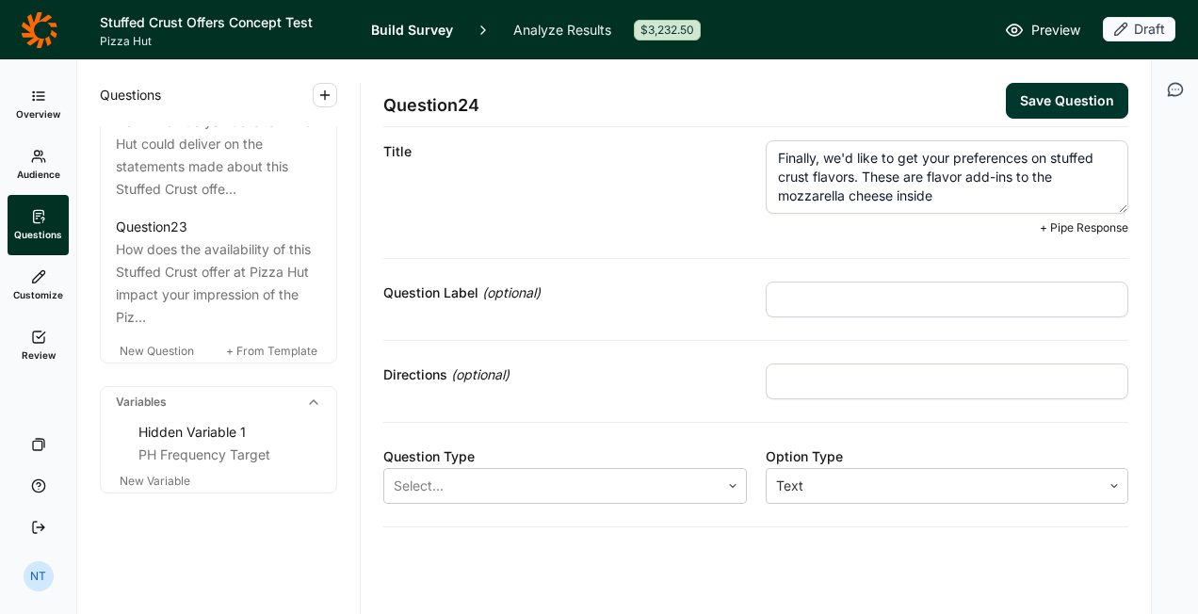
click at [981, 205] on textarea "Finally, we'd like to get your preferences on stuffed crust flavors. These are …" at bounding box center [948, 176] width 364 height 73
type textarea "Finally, we'd like to get your preferences on stuffed crust flavors. These are …"
click at [885, 308] on input "text" at bounding box center [948, 300] width 364 height 36
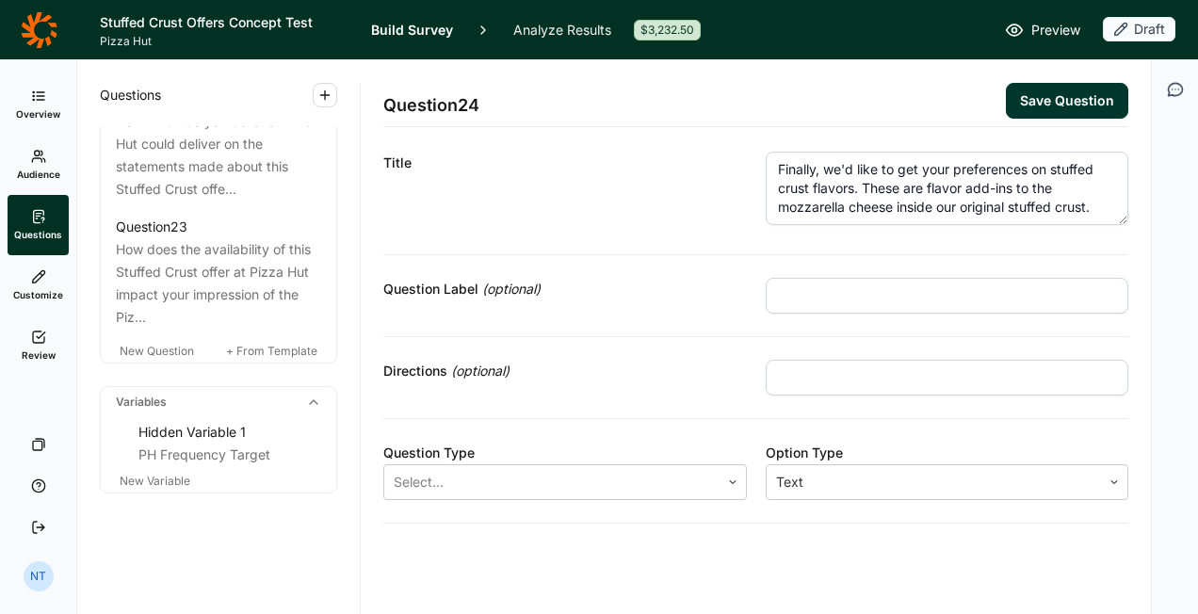
scroll to position [13, 0]
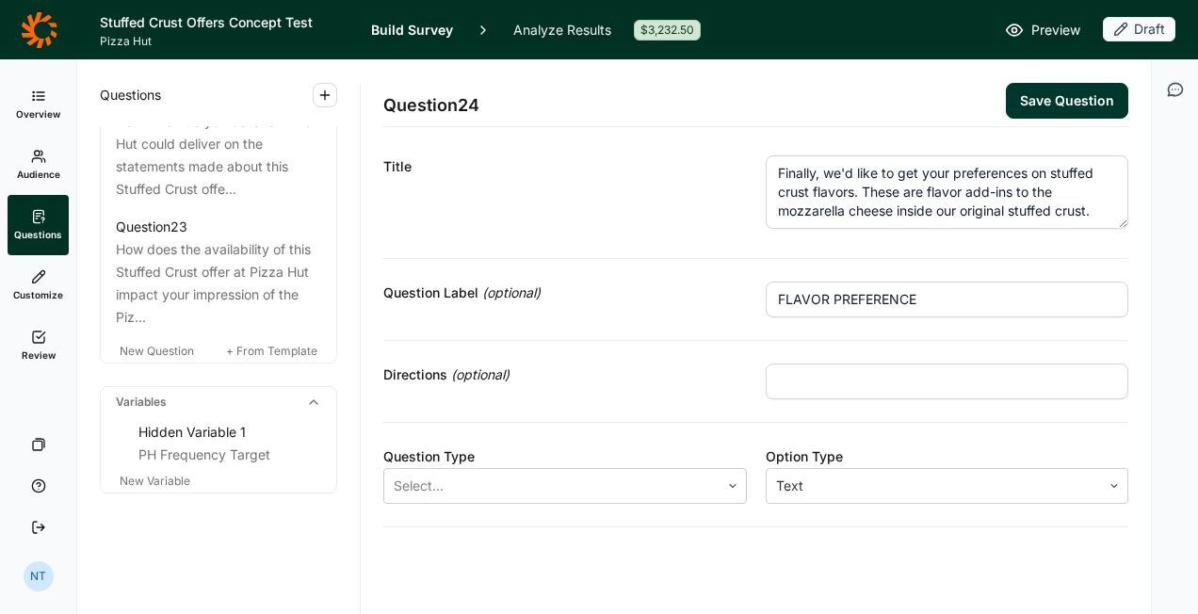
type input "FLAVOR PREFERENCE"
click at [823, 380] on input "text" at bounding box center [948, 382] width 364 height 36
click at [900, 381] on input "Please rank the concept you would be MOST likely to purchase at 1, and the conc…" at bounding box center [948, 382] width 364 height 36
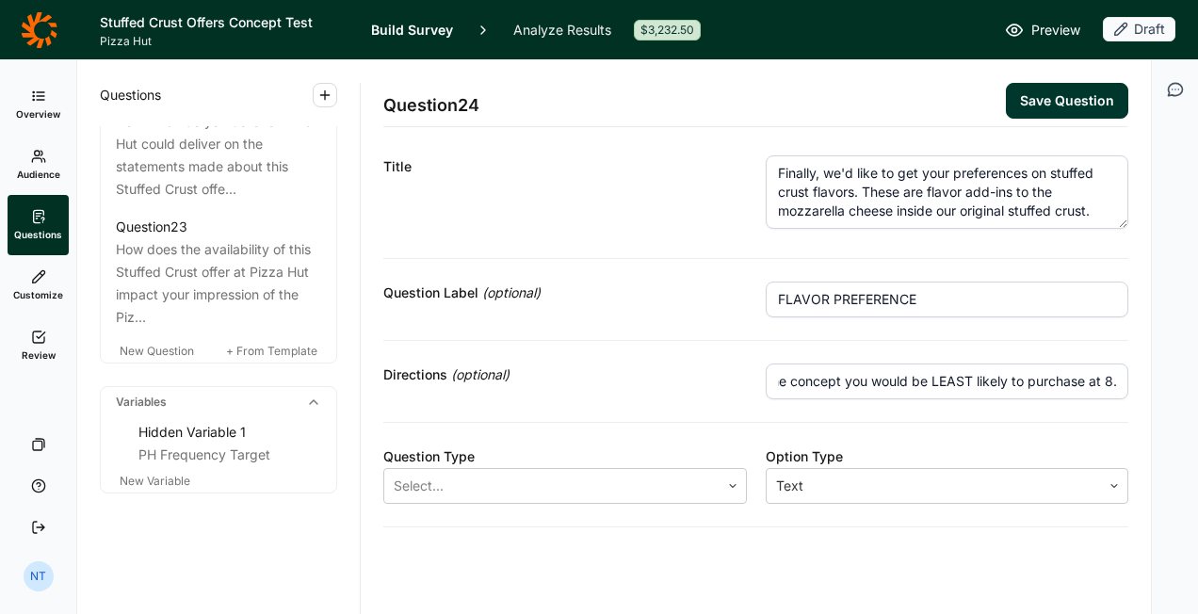
click at [1098, 377] on input "Please rank the flavor you would be MOST likely to purchase at 1, and the conce…" at bounding box center [948, 382] width 364 height 36
click at [880, 381] on input "Please rank the flavor you would be MOST likely to purchase at 1, and the conce…" at bounding box center [948, 382] width 364 height 36
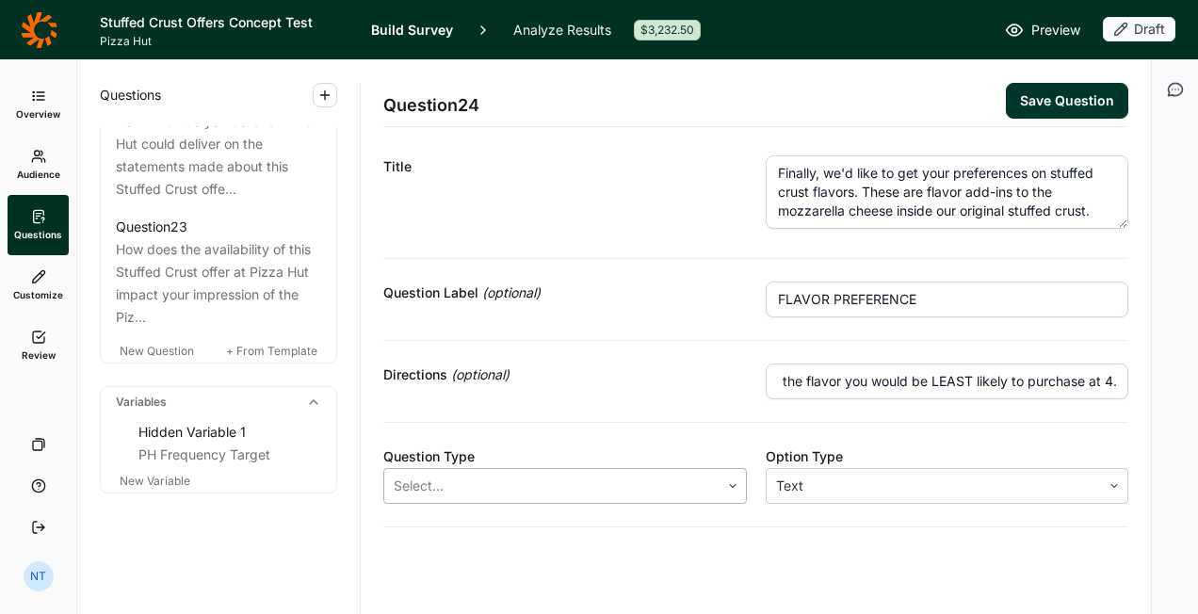
type input "Please rank the flavor you would be MOST likely to purchase at 1, and the flavo…"
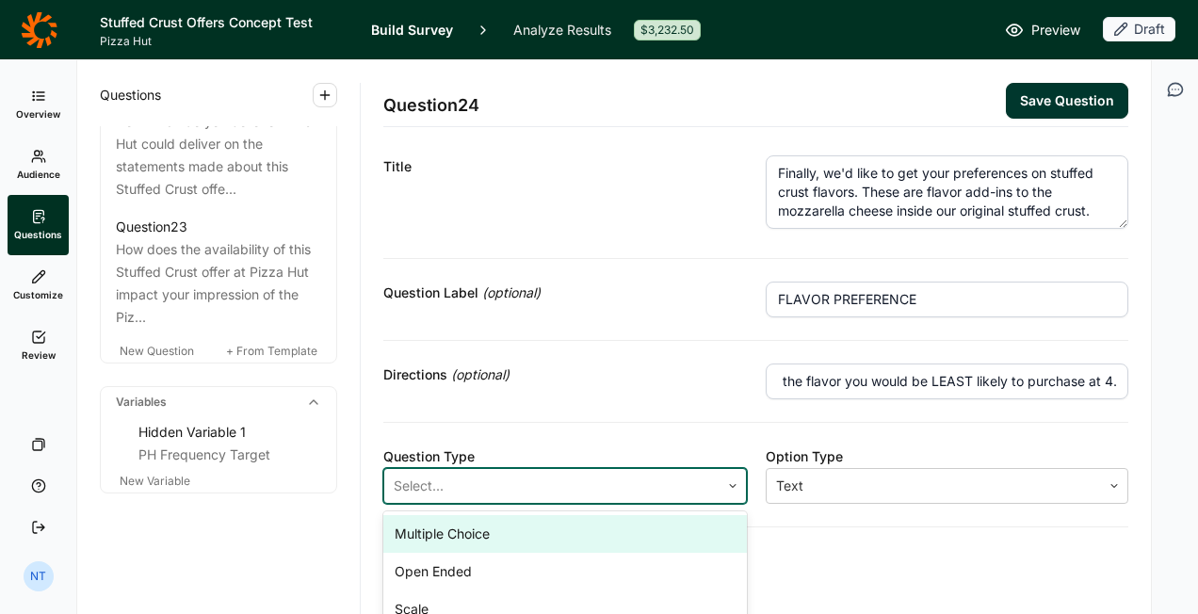
click at [593, 476] on div at bounding box center [552, 486] width 316 height 26
click at [528, 527] on div "Multiple Choice" at bounding box center [565, 534] width 364 height 38
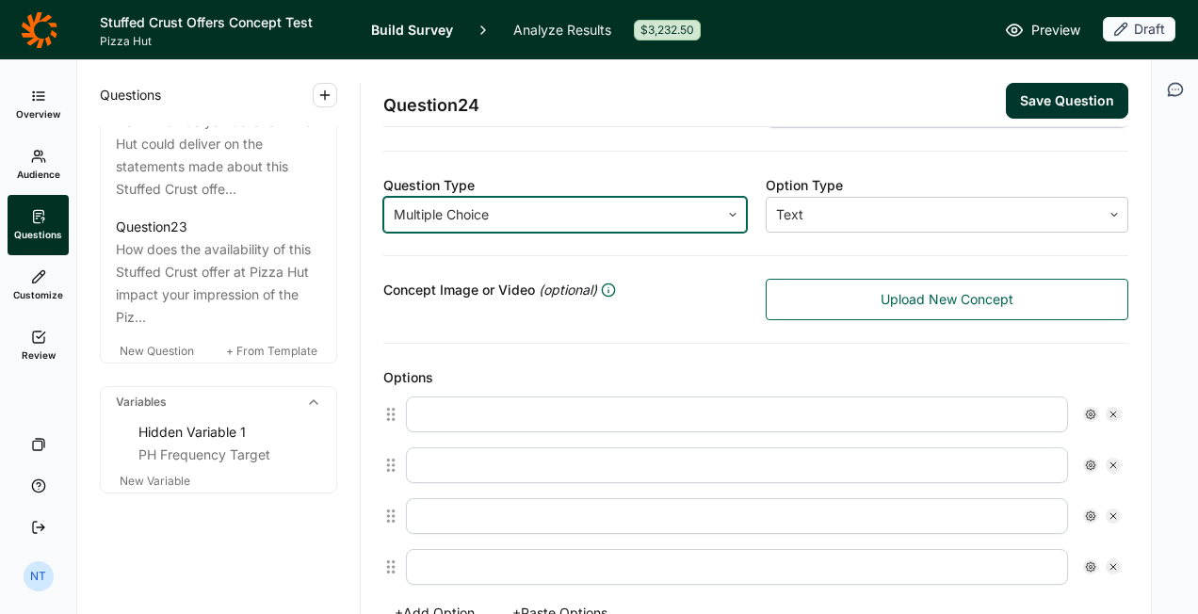
scroll to position [286, 0]
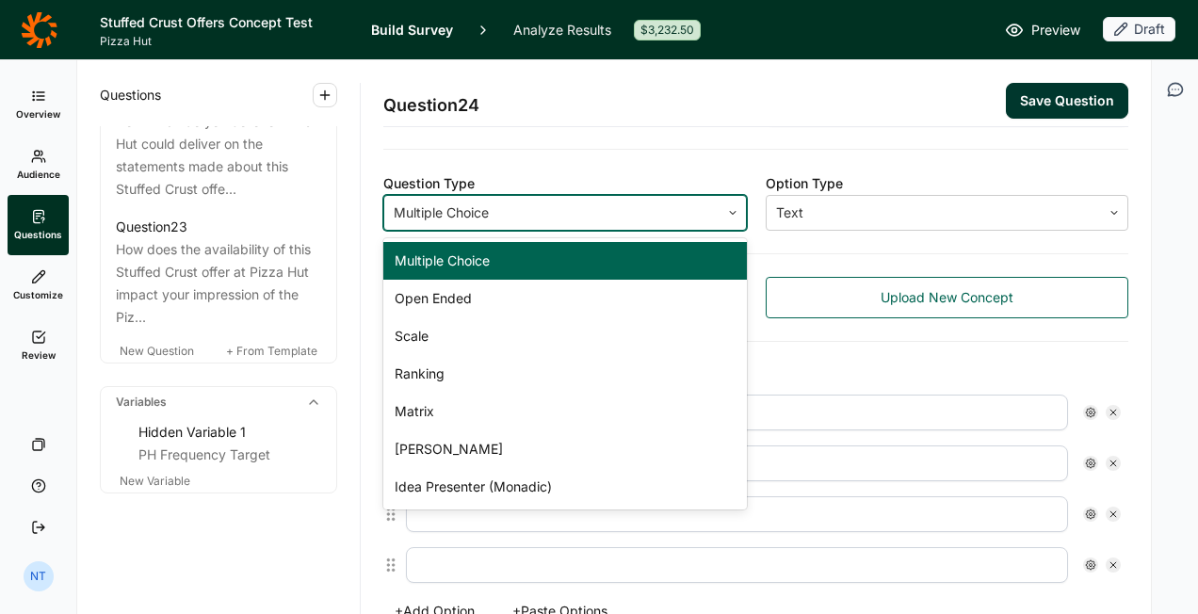
click at [477, 205] on div at bounding box center [552, 213] width 316 height 26
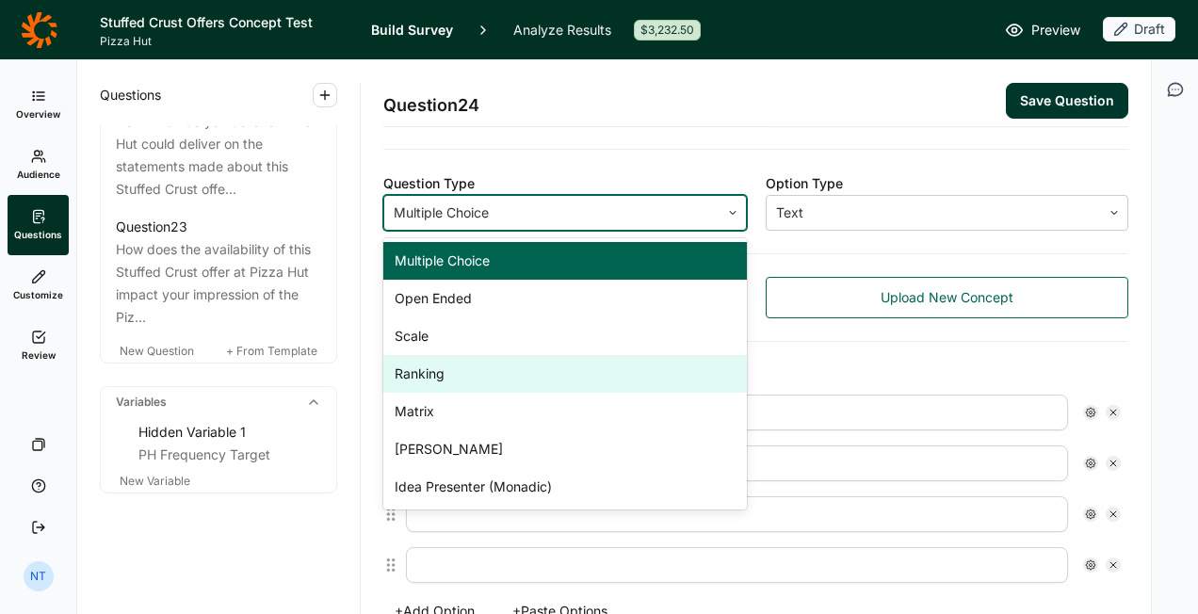
click at [469, 373] on div "Ranking" at bounding box center [565, 374] width 364 height 38
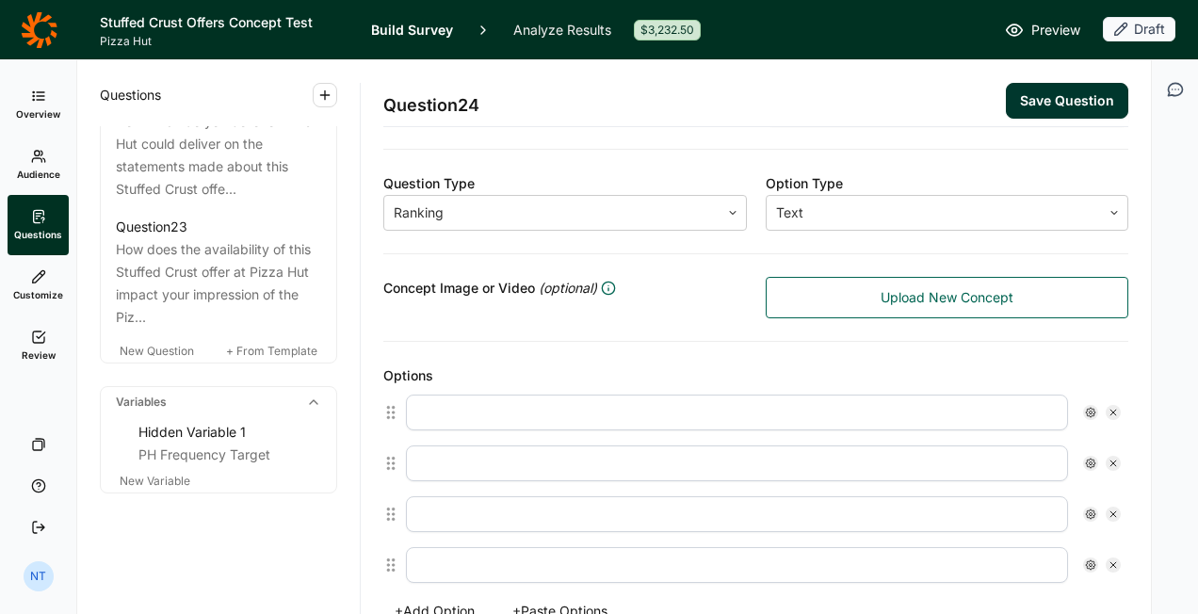
click at [560, 397] on input "text" at bounding box center [737, 413] width 662 height 36
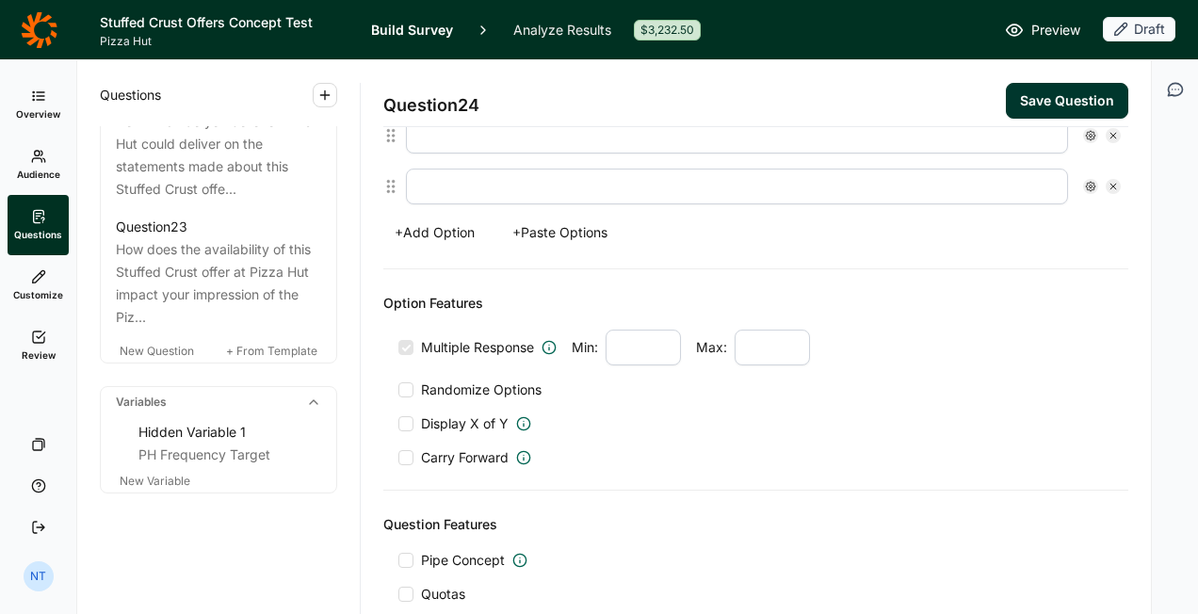
scroll to position [669, 0]
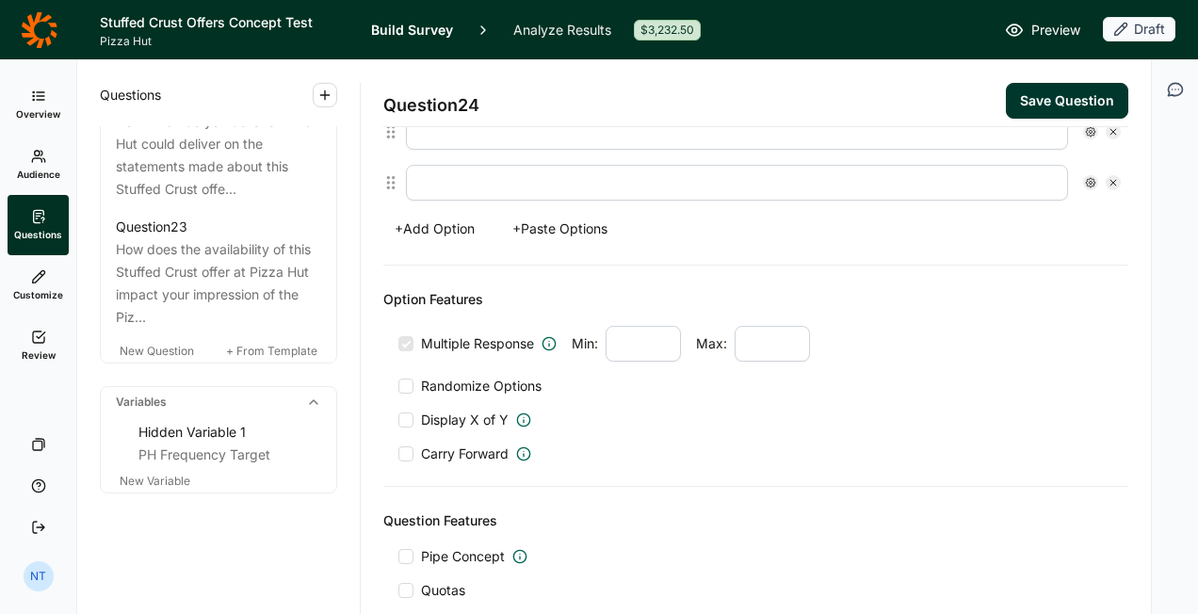
click at [399, 381] on div at bounding box center [405, 386] width 15 height 15
click at [398, 386] on input "Randomize Options" at bounding box center [398, 386] width 0 height 0
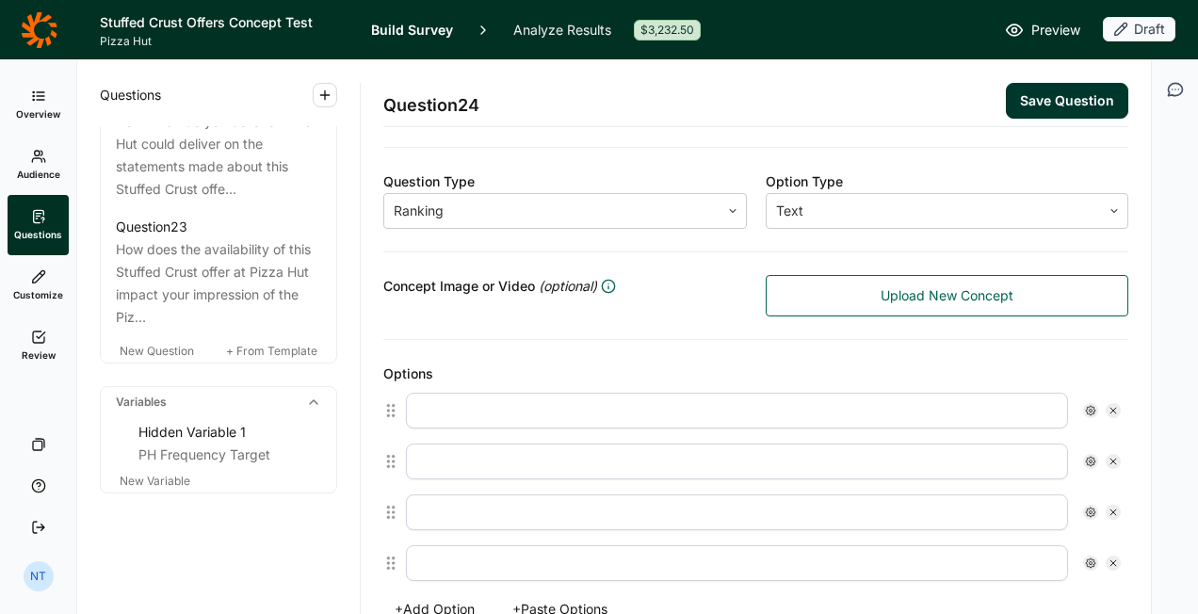
scroll to position [277, 0]
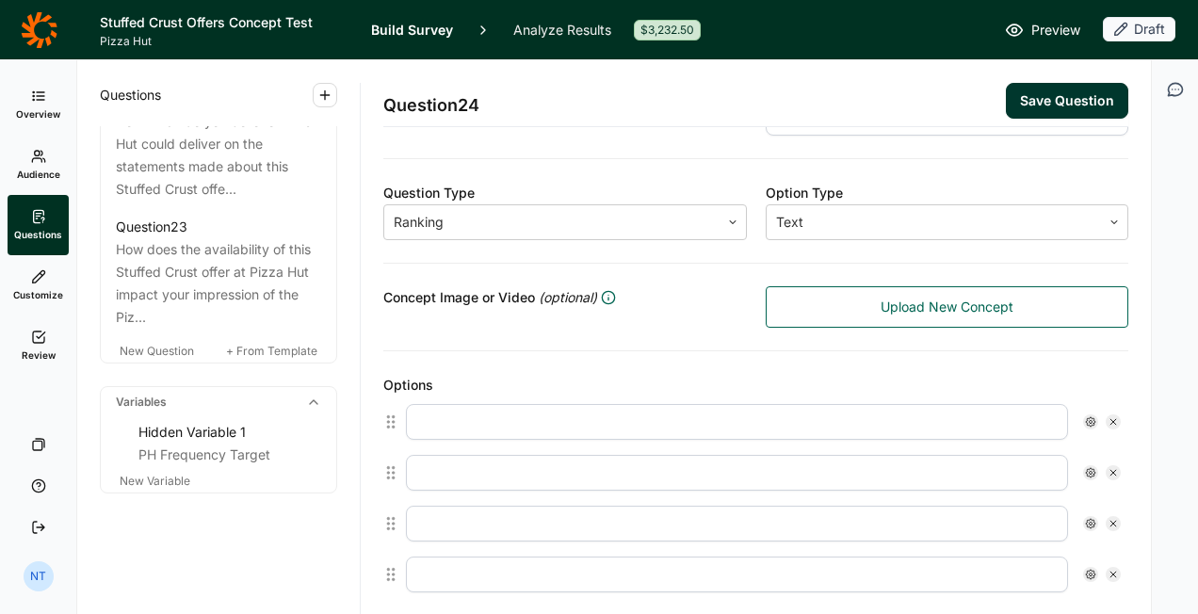
click at [469, 397] on div at bounding box center [763, 422] width 730 height 51
click at [477, 414] on input "text" at bounding box center [737, 422] width 662 height 36
type input "Garlic Parmesan Stuffed"
click at [428, 467] on input "text" at bounding box center [737, 473] width 662 height 36
click at [469, 467] on input "Jalapeno Stuffed" at bounding box center [737, 473] width 662 height 36
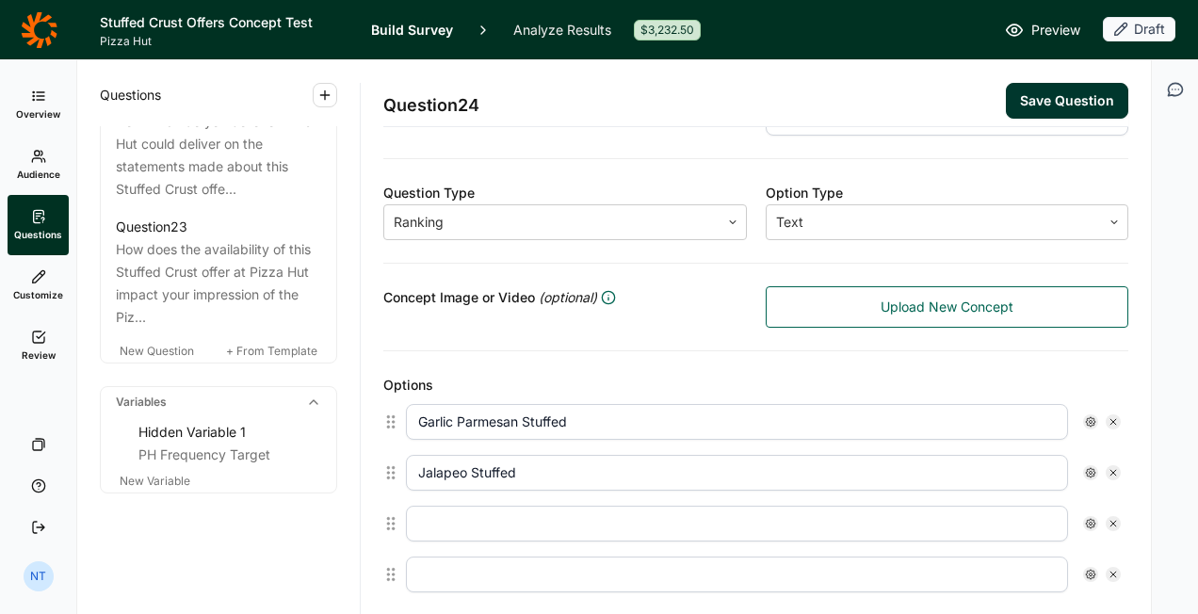
paste input "ñ"
type input "Jalapeño Stuffed"
click at [523, 420] on input "Garlic Parmesan Stuffed" at bounding box center [737, 422] width 662 height 36
type input "Garlic Parmesan Stuffed"
click at [446, 514] on input "text" at bounding box center [737, 524] width 662 height 36
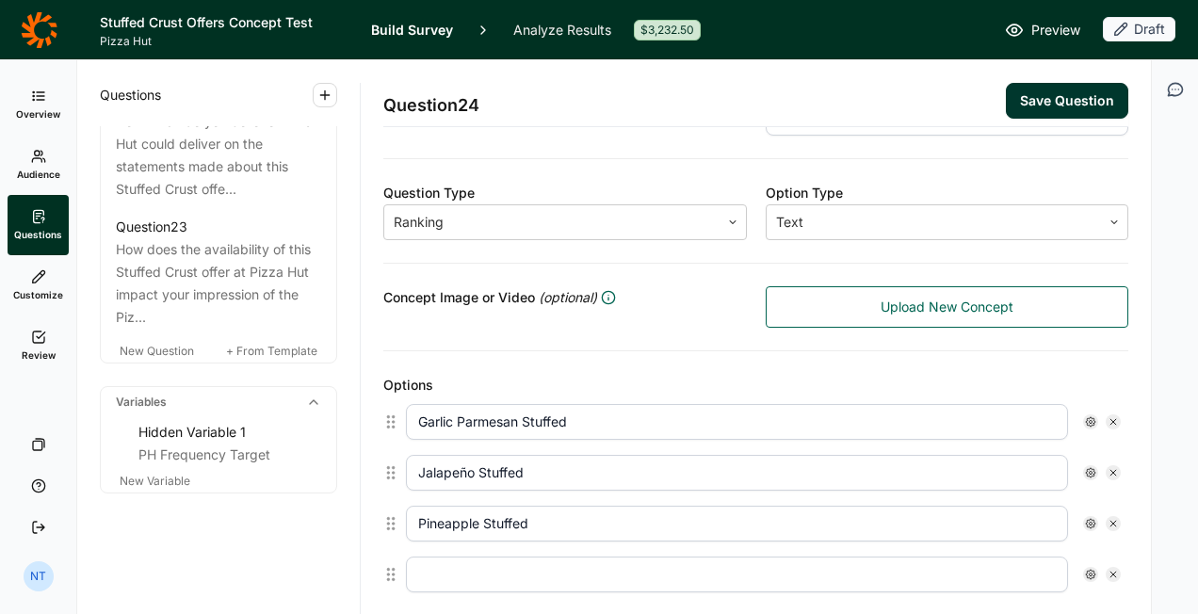
type input "Pineapple Stuffed"
click at [450, 559] on input "text" at bounding box center [737, 575] width 662 height 36
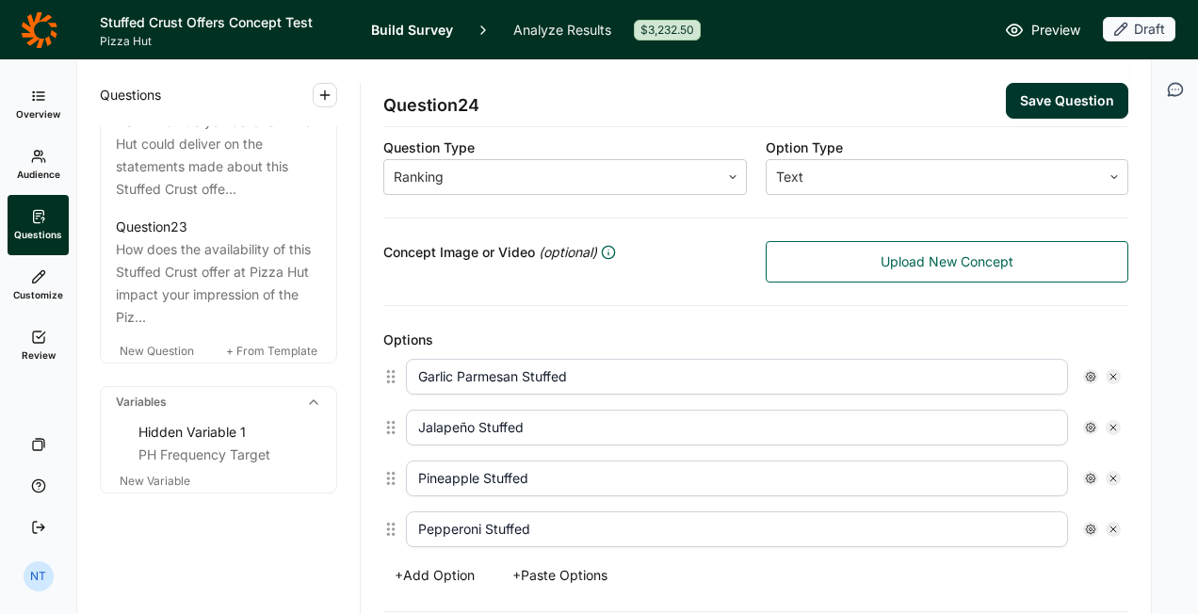
scroll to position [322, 0]
type input "Pepperoni Stuffed Crust"
click at [556, 477] on input "Pineapple Stuffed" at bounding box center [737, 479] width 662 height 36
type input "Pineapple Stuffed Crust"
click at [559, 431] on input "Jalapeño Stuffed" at bounding box center [737, 428] width 662 height 36
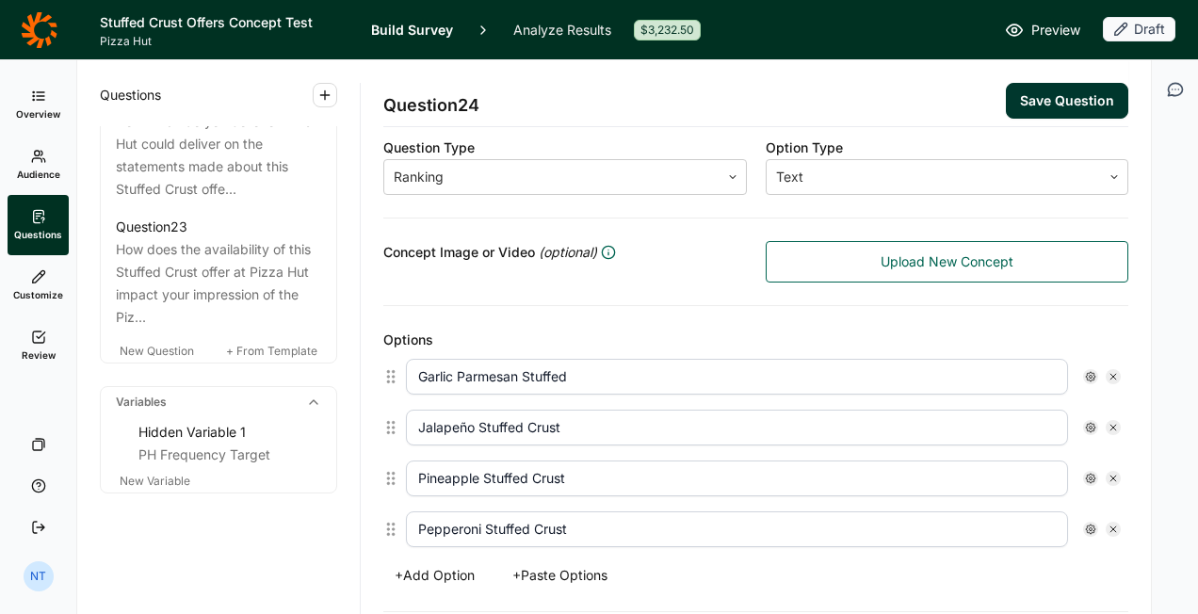
type input "Jalapeño Stuffed Crust"
click at [599, 362] on input "Garlic Parmesan Stuffed" at bounding box center [737, 377] width 662 height 36
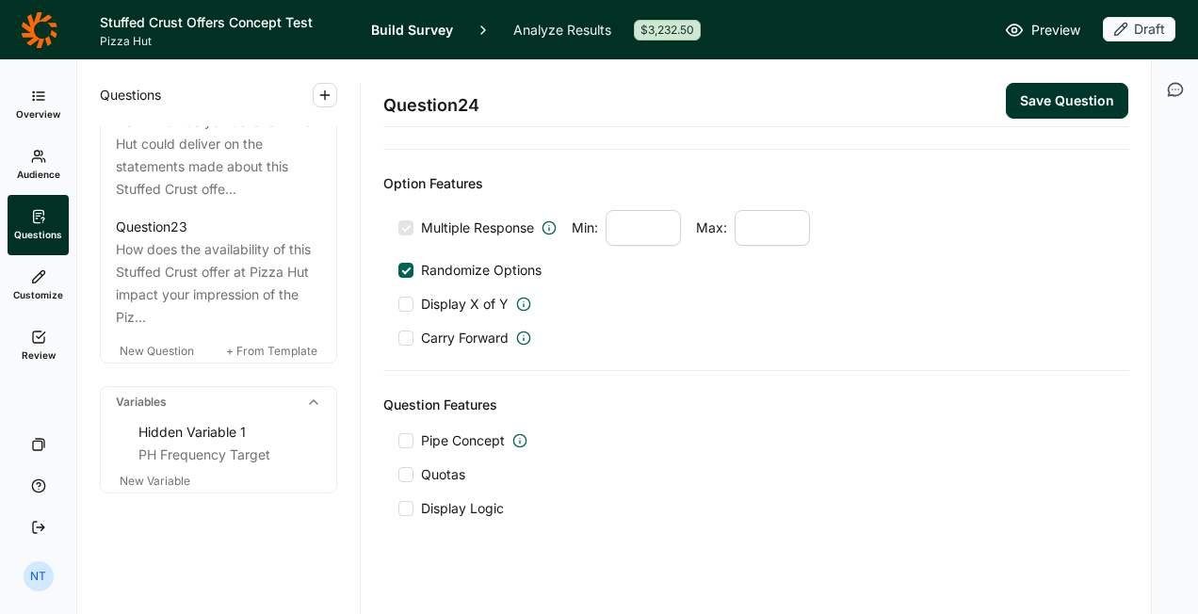
scroll to position [793, 0]
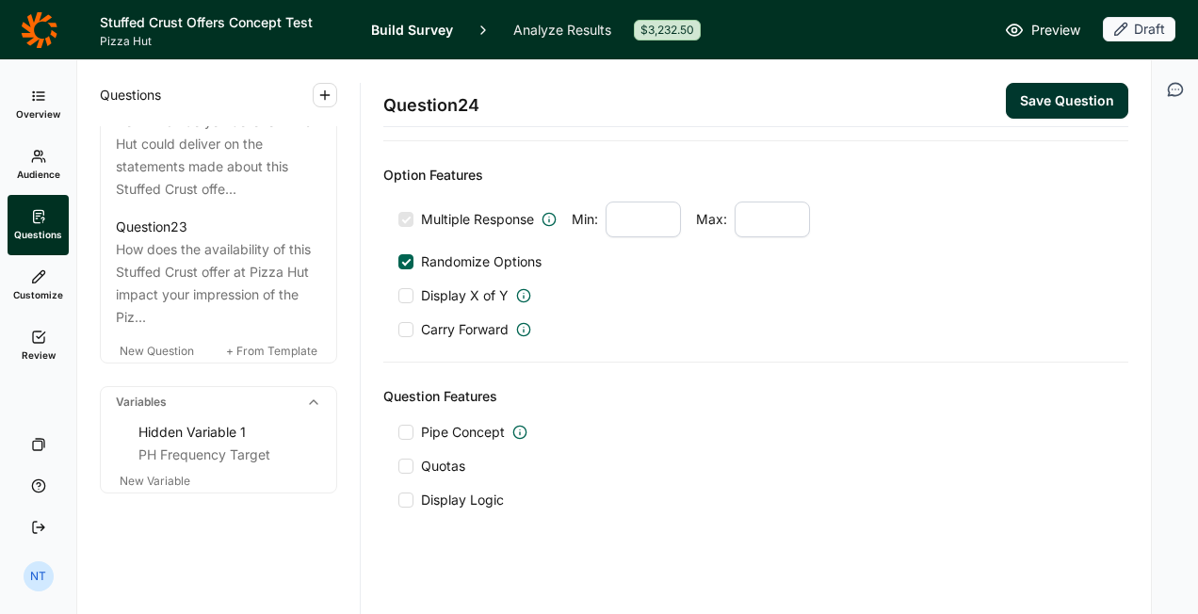
type input "Garlic Parmesan Stuffed Crust"
click at [1015, 85] on button "Save Question" at bounding box center [1067, 101] width 122 height 36
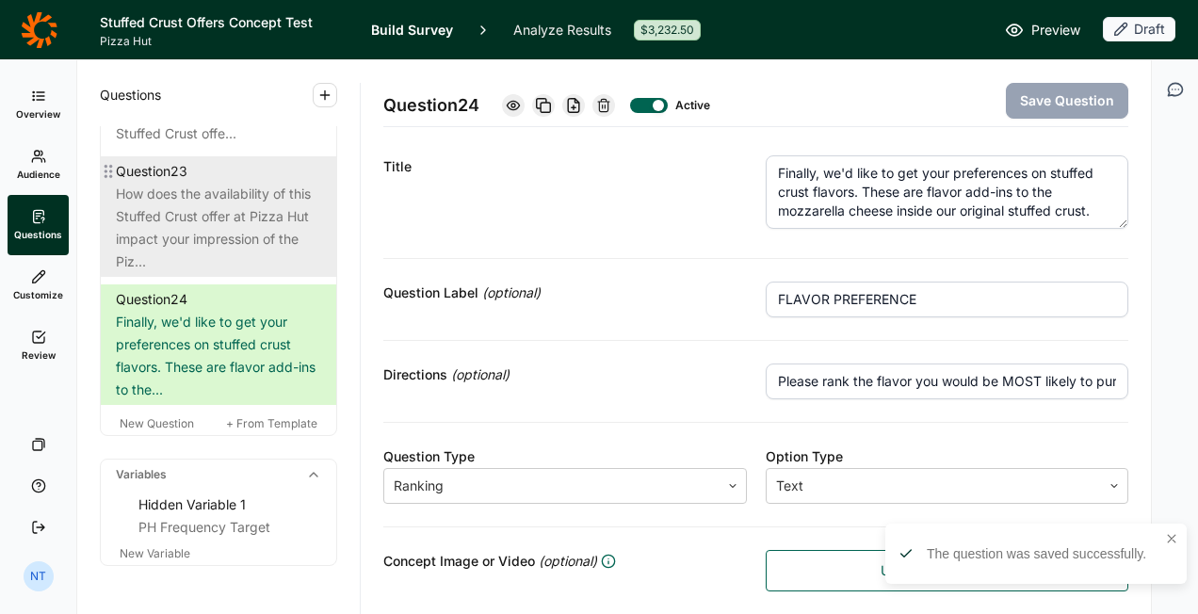
click at [254, 273] on div "How does the availability of this Stuffed Crust offer at Pizza Hut impact your …" at bounding box center [218, 228] width 205 height 90
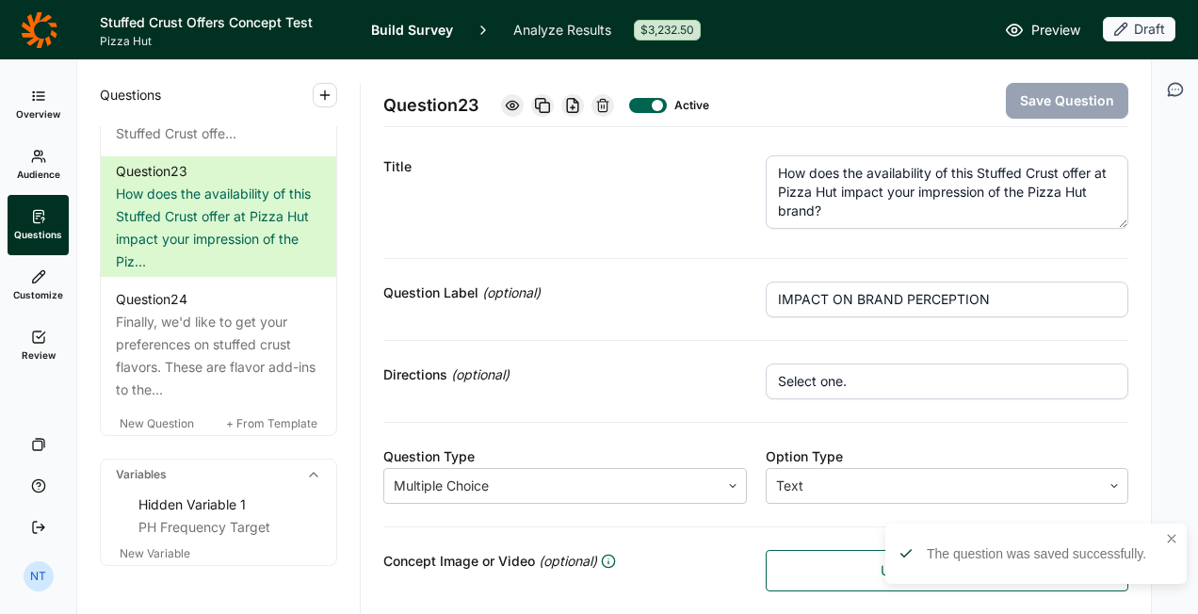
click at [524, 109] on link at bounding box center [512, 105] width 23 height 23
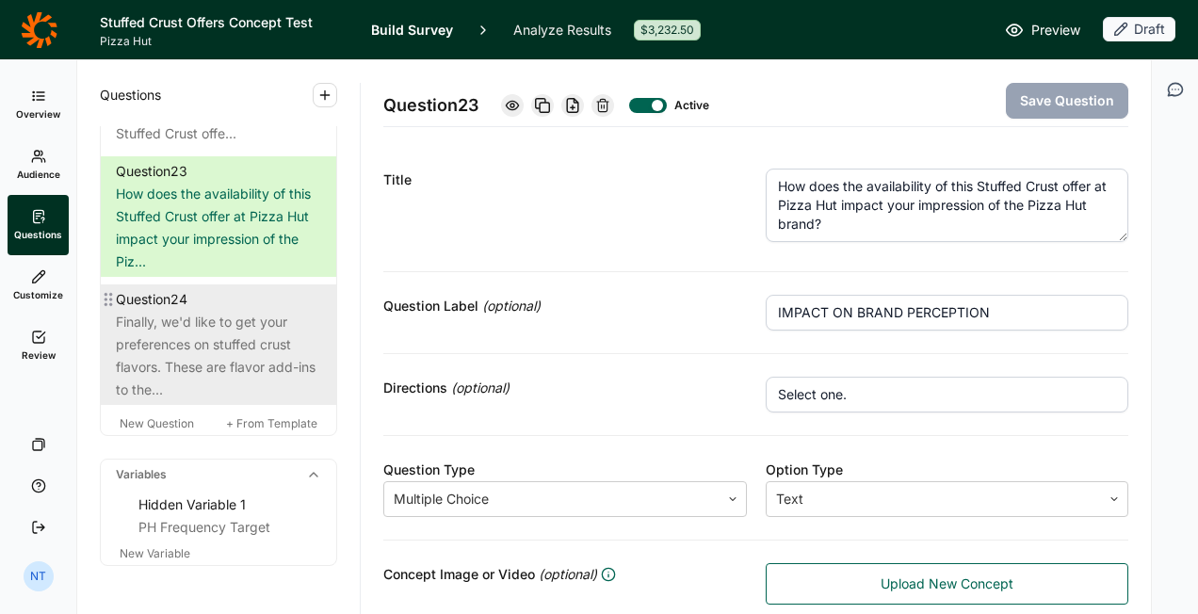
click at [213, 401] on div "Finally, we'd like to get your preferences on stuffed crust flavors. These are …" at bounding box center [218, 356] width 205 height 90
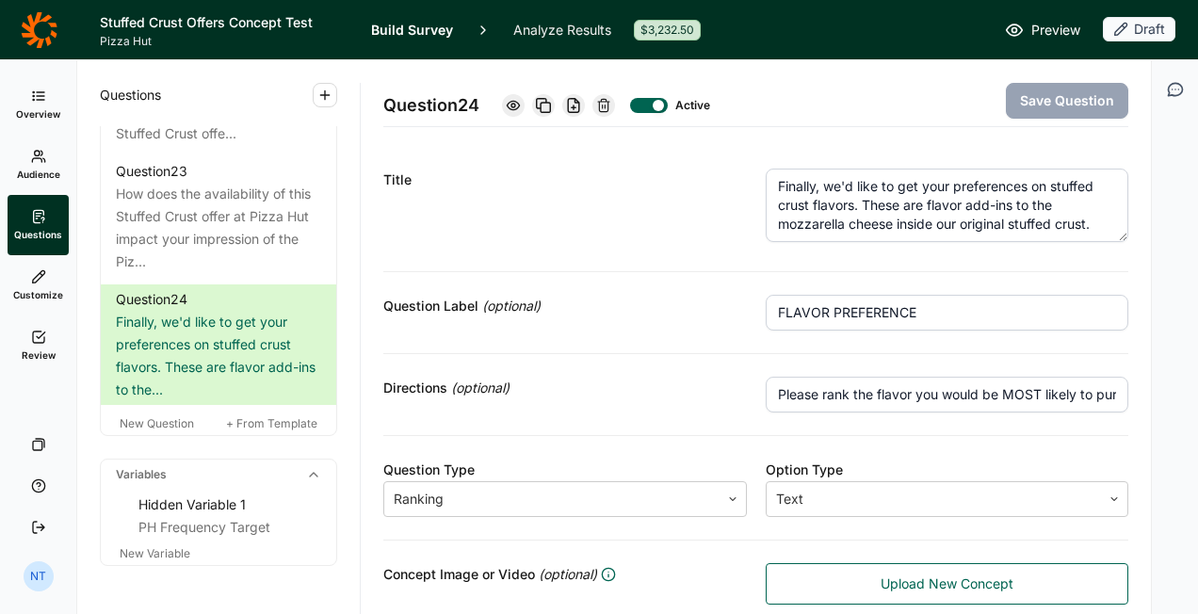
scroll to position [11, 0]
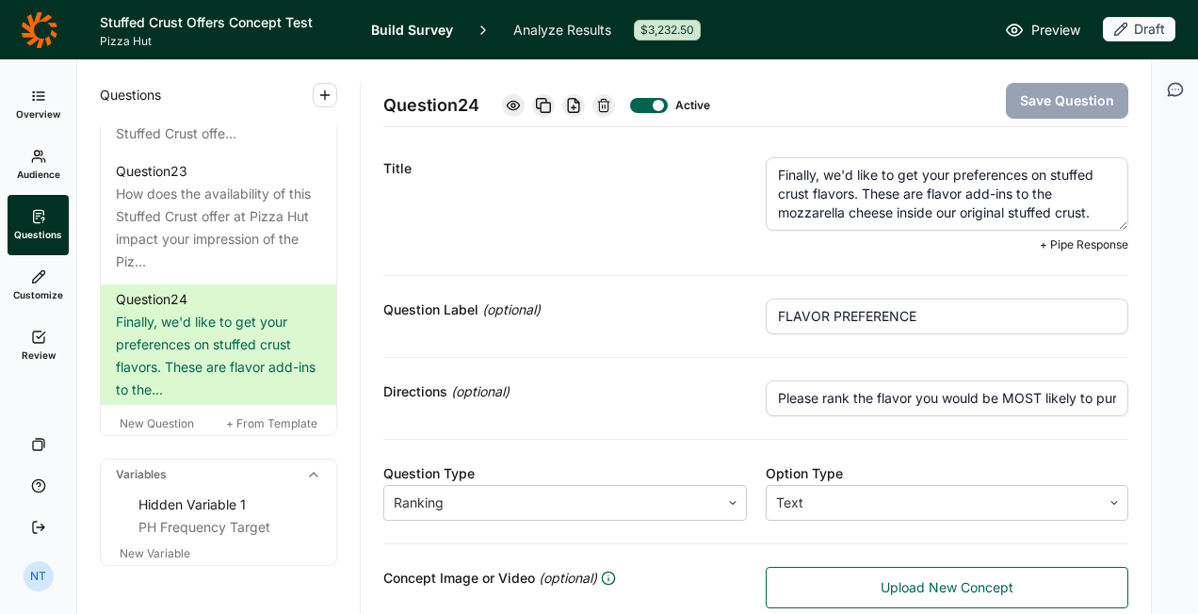
click at [934, 195] on textarea "Finally, we'd like to get your preferences on stuffed crust flavors. These are …" at bounding box center [948, 193] width 364 height 73
type textarea "Finally, we'd like to get your preferences on stuffed crust flavors. These are …"
click at [1053, 94] on button "Save Question" at bounding box center [1067, 101] width 122 height 36
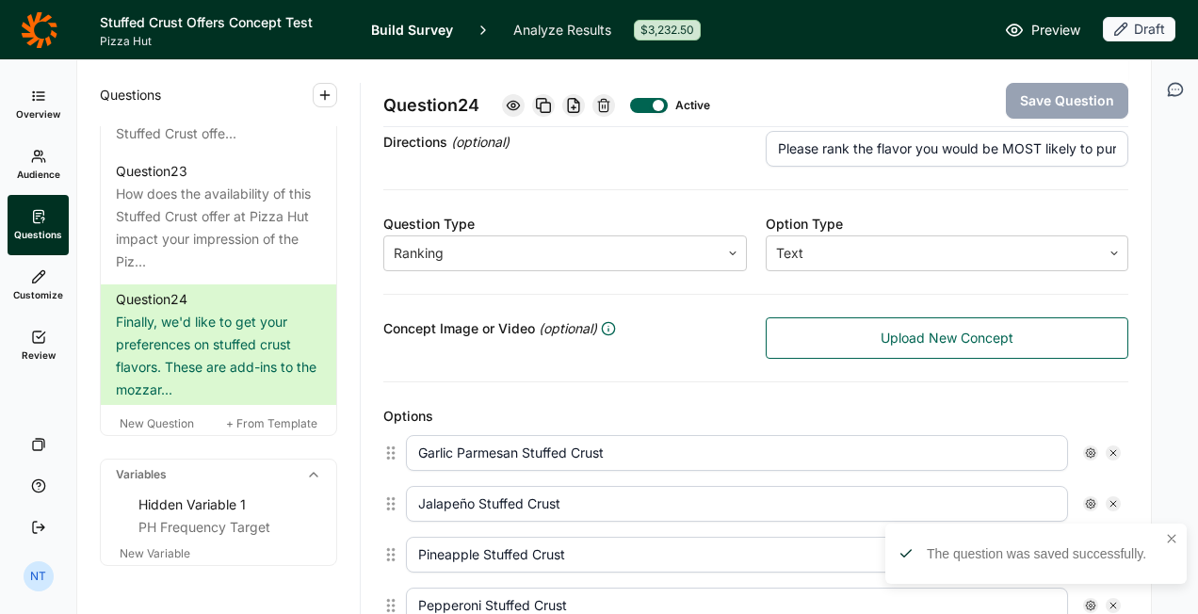
scroll to position [251, 0]
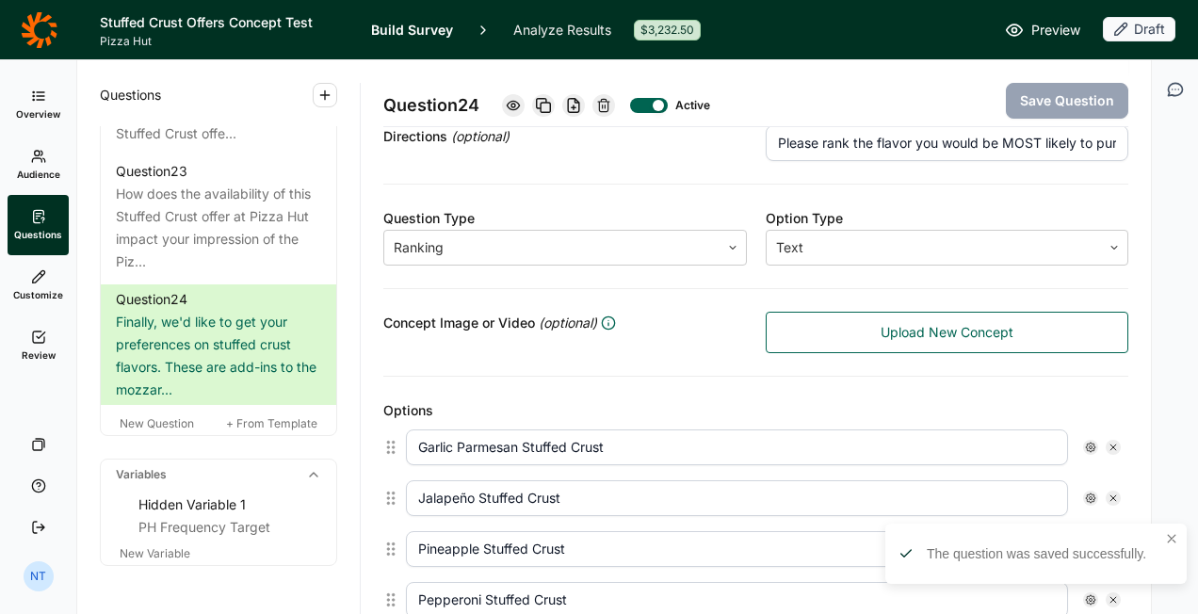
click at [515, 92] on div "Active" at bounding box center [603, 105] width 203 height 26
click at [515, 94] on div at bounding box center [513, 105] width 23 height 23
